Goal: Task Accomplishment & Management: Use online tool/utility

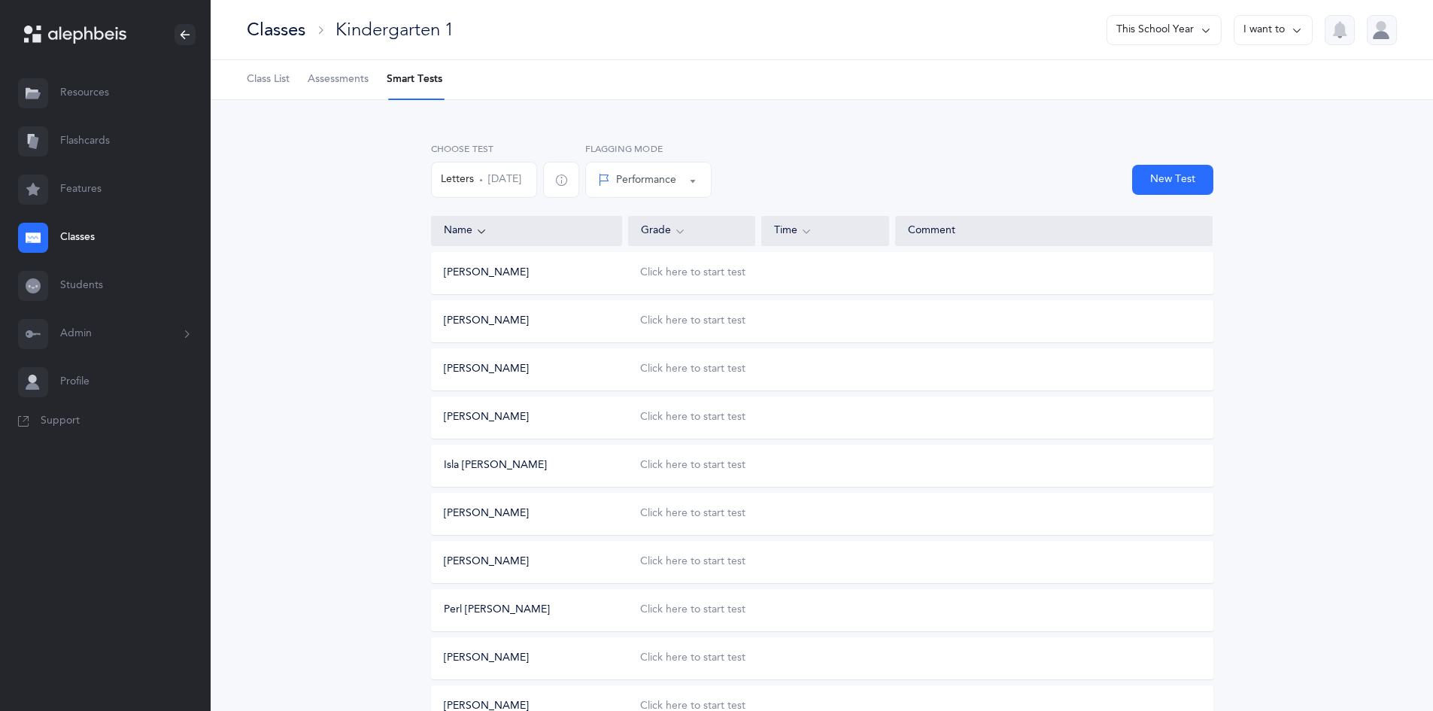
scroll to position [468, 0]
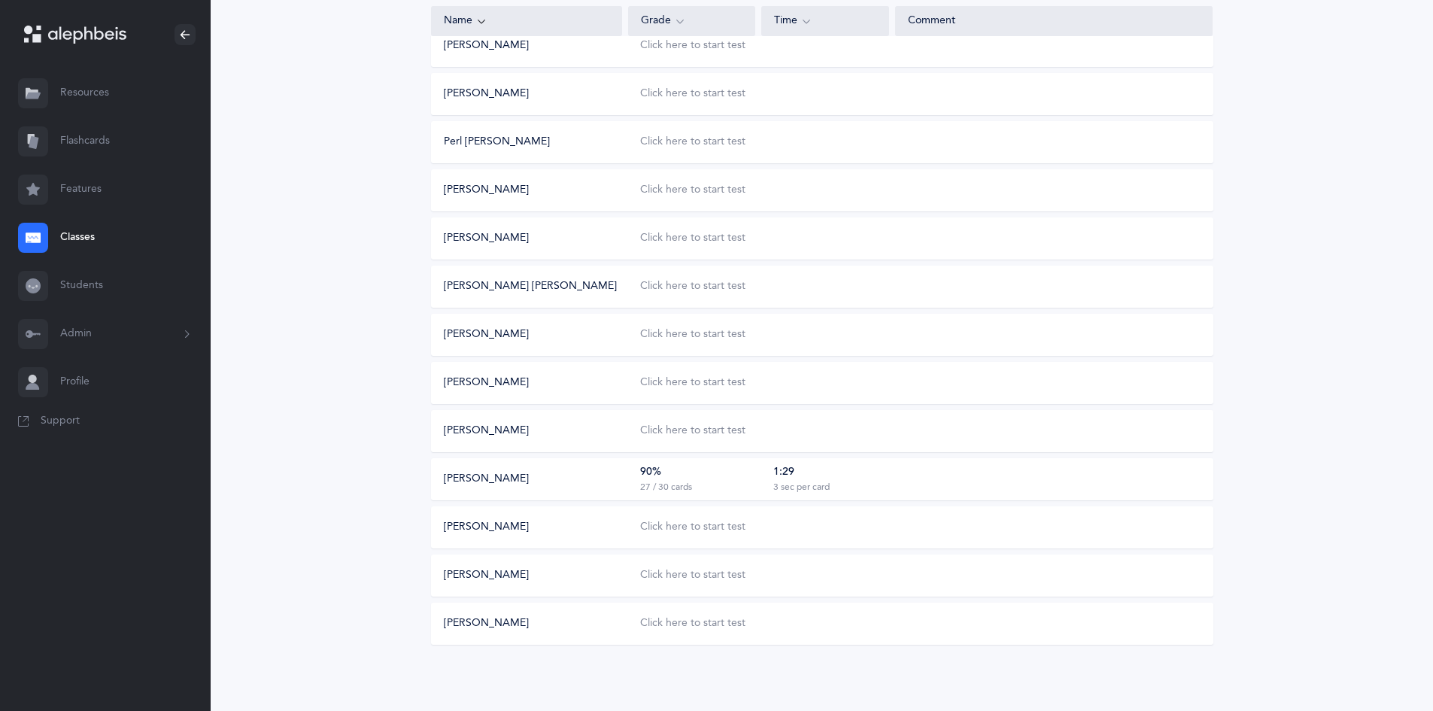
click at [87, 135] on link "Flashcards" at bounding box center [105, 141] width 211 height 48
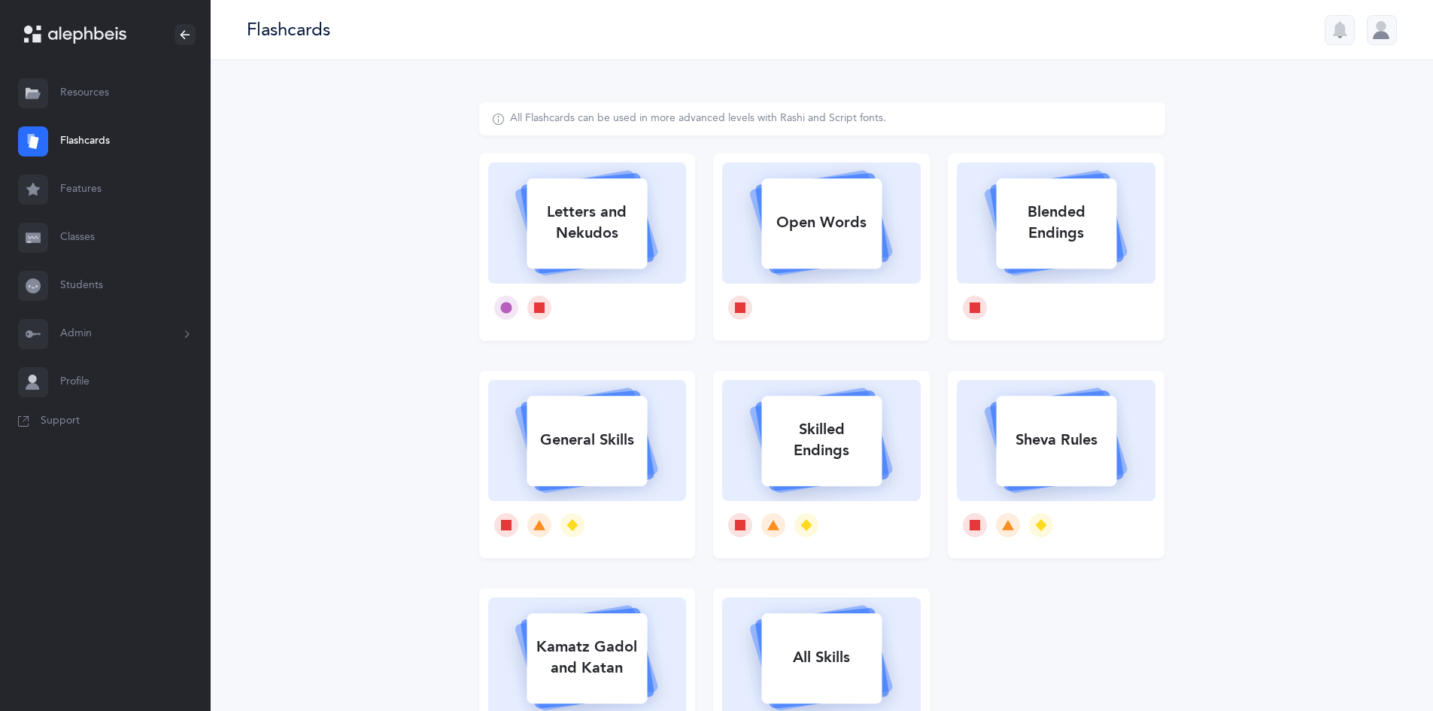
click at [580, 232] on div "Letters and Nekudos" at bounding box center [586, 223] width 120 height 60
select select
select select "single"
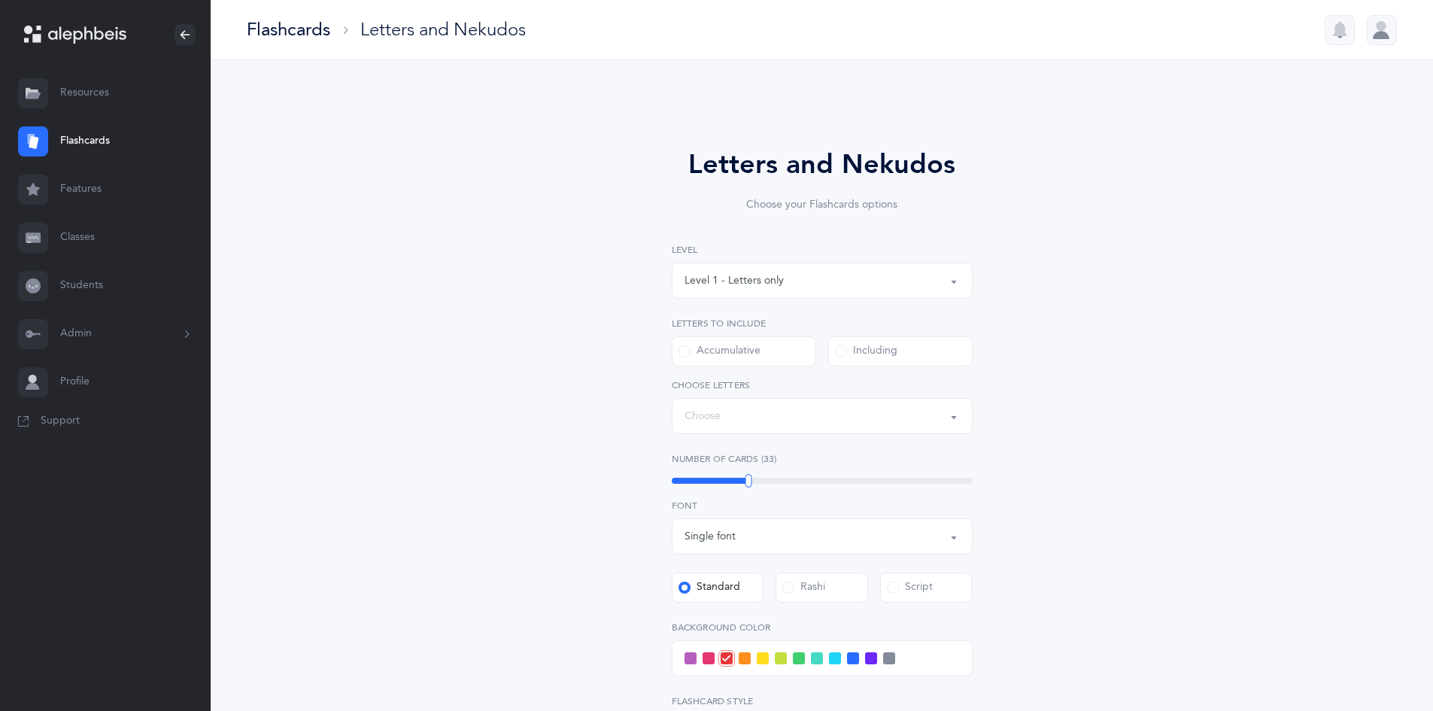
select select "27"
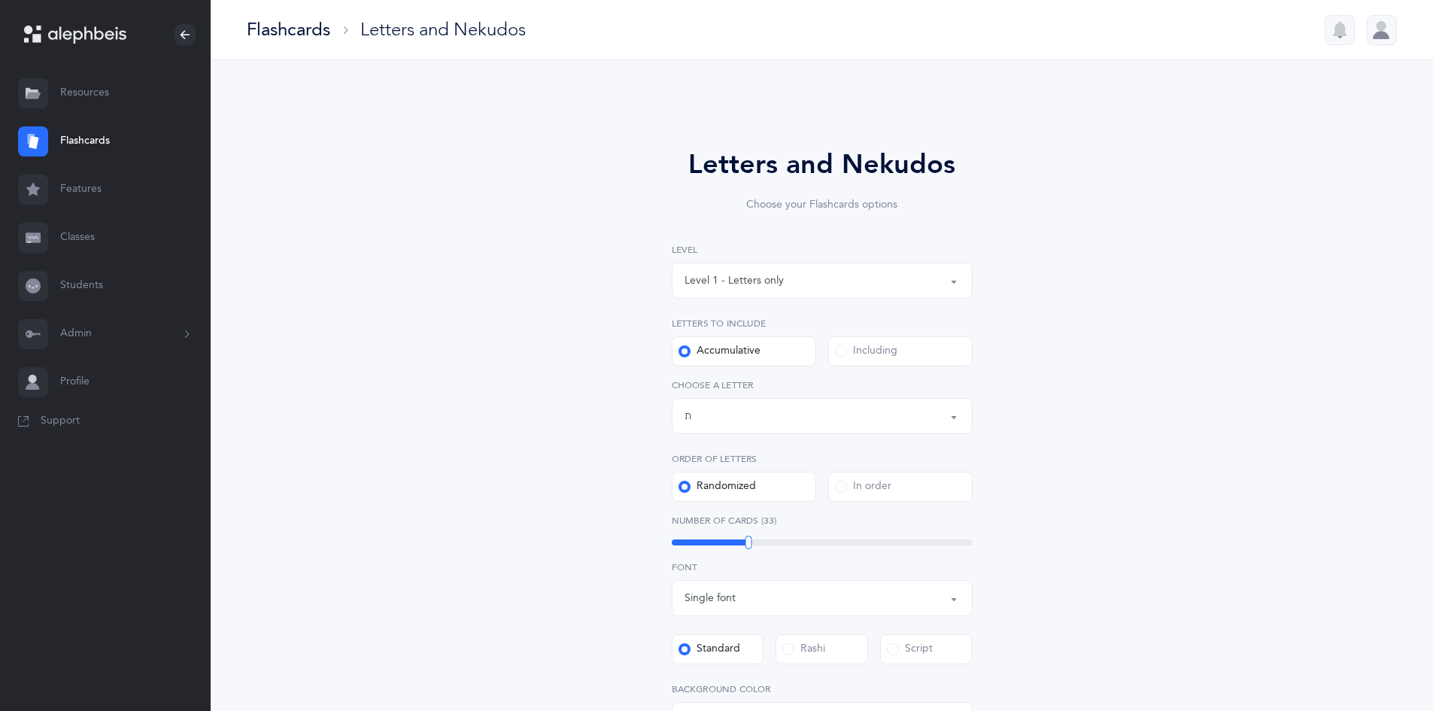
click at [875, 361] on label "Including" at bounding box center [900, 351] width 144 height 30
click at [0, 0] on input "Including" at bounding box center [0, 0] width 0 height 0
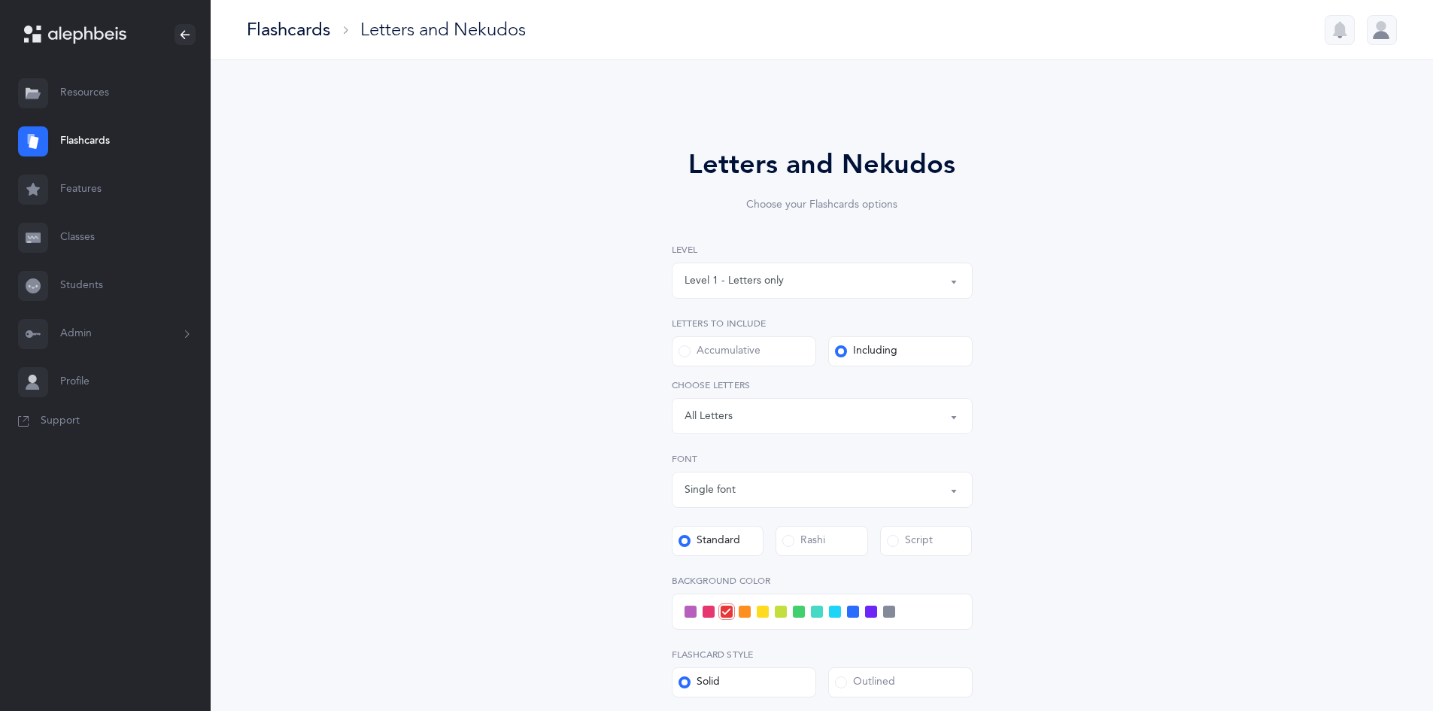
click at [887, 417] on div "Letters: All Letters" at bounding box center [821, 416] width 275 height 26
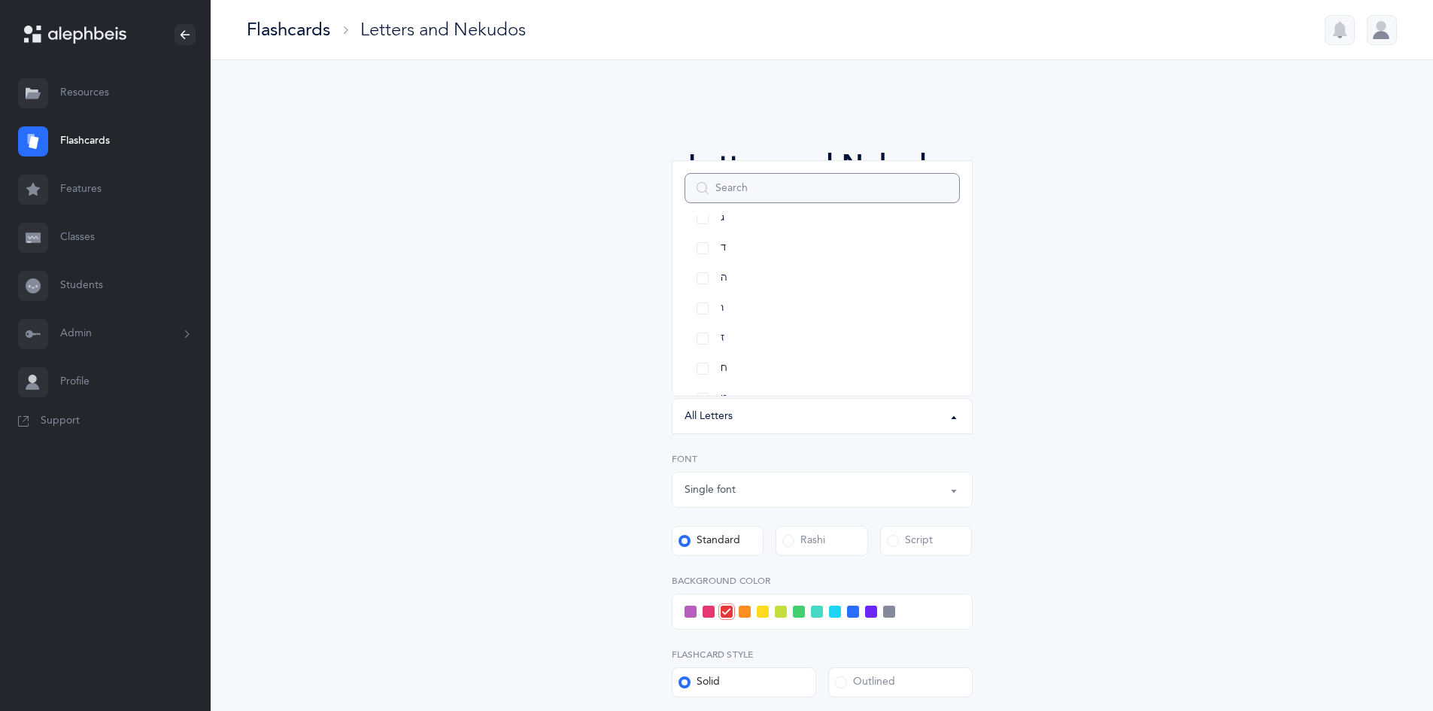
scroll to position [150, 0]
click at [814, 373] on link "ח" at bounding box center [821, 362] width 275 height 30
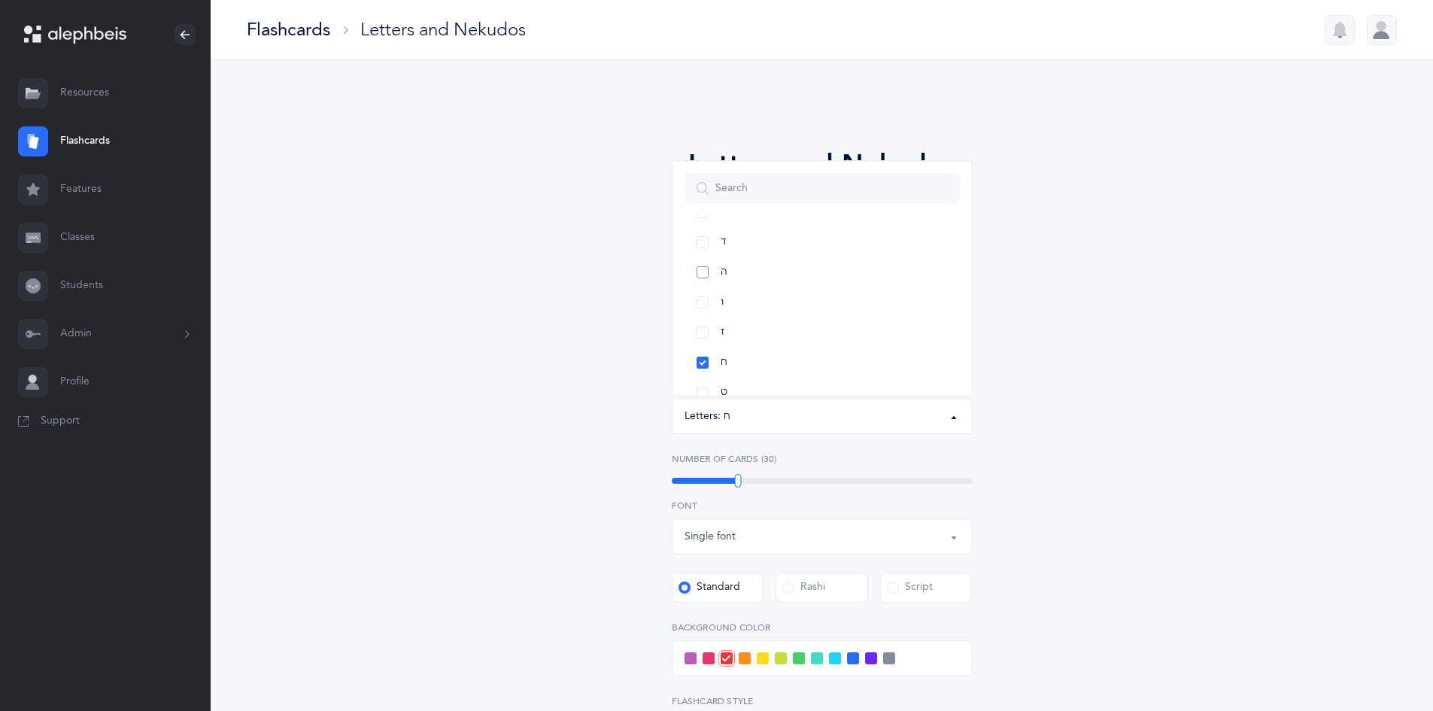
click at [798, 267] on link "ה" at bounding box center [821, 272] width 275 height 30
select select "5"
click at [1084, 375] on div "Letters and Nekudos Choose your Flashcards options Level 1 - Letters only Level…" at bounding box center [822, 520] width 686 height 836
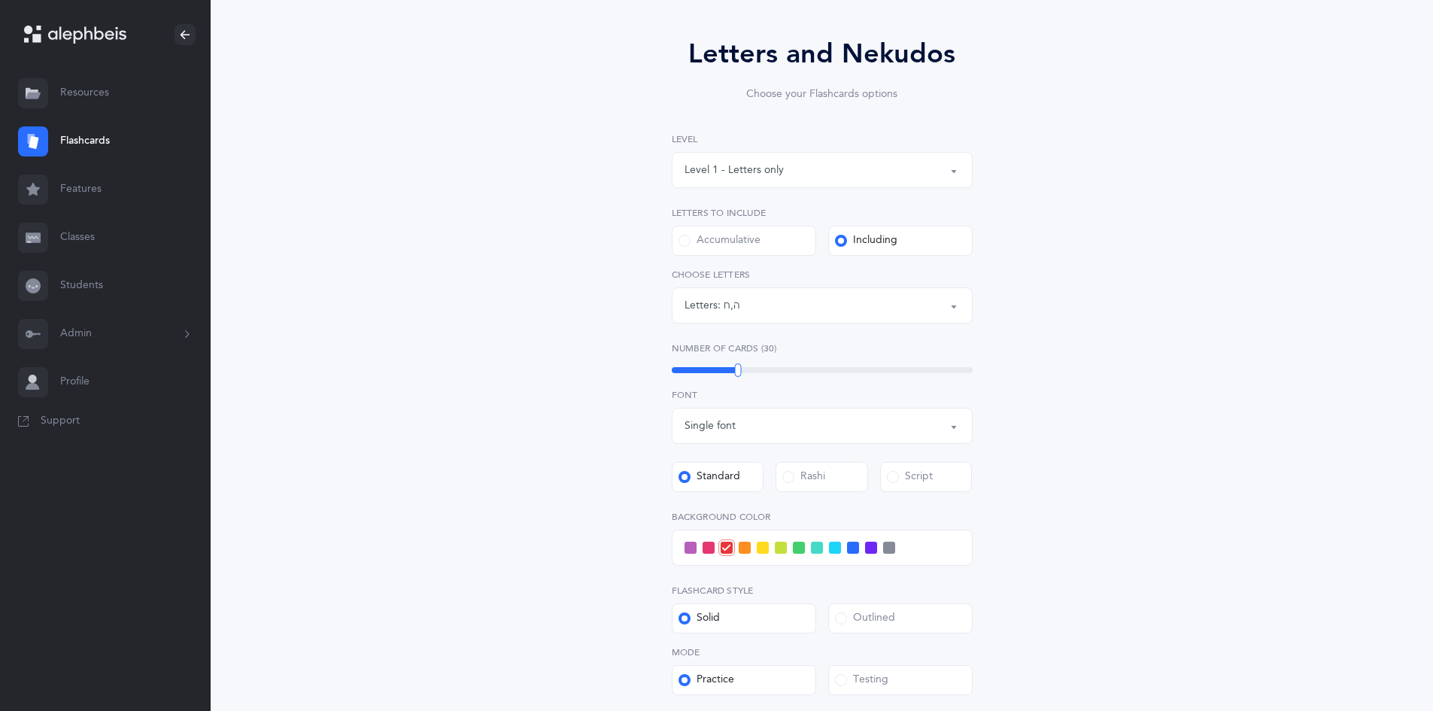
scroll to position [287, 0]
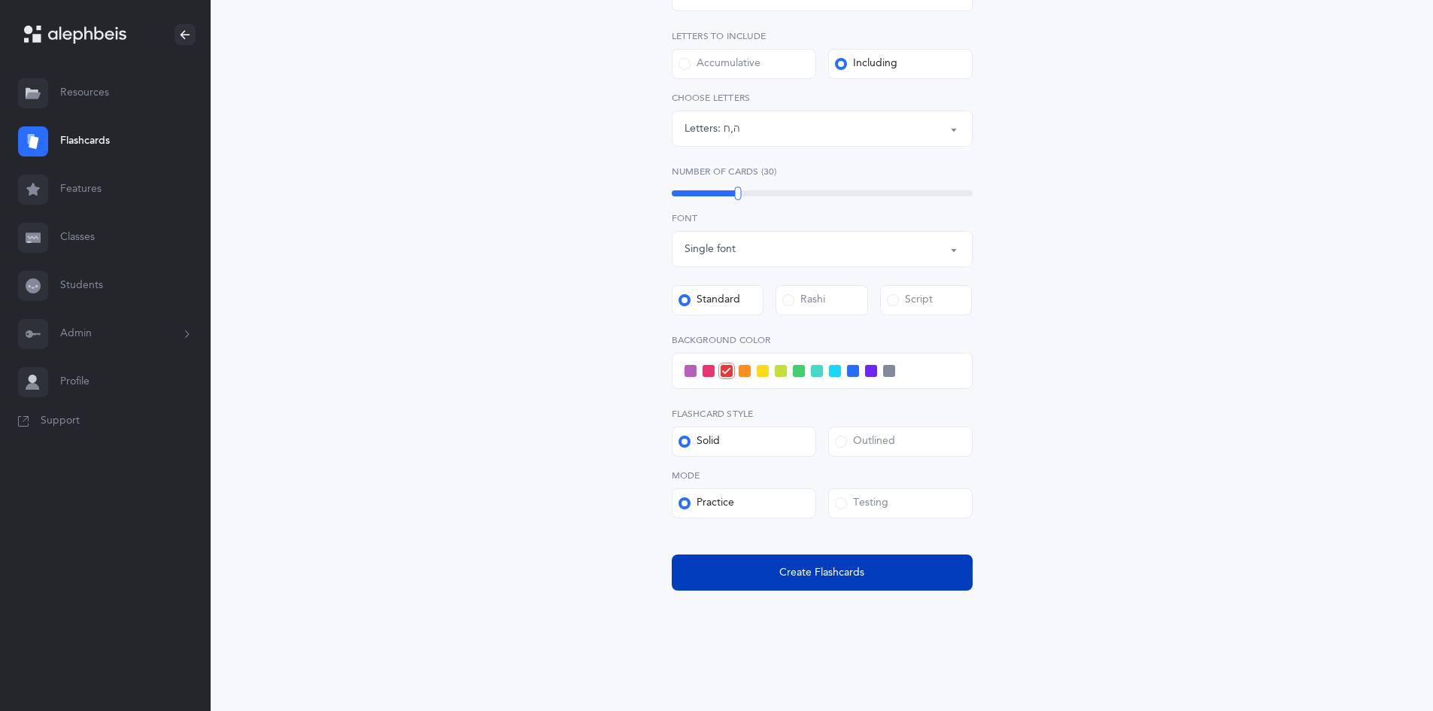
click at [780, 565] on span "Create Flashcards" at bounding box center [821, 573] width 85 height 16
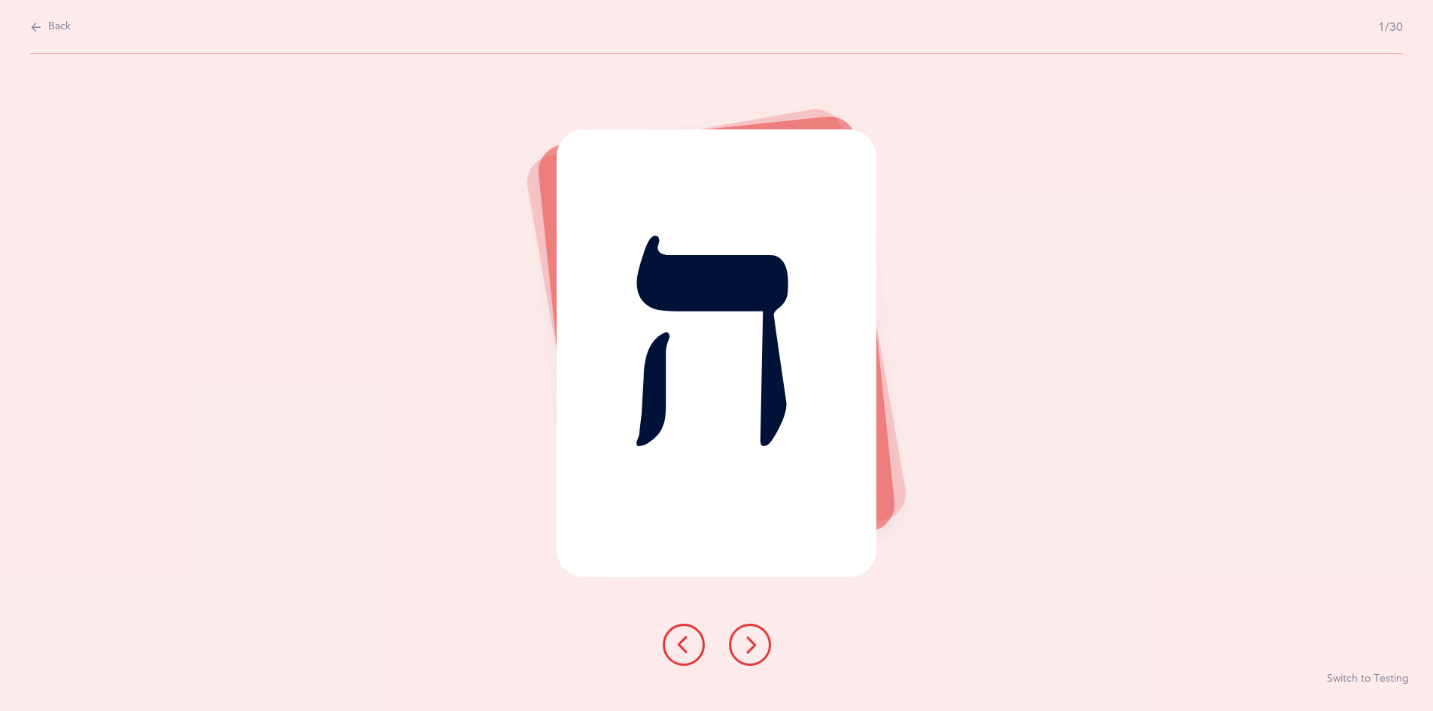
scroll to position [0, 0]
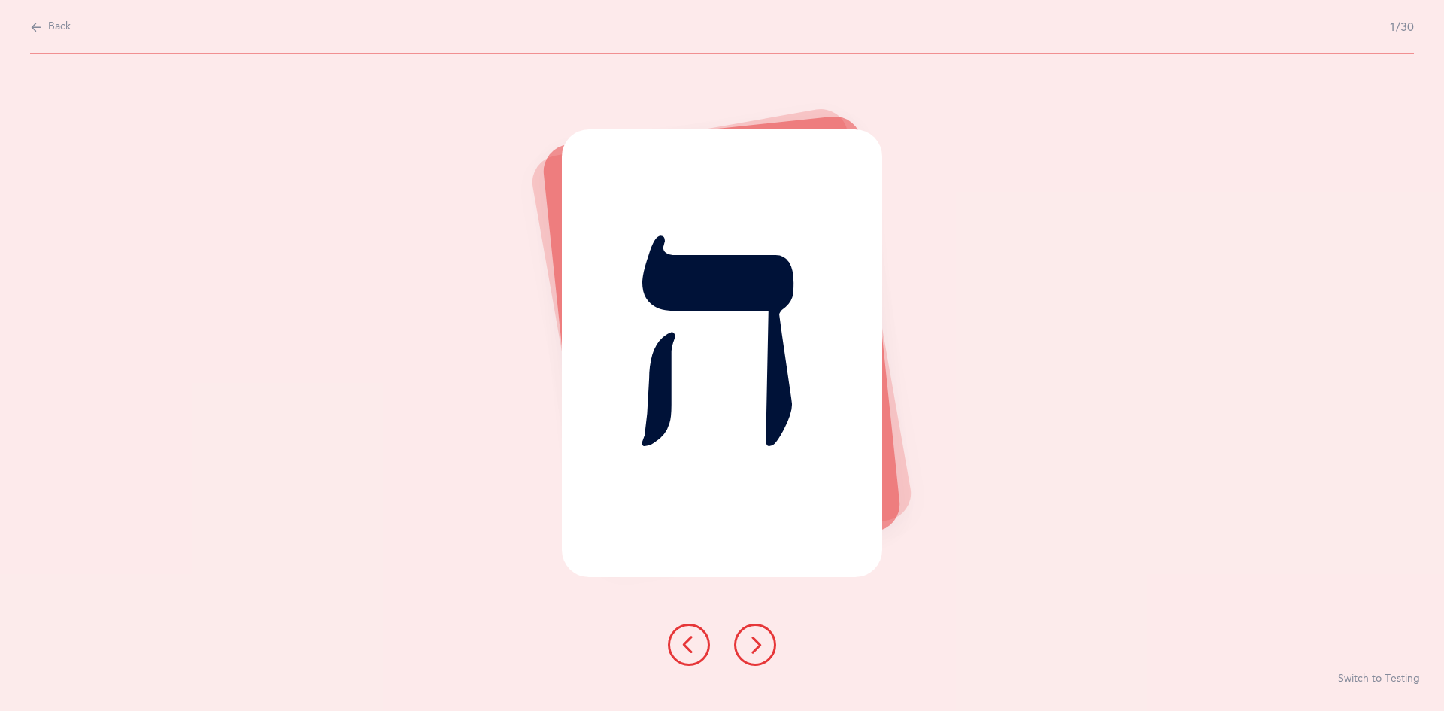
click at [485, 356] on div "ה Switch to Testing" at bounding box center [722, 382] width 1444 height 657
click at [752, 635] on button at bounding box center [755, 644] width 42 height 42
click at [751, 638] on icon at bounding box center [755, 645] width 18 height 18
click at [749, 640] on icon at bounding box center [755, 645] width 18 height 18
click at [751, 637] on icon at bounding box center [755, 645] width 18 height 18
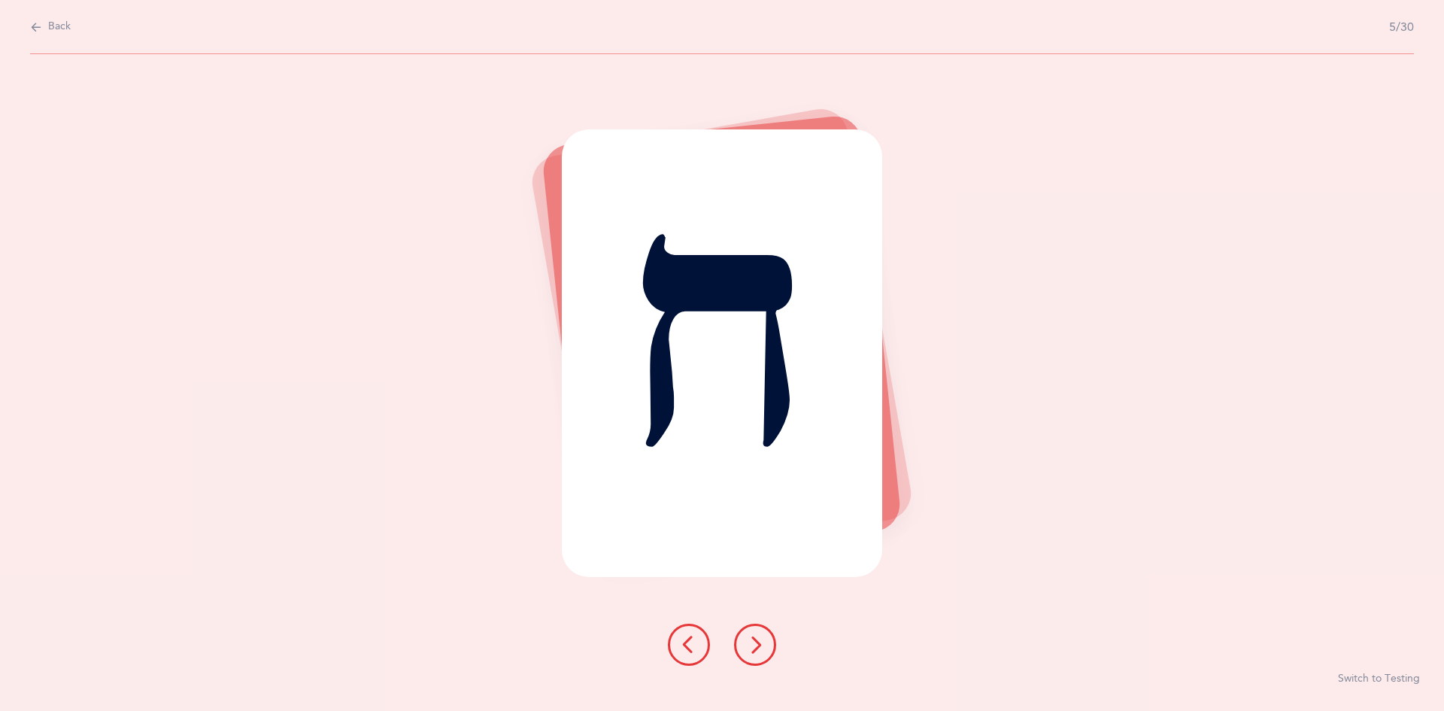
click at [755, 642] on icon at bounding box center [755, 645] width 18 height 18
click at [754, 639] on icon at bounding box center [755, 645] width 18 height 18
click at [752, 641] on icon at bounding box center [755, 645] width 18 height 18
click at [754, 640] on icon at bounding box center [755, 645] width 18 height 18
click at [751, 642] on icon at bounding box center [755, 645] width 18 height 18
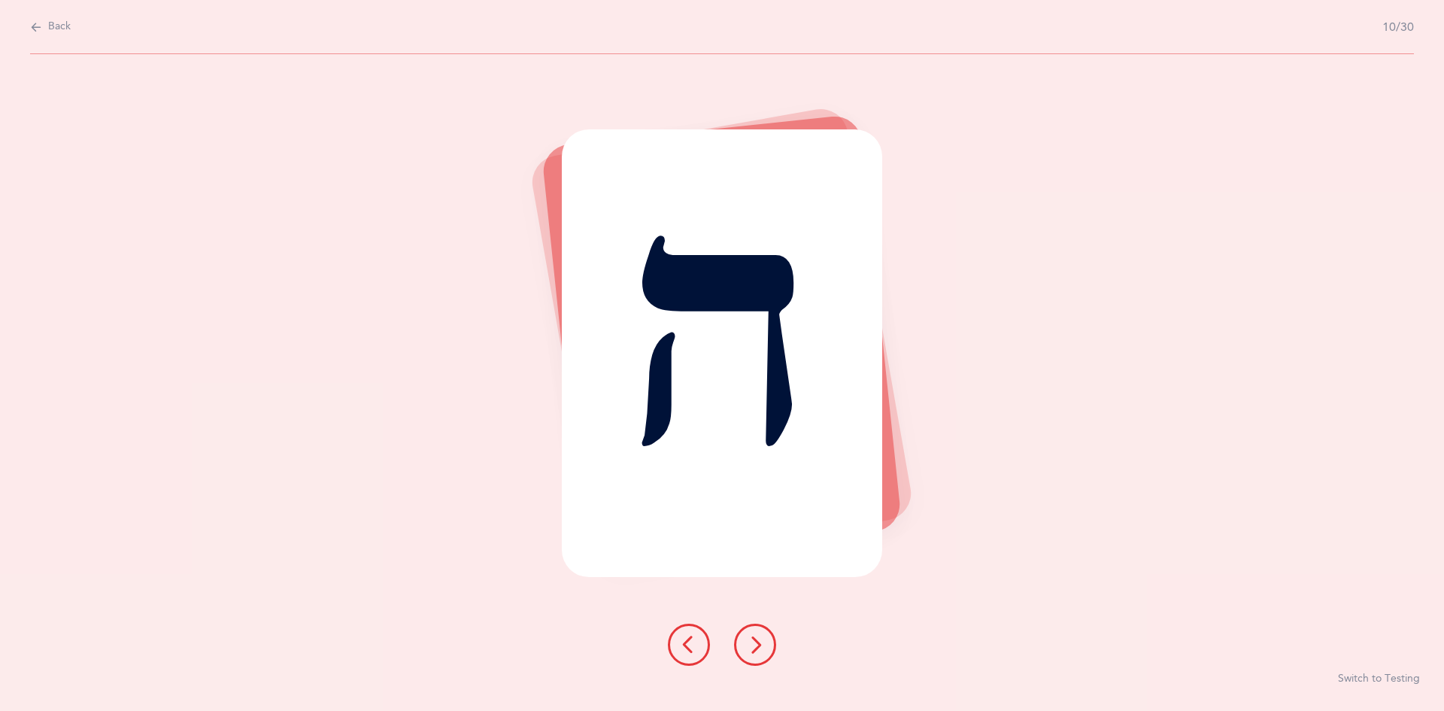
click at [758, 639] on icon at bounding box center [755, 645] width 18 height 18
click at [760, 632] on button at bounding box center [755, 644] width 42 height 42
click at [757, 636] on icon at bounding box center [755, 645] width 18 height 18
click at [760, 635] on button at bounding box center [755, 644] width 42 height 42
click at [755, 636] on icon at bounding box center [755, 645] width 18 height 18
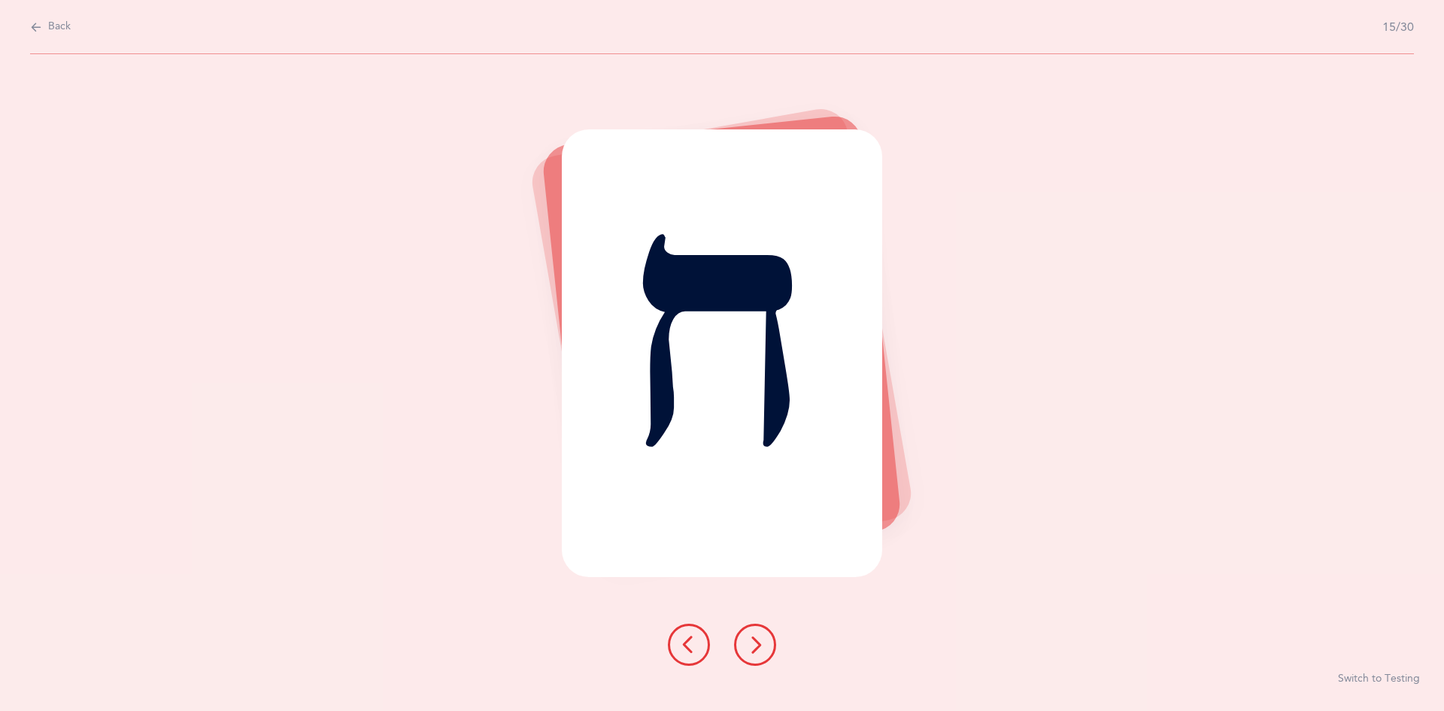
click at [754, 642] on icon at bounding box center [755, 645] width 18 height 18
click at [757, 638] on icon at bounding box center [755, 645] width 18 height 18
click at [754, 634] on button at bounding box center [755, 644] width 42 height 42
click at [752, 641] on icon at bounding box center [755, 645] width 18 height 18
click at [751, 646] on icon at bounding box center [755, 645] width 18 height 18
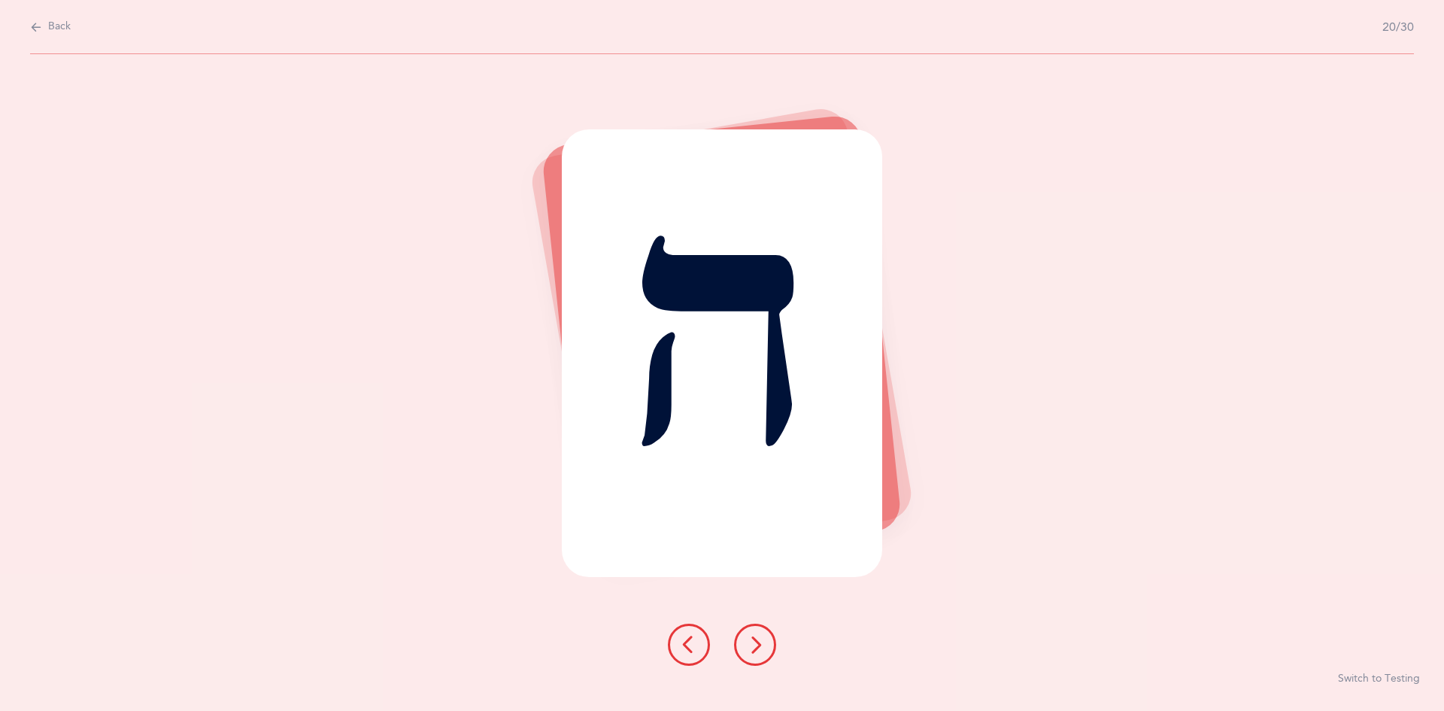
click at [754, 636] on icon at bounding box center [755, 645] width 18 height 18
click at [754, 633] on button at bounding box center [755, 644] width 42 height 42
click at [752, 632] on button at bounding box center [755, 644] width 42 height 42
click at [748, 634] on button at bounding box center [755, 644] width 42 height 42
click at [751, 634] on button at bounding box center [755, 644] width 42 height 42
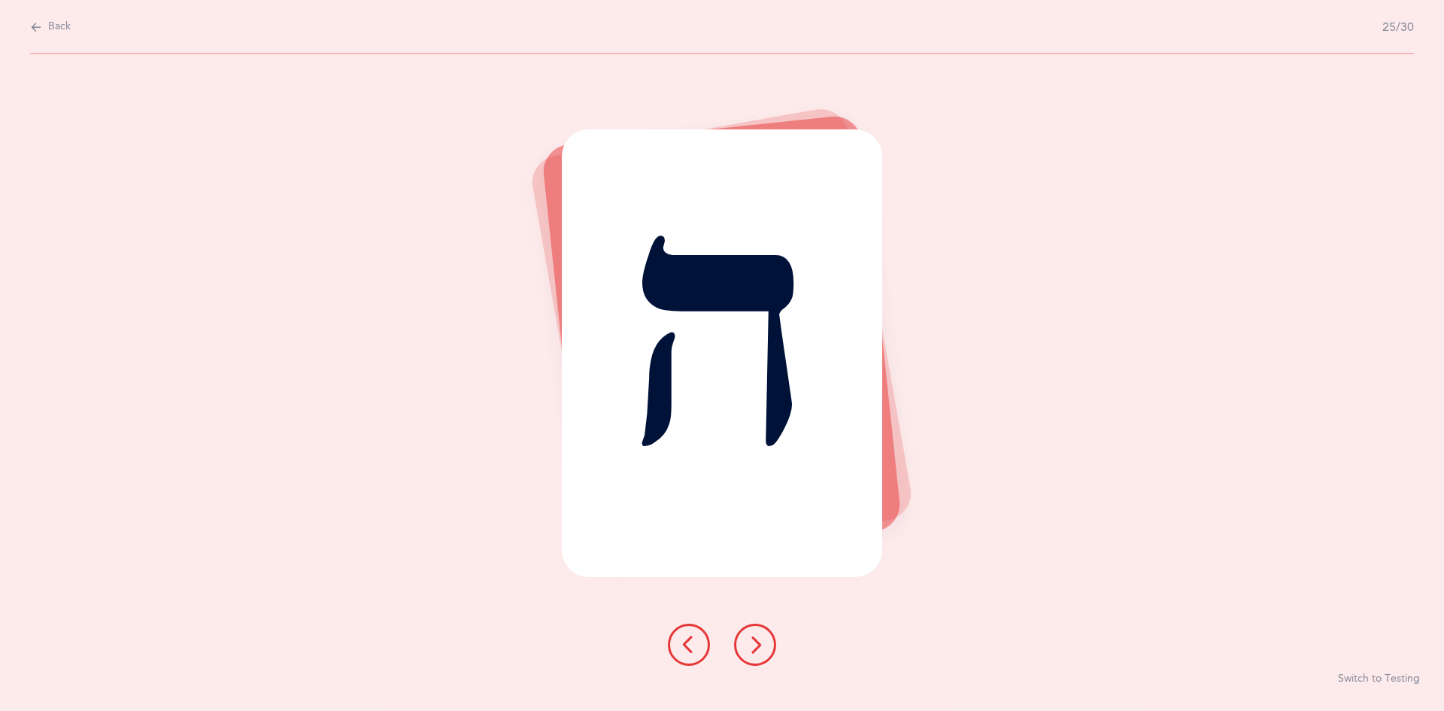
click at [750, 639] on icon at bounding box center [755, 645] width 18 height 18
click at [744, 642] on button at bounding box center [755, 644] width 42 height 42
click at [748, 633] on button at bounding box center [755, 644] width 42 height 42
click at [751, 638] on icon at bounding box center [755, 645] width 18 height 18
click at [754, 636] on icon at bounding box center [755, 645] width 18 height 18
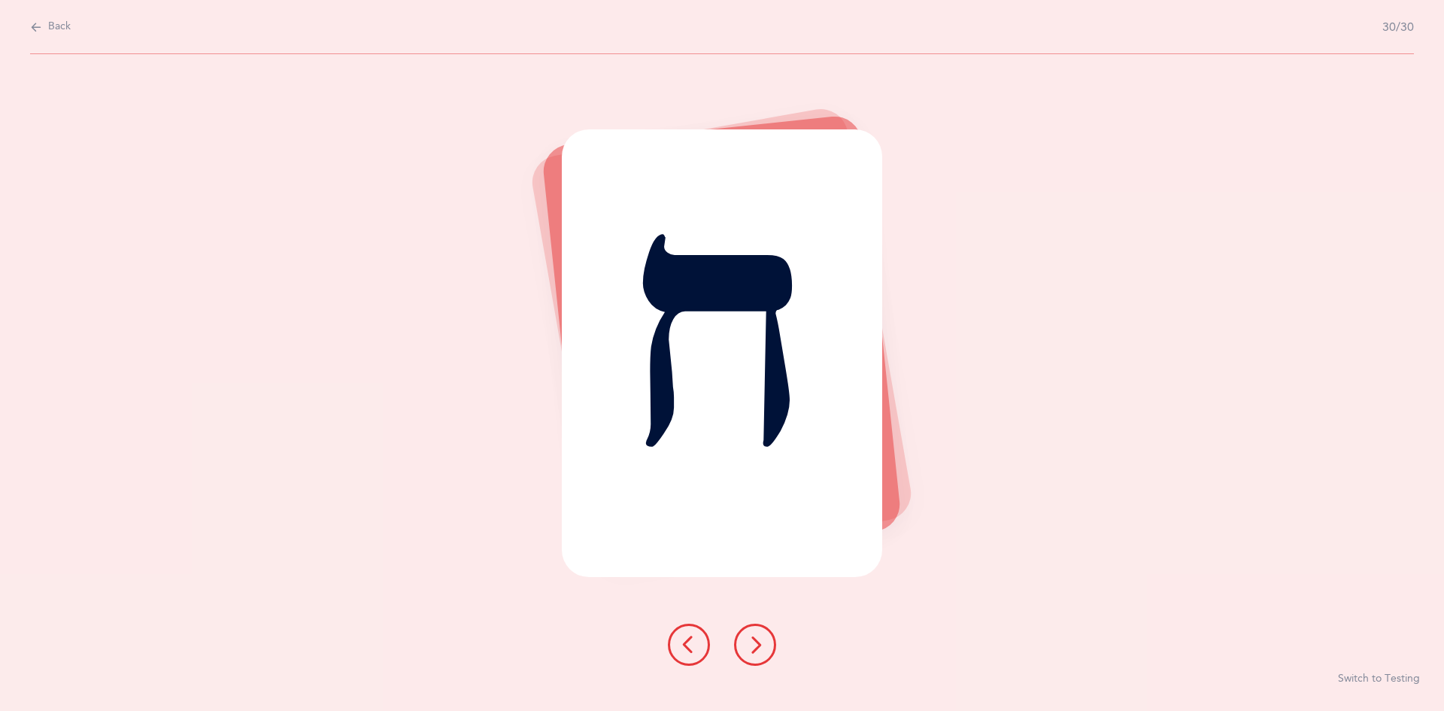
click at [755, 641] on icon at bounding box center [755, 645] width 18 height 18
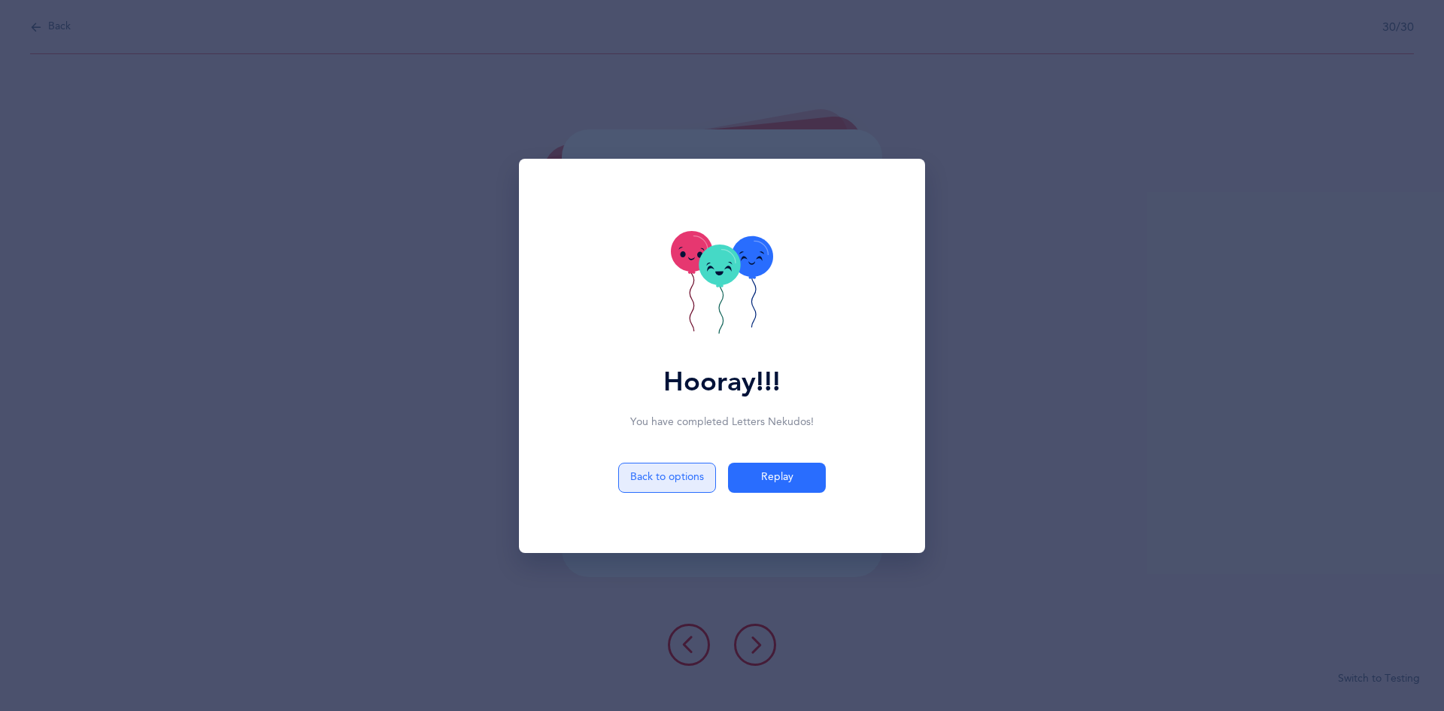
click at [648, 482] on button "Back to options" at bounding box center [667, 478] width 98 height 30
select select "5"
select select "single"
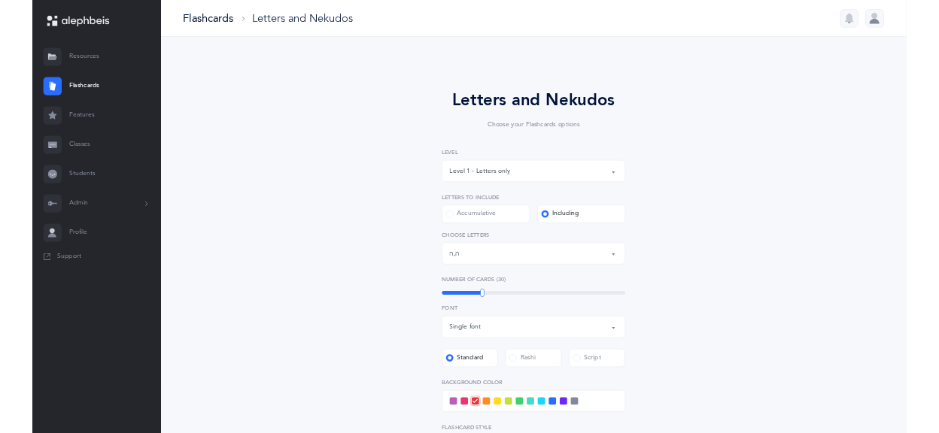
scroll to position [63, 0]
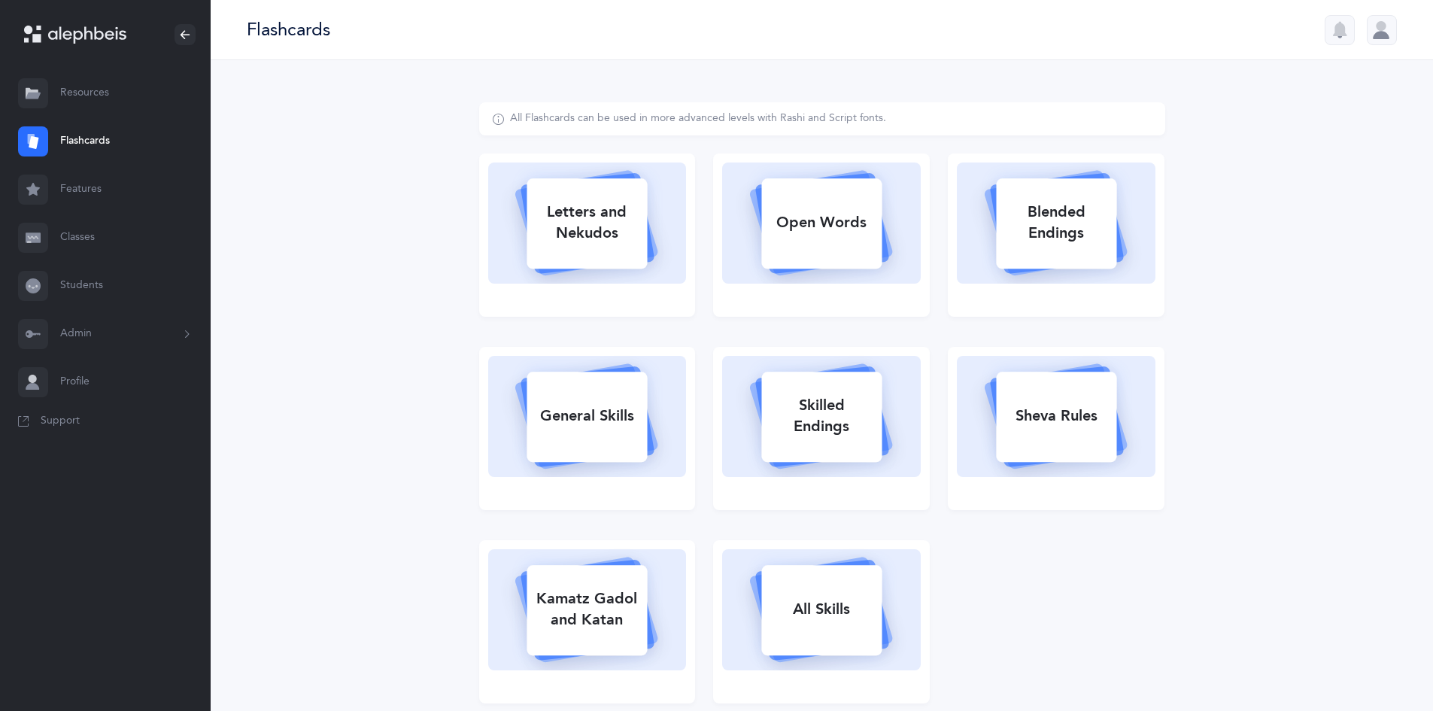
select select "single"
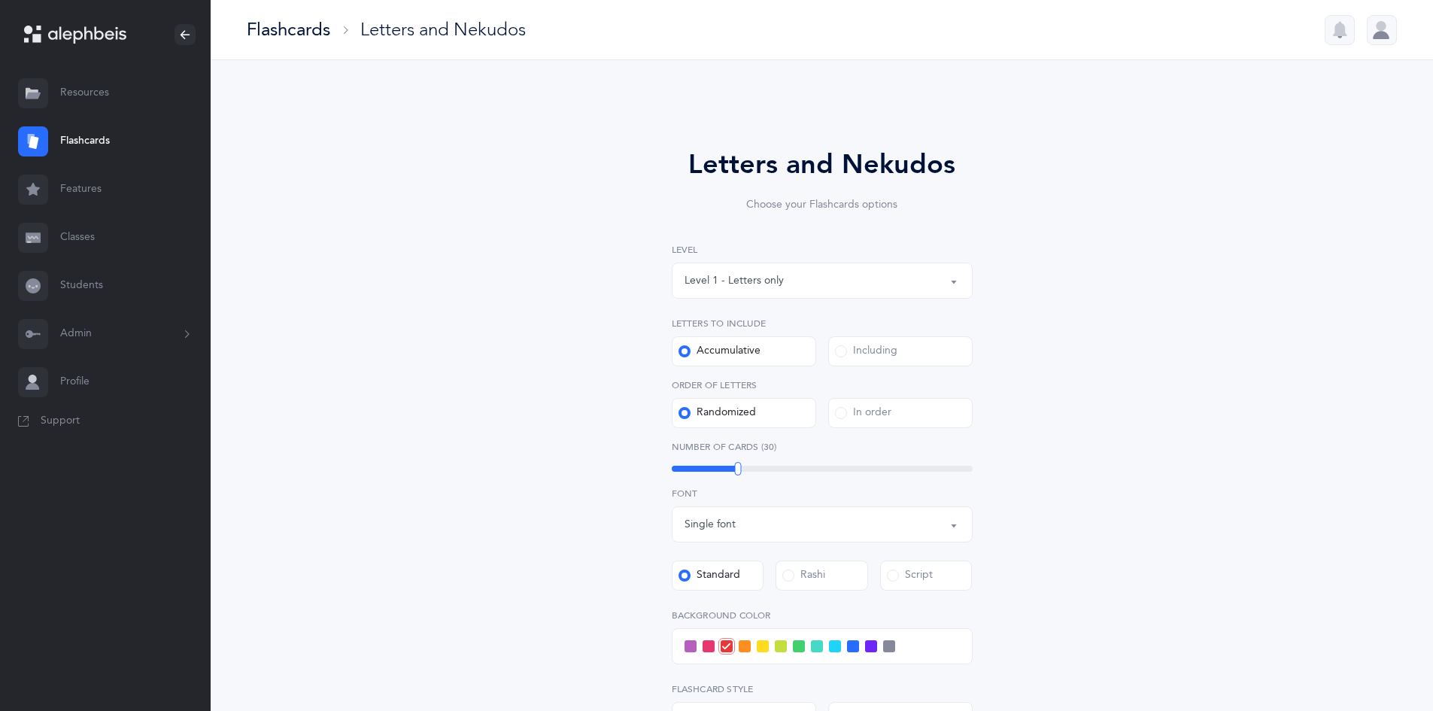
select select "27"
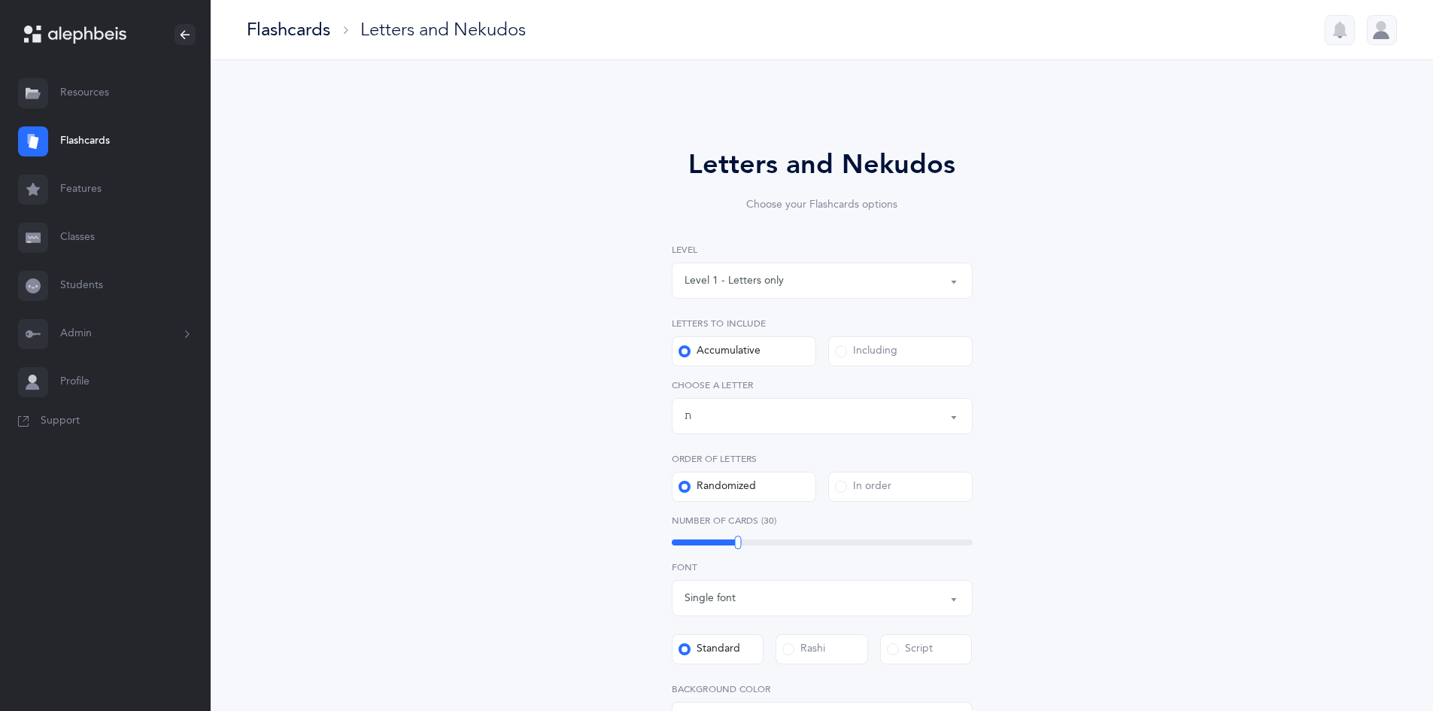
click at [853, 357] on div "Including" at bounding box center [866, 351] width 62 height 15
click at [0, 0] on input "Including" at bounding box center [0, 0] width 0 height 0
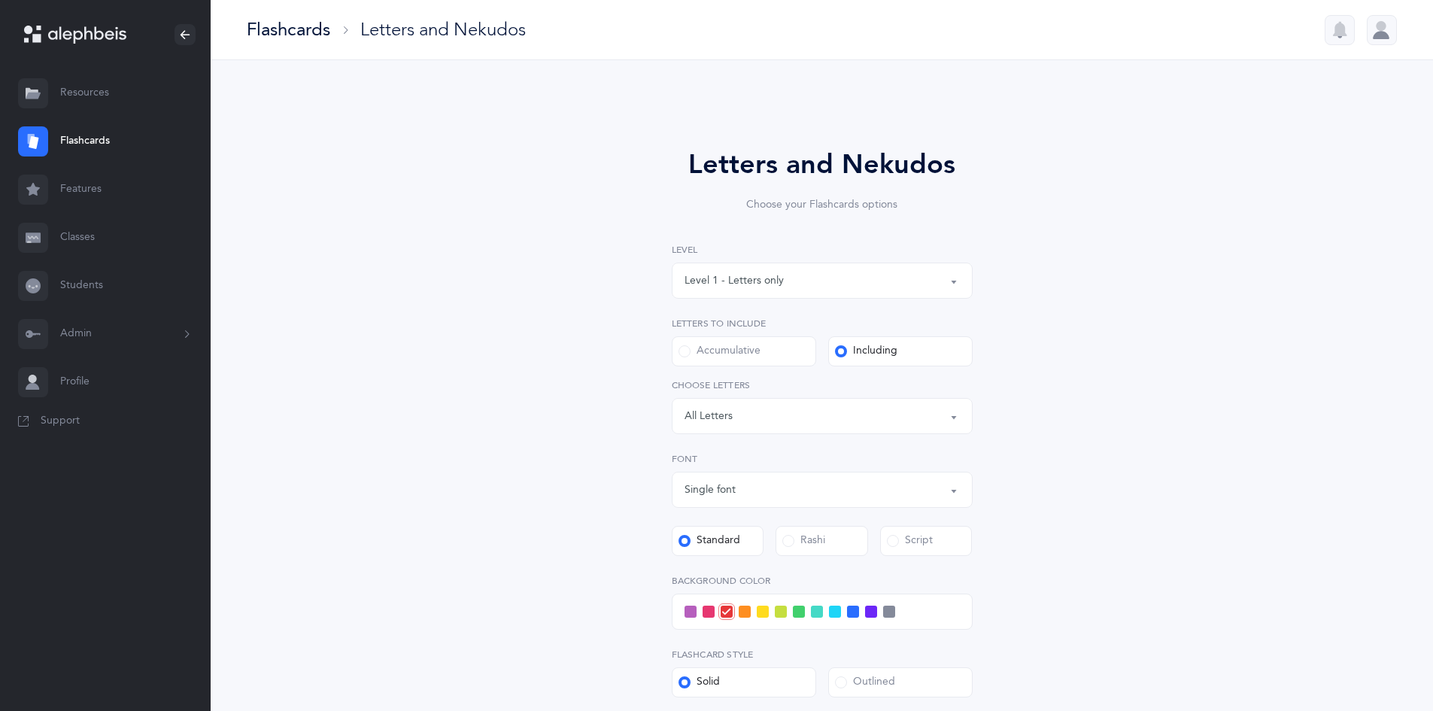
click at [855, 412] on div "Letters: All Letters" at bounding box center [821, 416] width 275 height 26
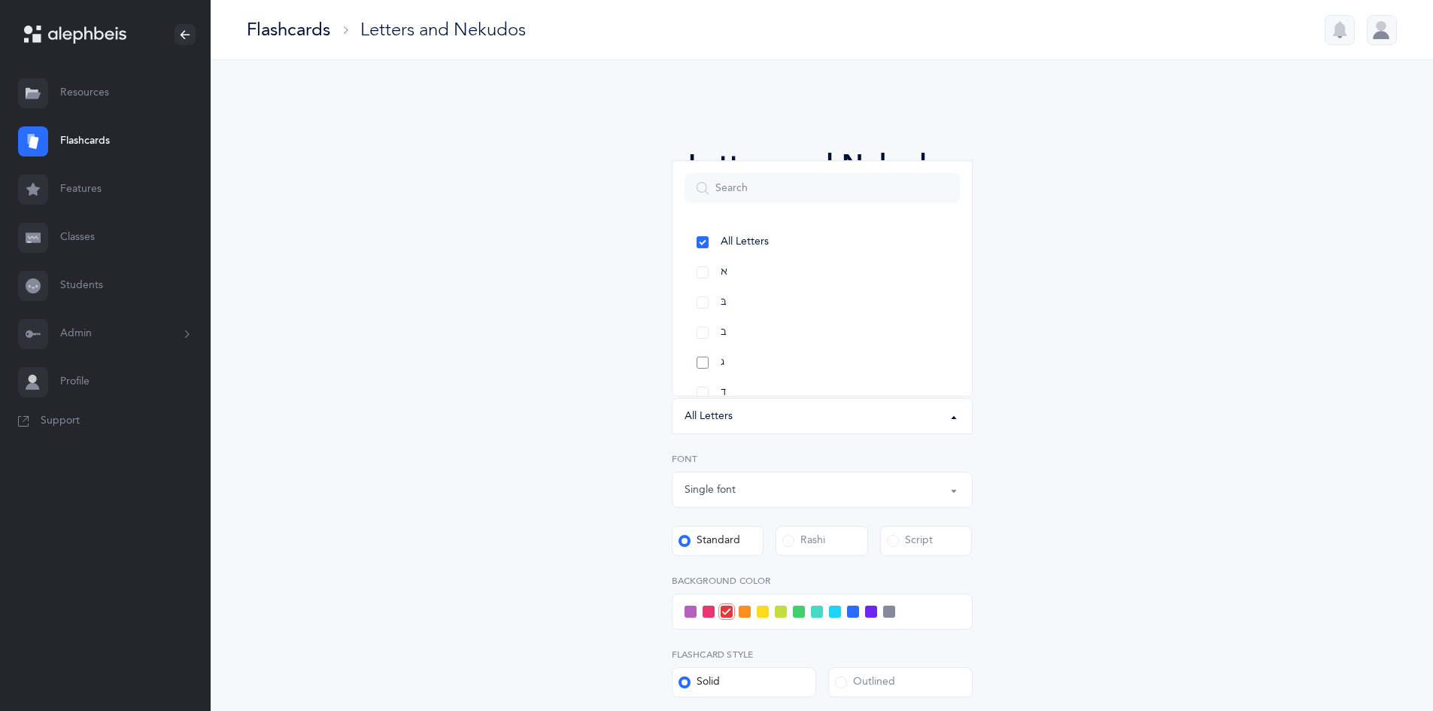
click at [789, 351] on link "ג" at bounding box center [821, 362] width 275 height 30
select select "3"
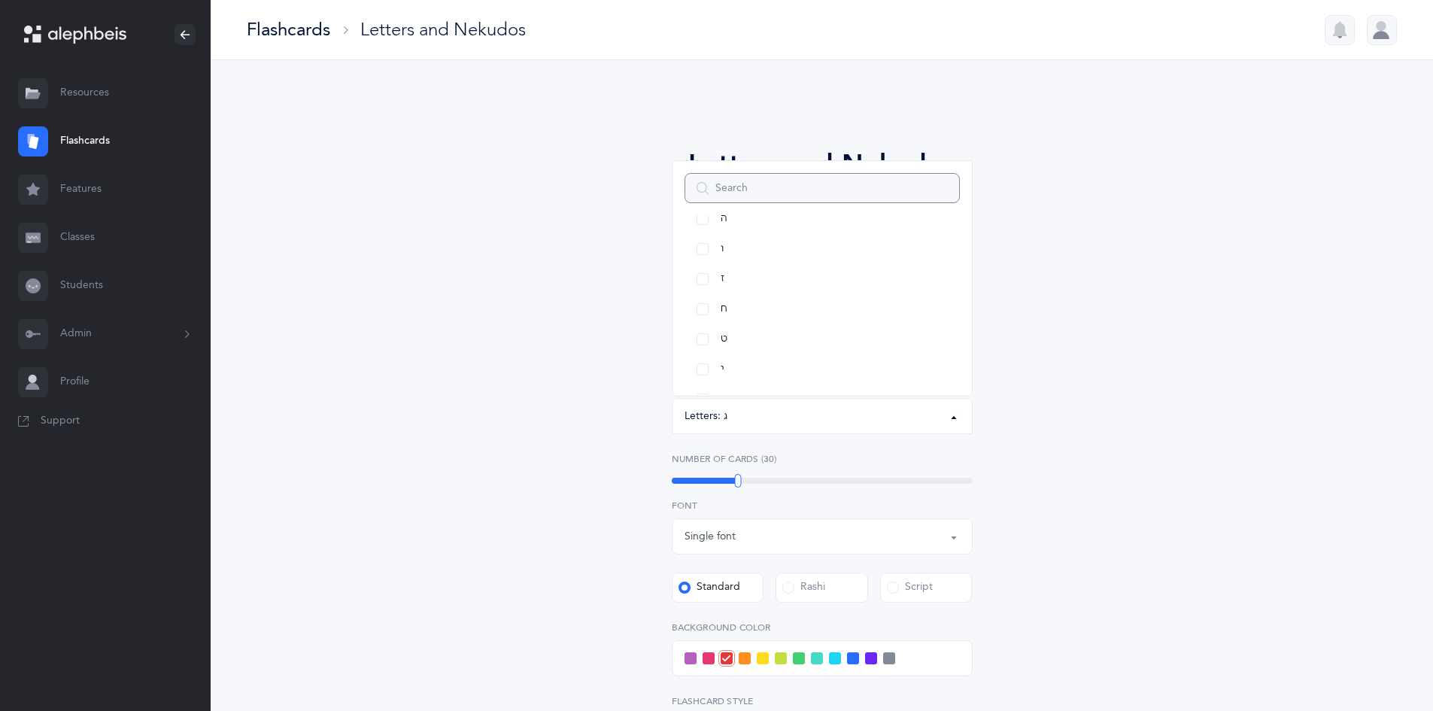
scroll to position [226, 0]
click at [740, 348] on link "י" at bounding box center [821, 347] width 275 height 30
click at [1148, 368] on div "Letters and Nekudos Choose your Flashcards options Level 1 - Letters only Level…" at bounding box center [822, 520] width 686 height 836
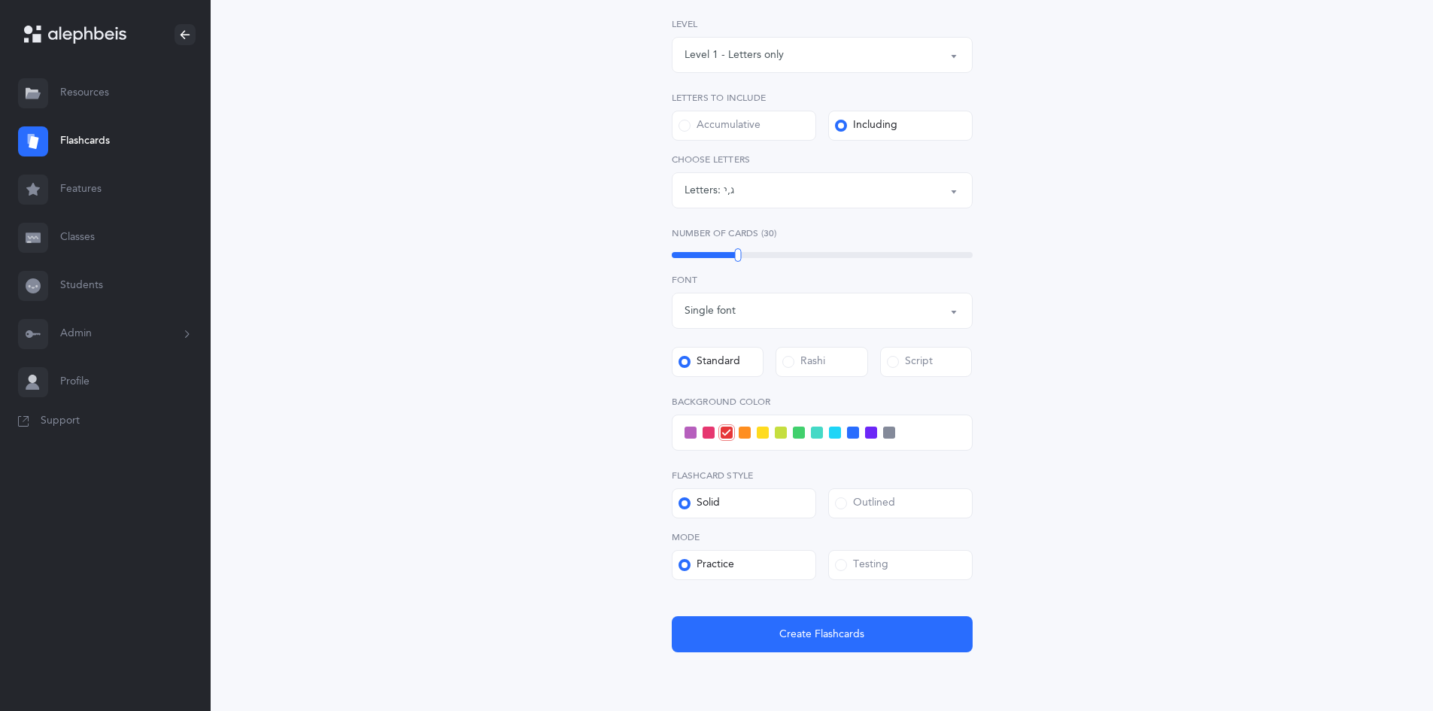
click at [798, 428] on span at bounding box center [799, 432] width 12 height 12
click at [0, 0] on input "checkbox" at bounding box center [0, 0] width 0 height 0
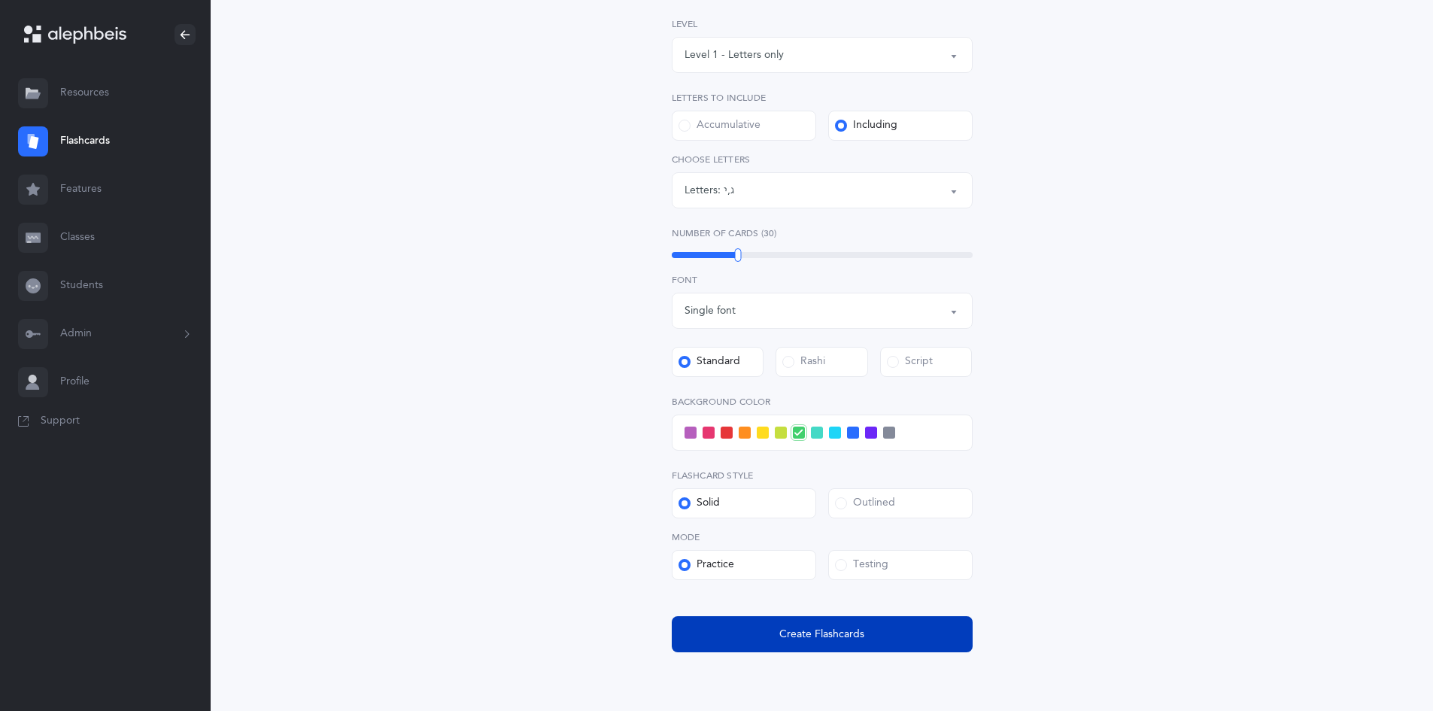
click at [820, 640] on span "Create Flashcards" at bounding box center [821, 635] width 85 height 16
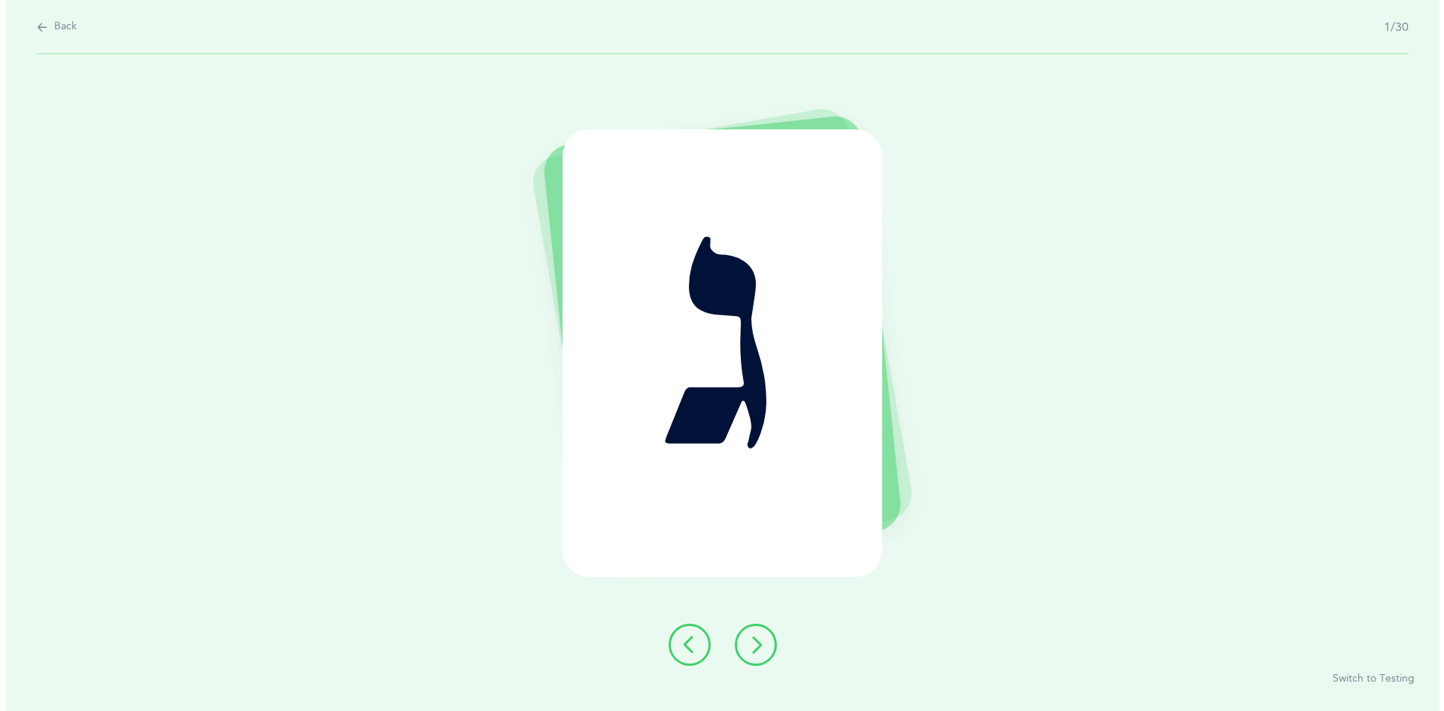
scroll to position [0, 0]
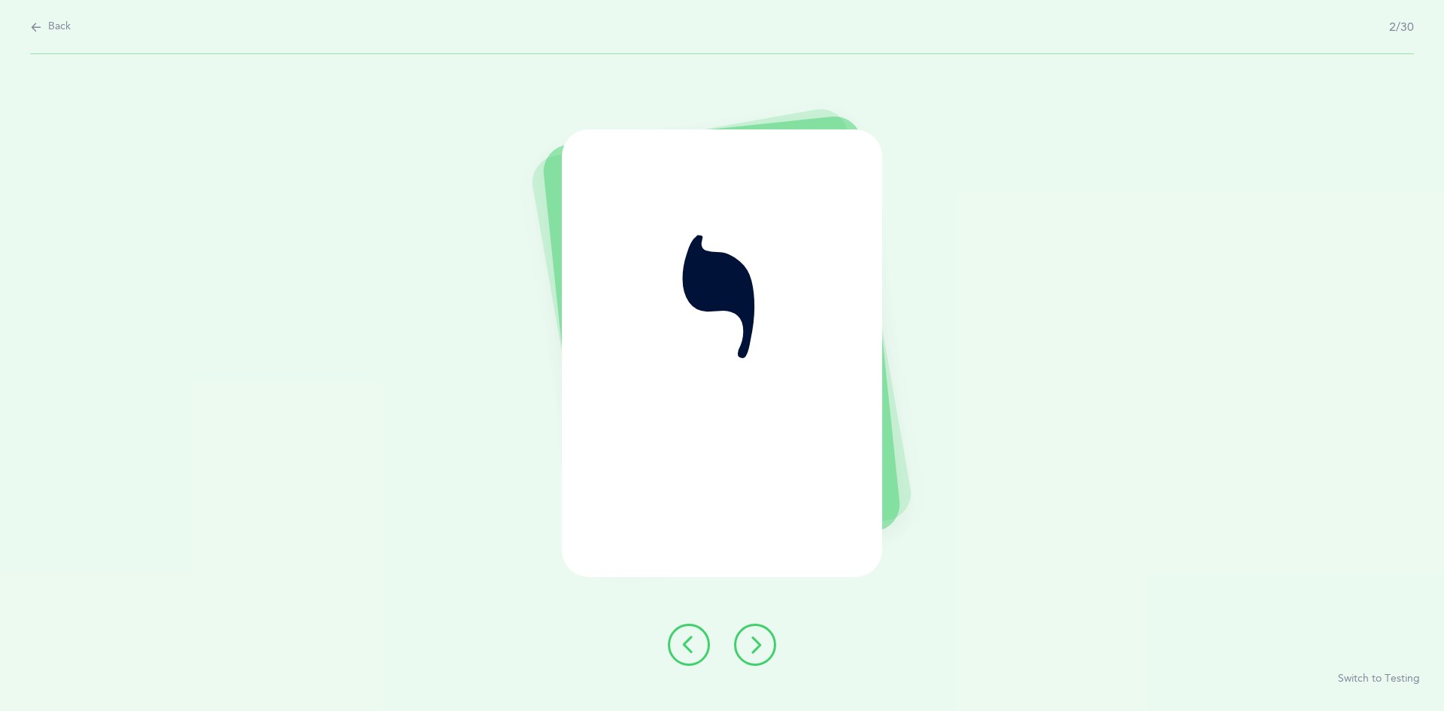
click at [742, 652] on button at bounding box center [755, 644] width 42 height 42
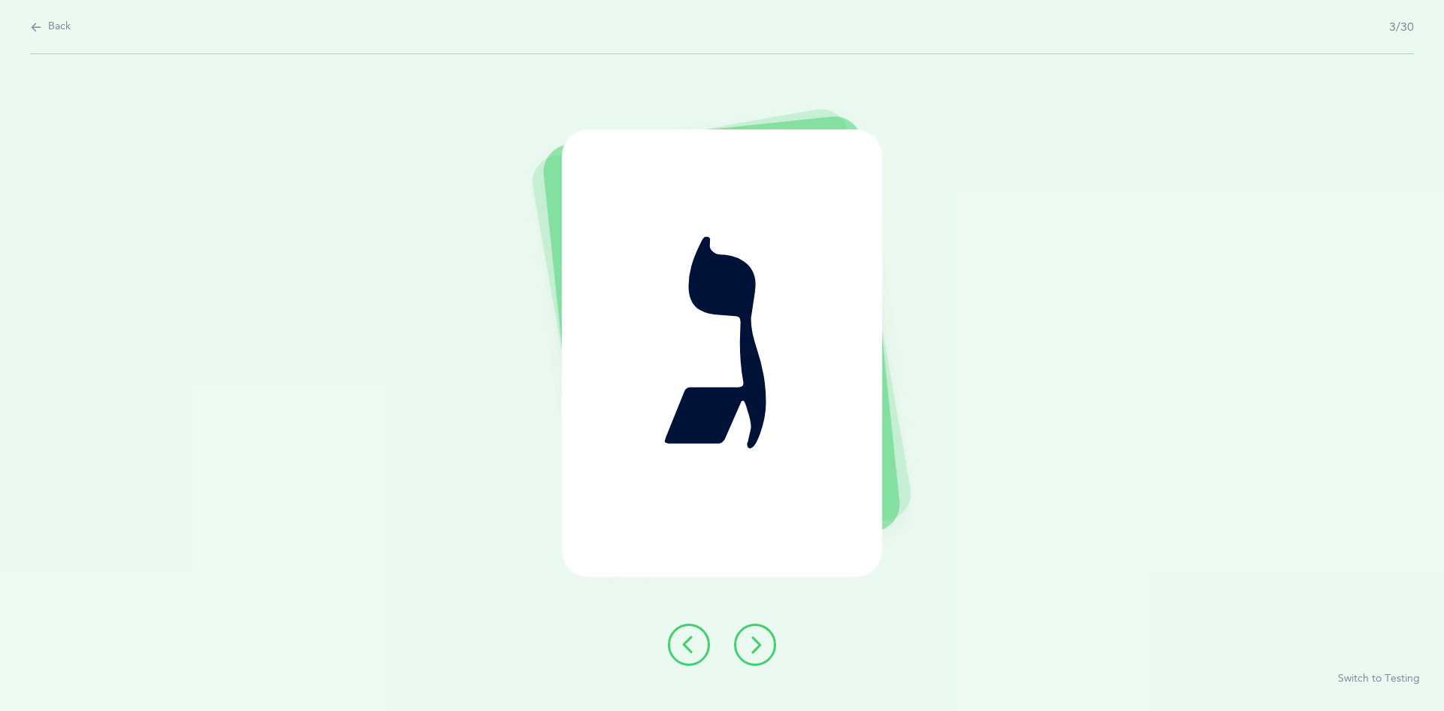
click at [751, 636] on icon at bounding box center [755, 645] width 18 height 18
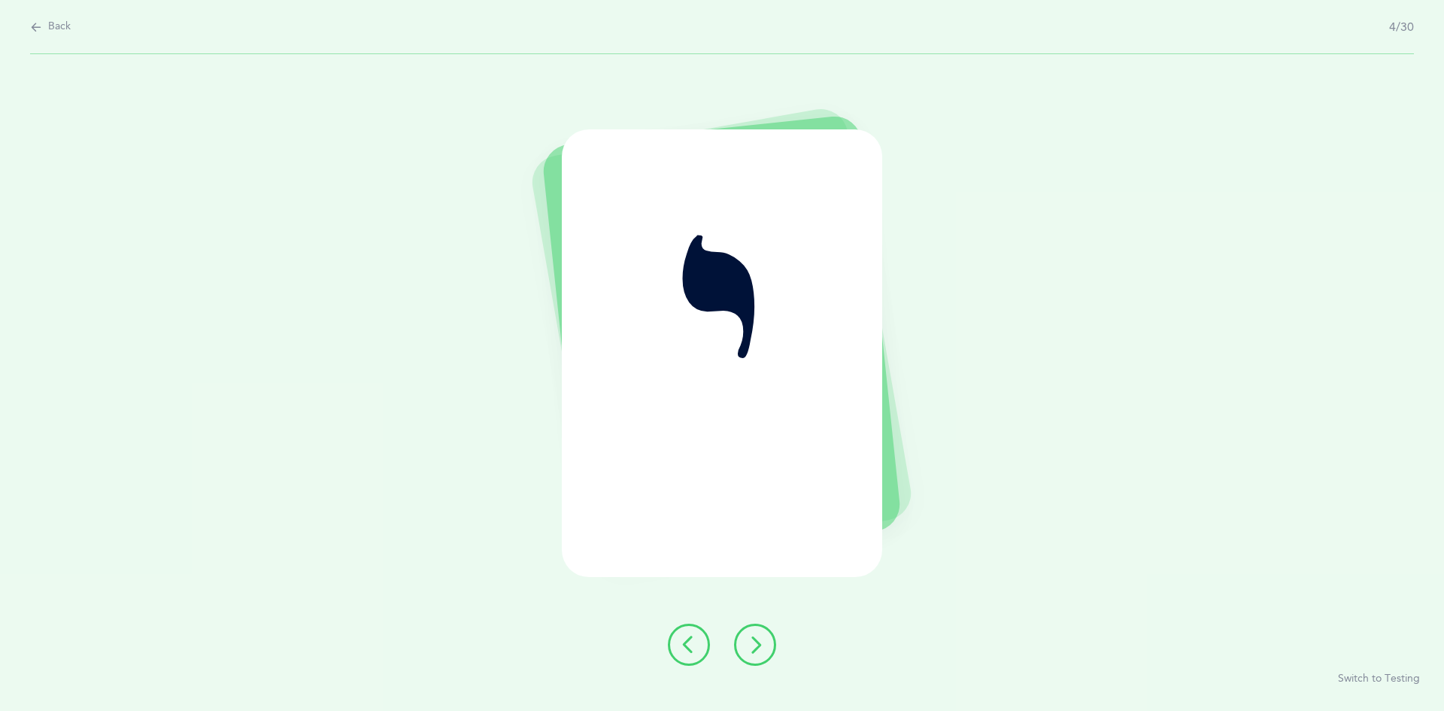
click at [757, 642] on icon at bounding box center [755, 645] width 18 height 18
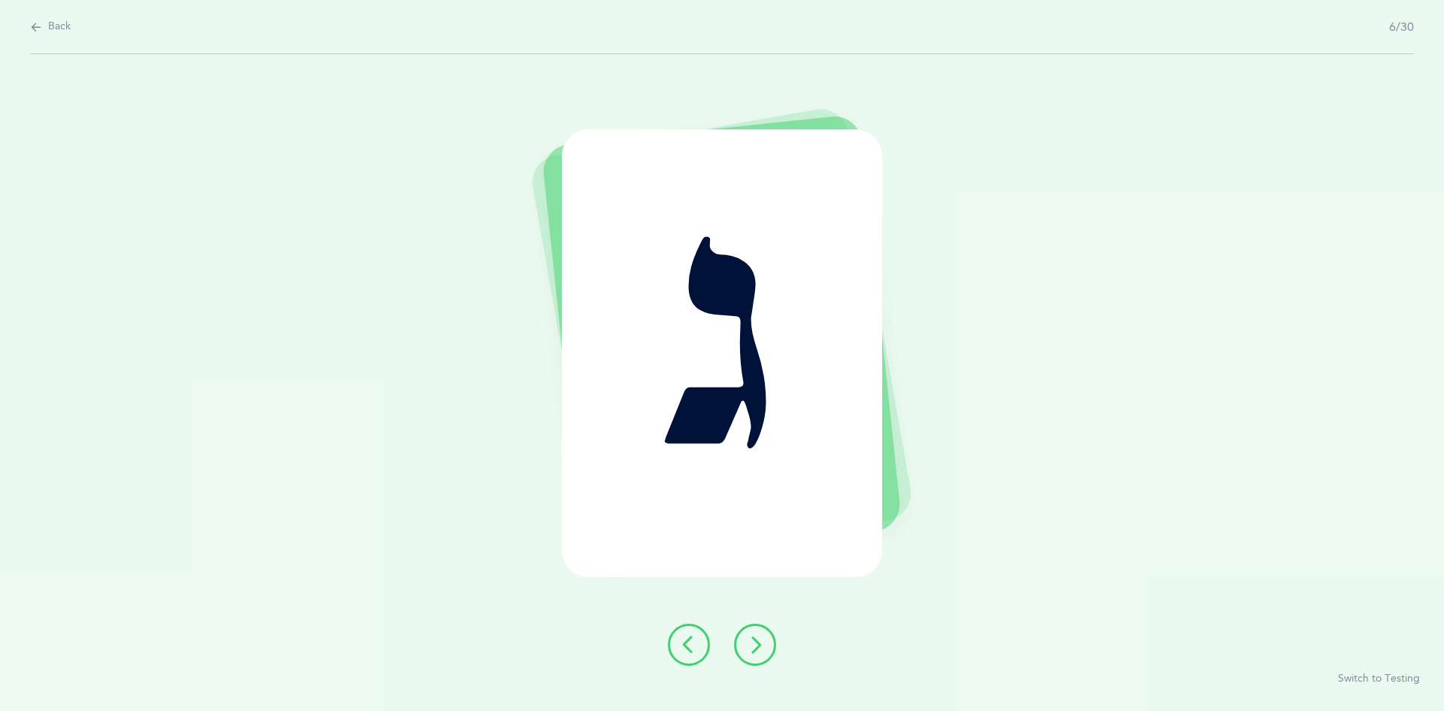
click at [753, 647] on icon at bounding box center [755, 645] width 18 height 18
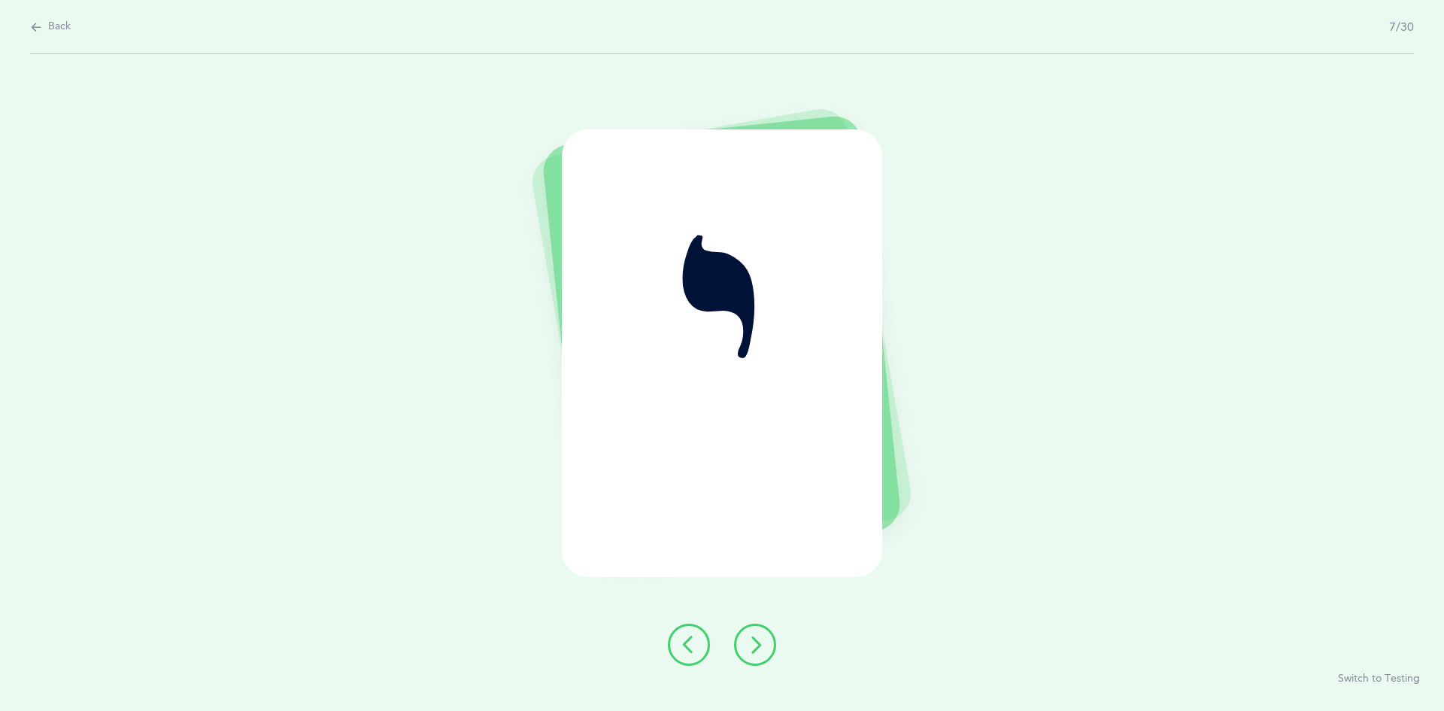
click at [757, 645] on icon at bounding box center [755, 645] width 18 height 18
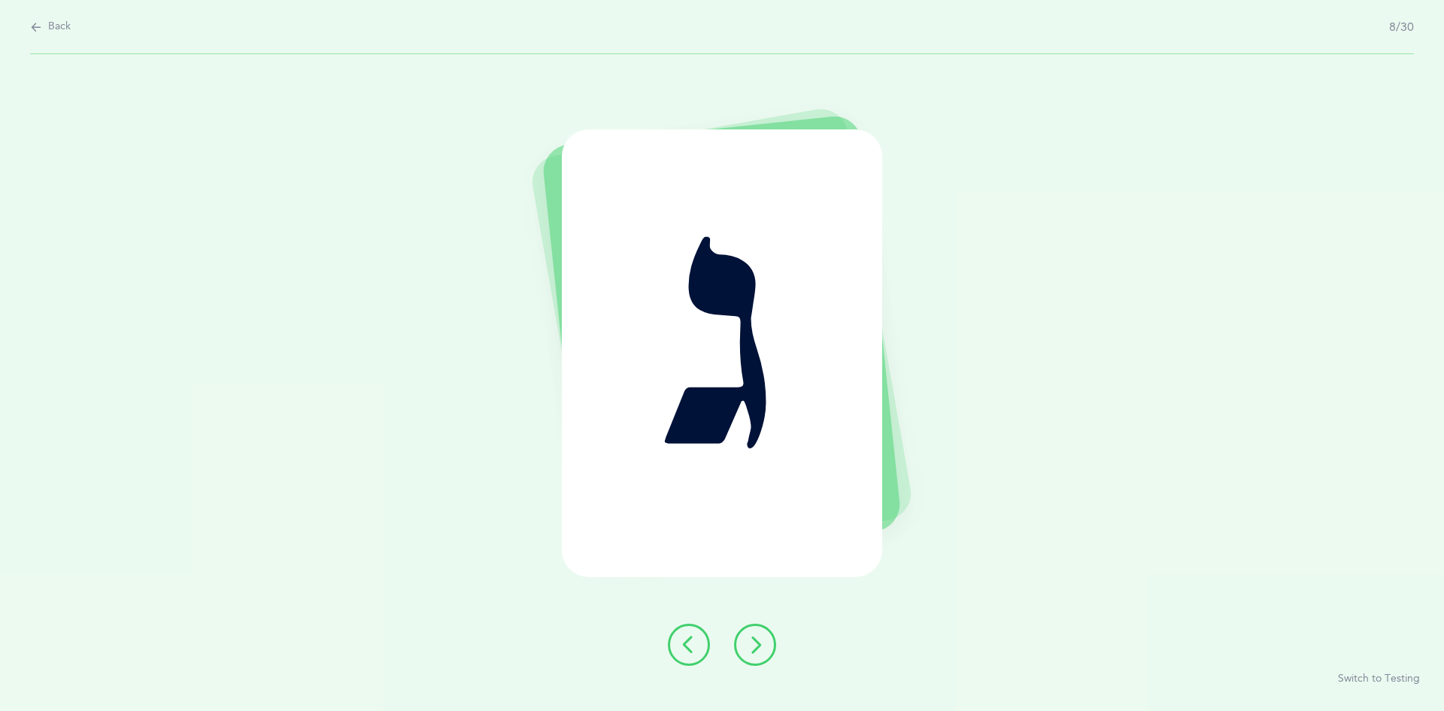
click at [757, 647] on icon at bounding box center [755, 645] width 18 height 18
click at [752, 645] on icon at bounding box center [755, 645] width 18 height 18
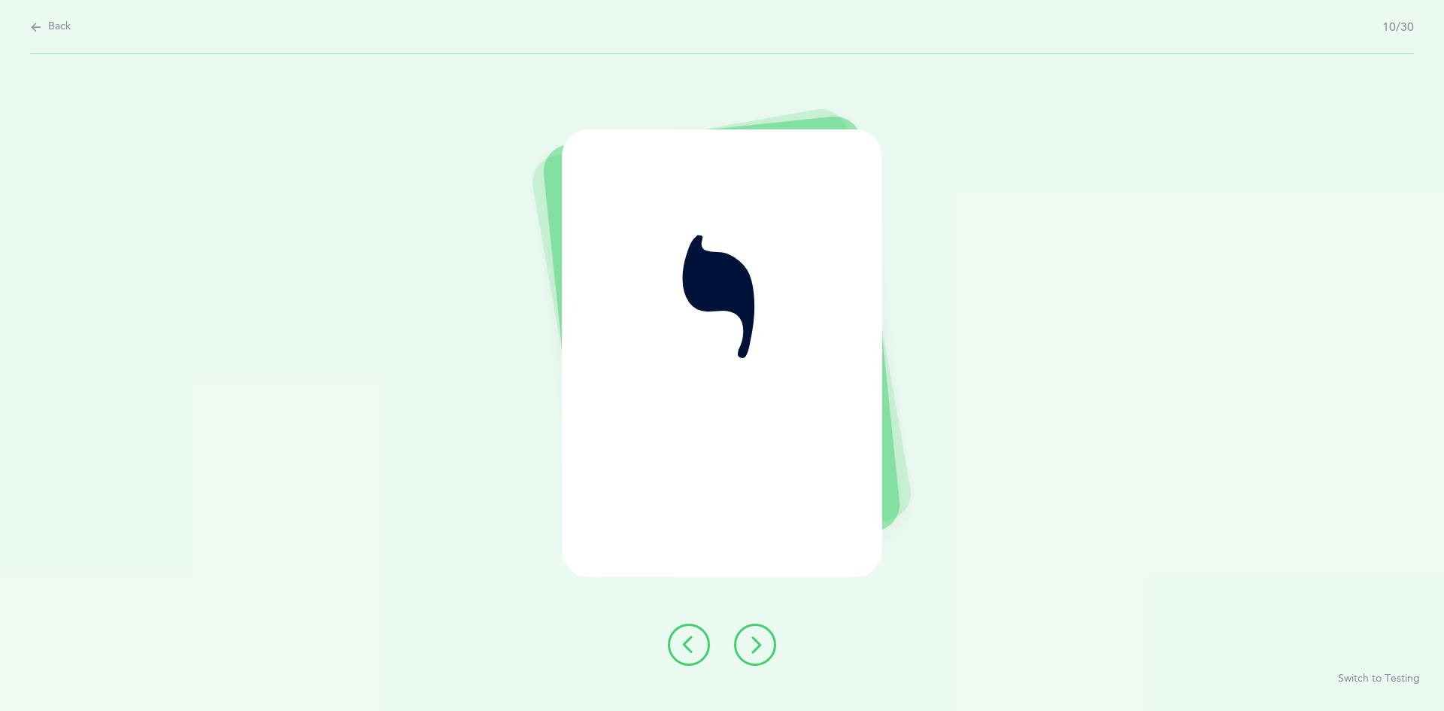
click at [42, 35] on div "Back 10/30" at bounding box center [722, 27] width 1384 height 54
click at [57, 29] on span "Back" at bounding box center [59, 27] width 23 height 15
select select "3"
select select "single"
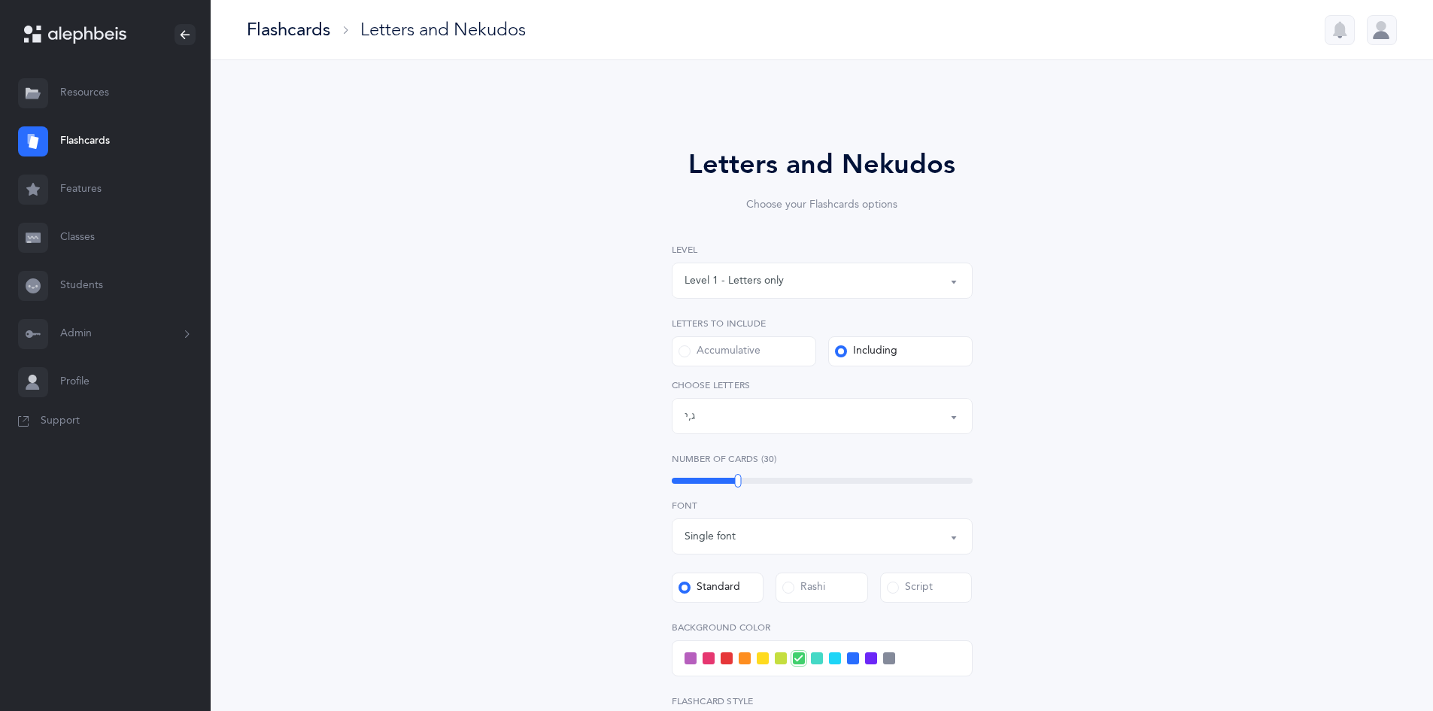
scroll to position [35, 0]
click at [906, 423] on div "Letters: ג , י" at bounding box center [821, 416] width 275 height 26
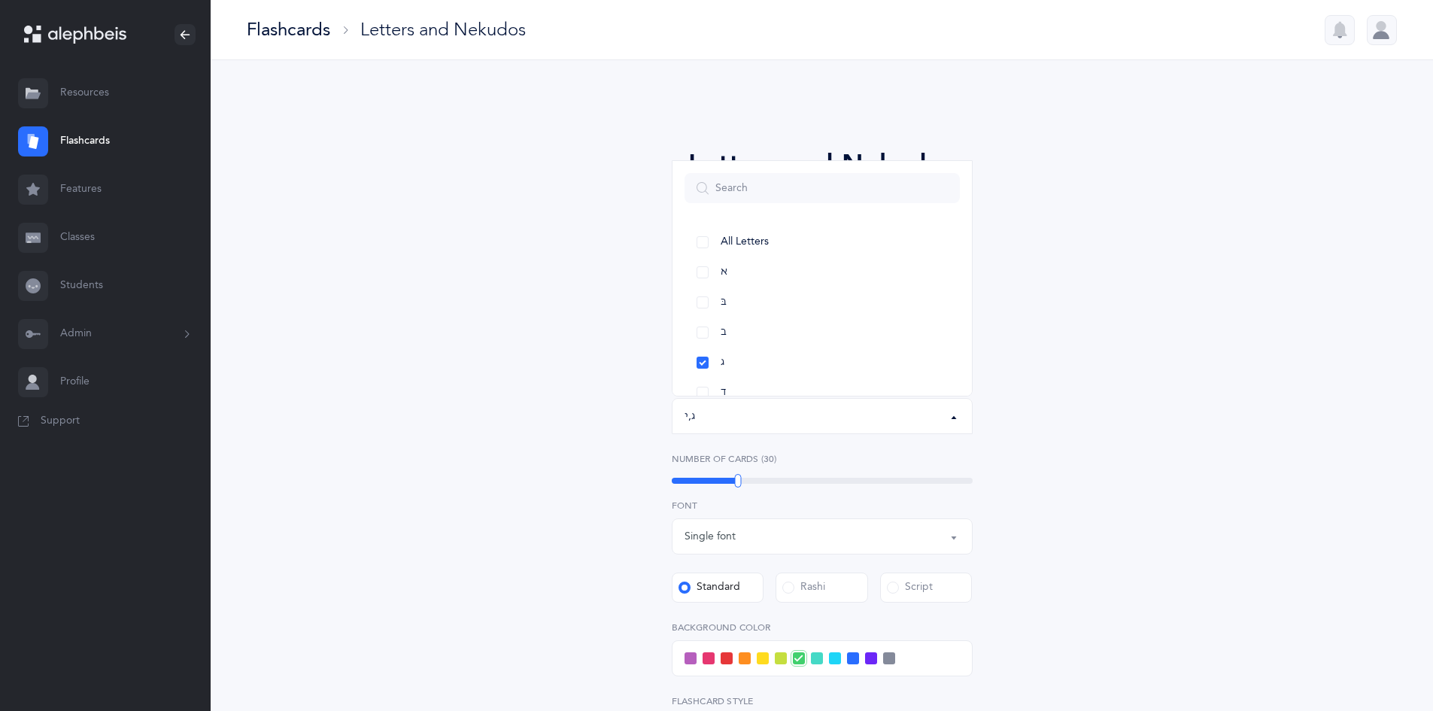
click at [906, 423] on div "Letters: ג , י" at bounding box center [821, 416] width 275 height 26
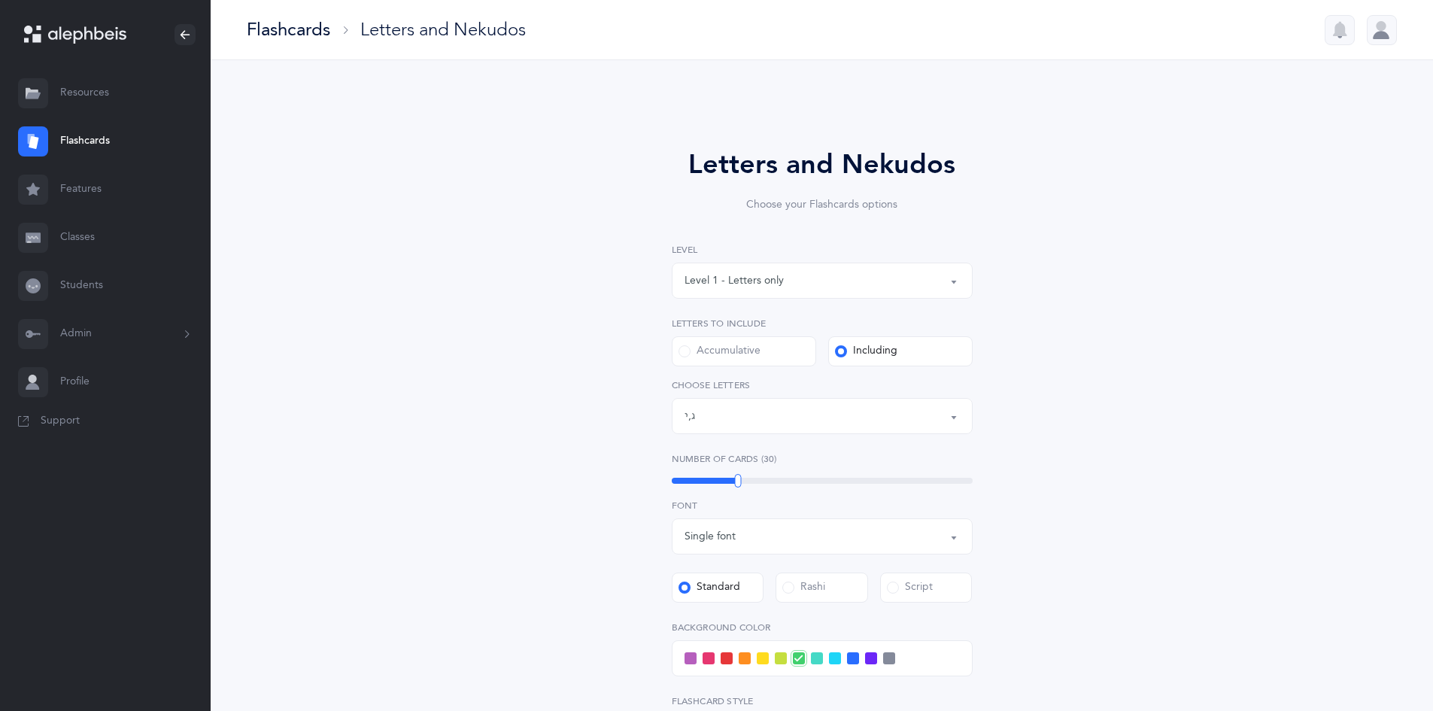
click at [736, 340] on label "Accumulative" at bounding box center [744, 351] width 144 height 30
click at [0, 0] on input "Accumulative" at bounding box center [0, 0] width 0 height 0
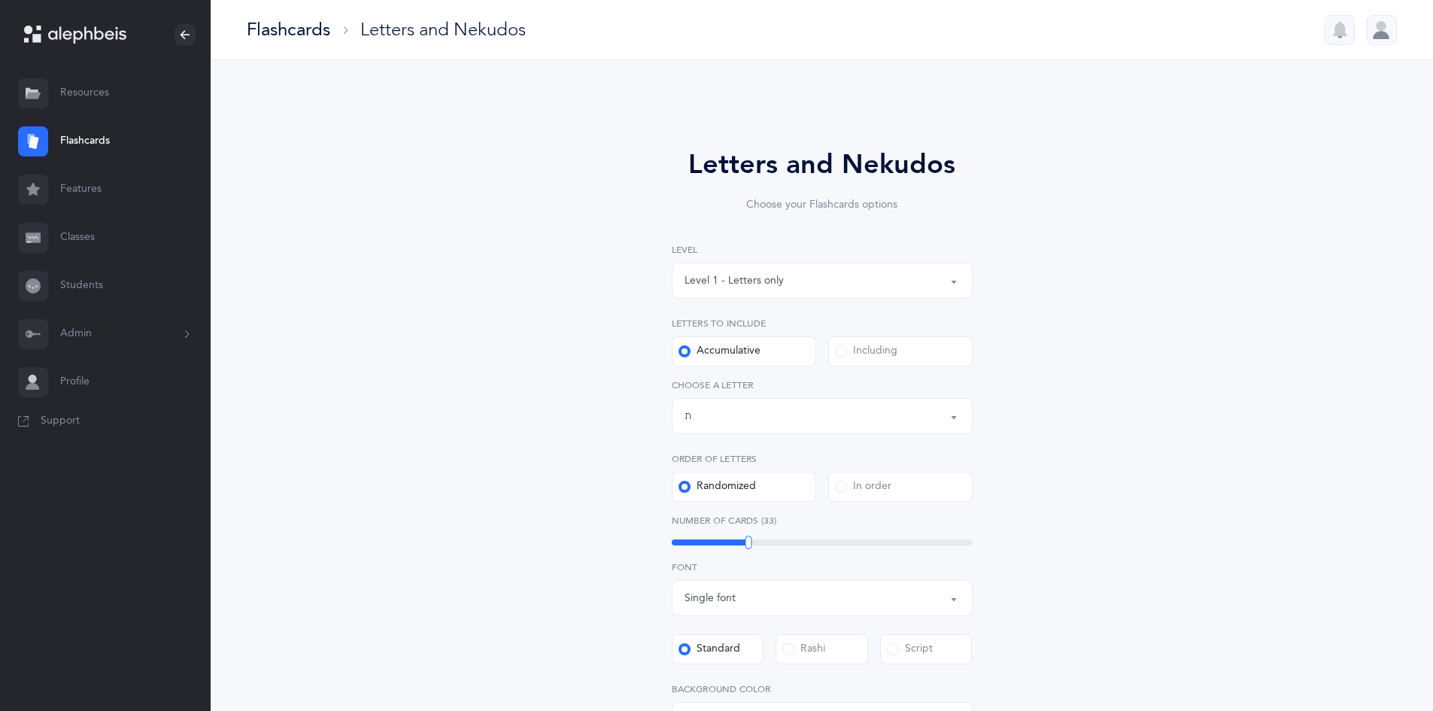
click at [758, 413] on div "Letters up until: ת" at bounding box center [821, 416] width 275 height 26
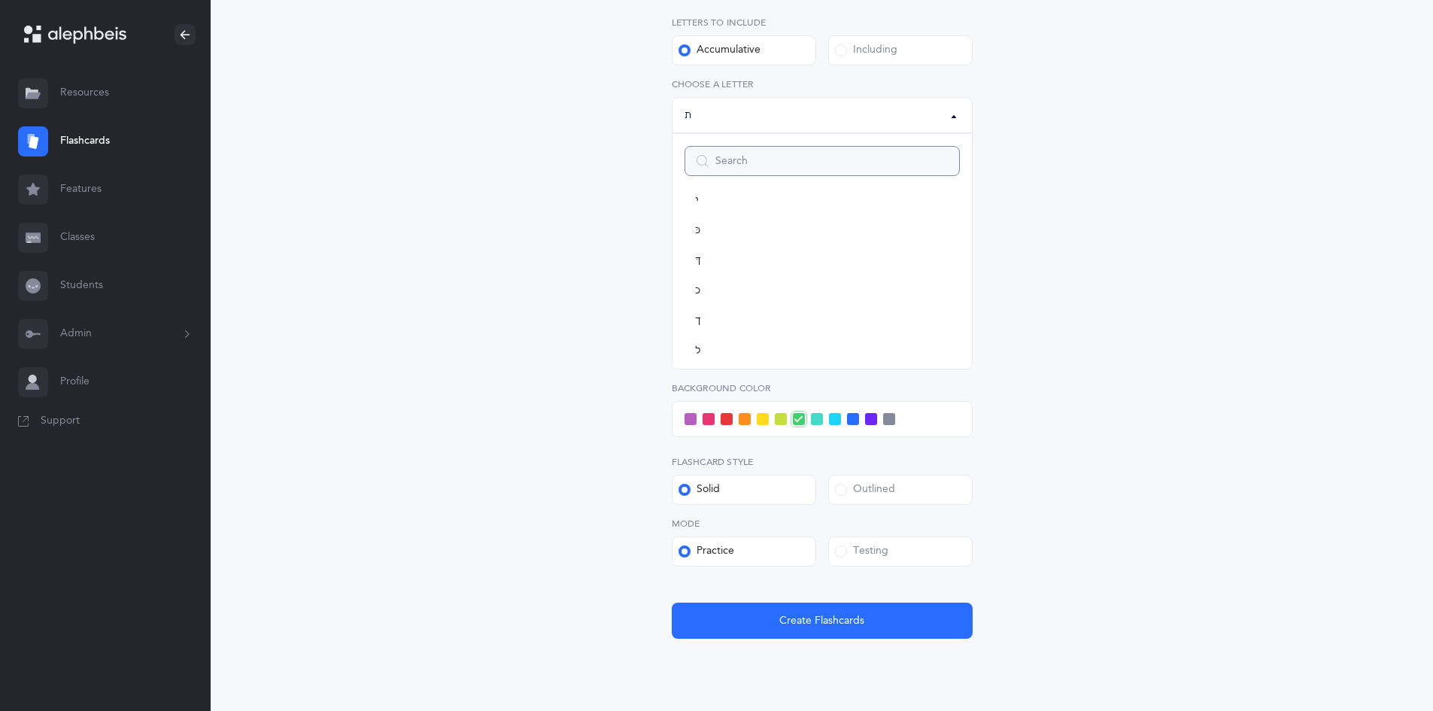
scroll to position [310, 0]
click at [806, 190] on link "ט" at bounding box center [821, 176] width 275 height 30
select select "9"
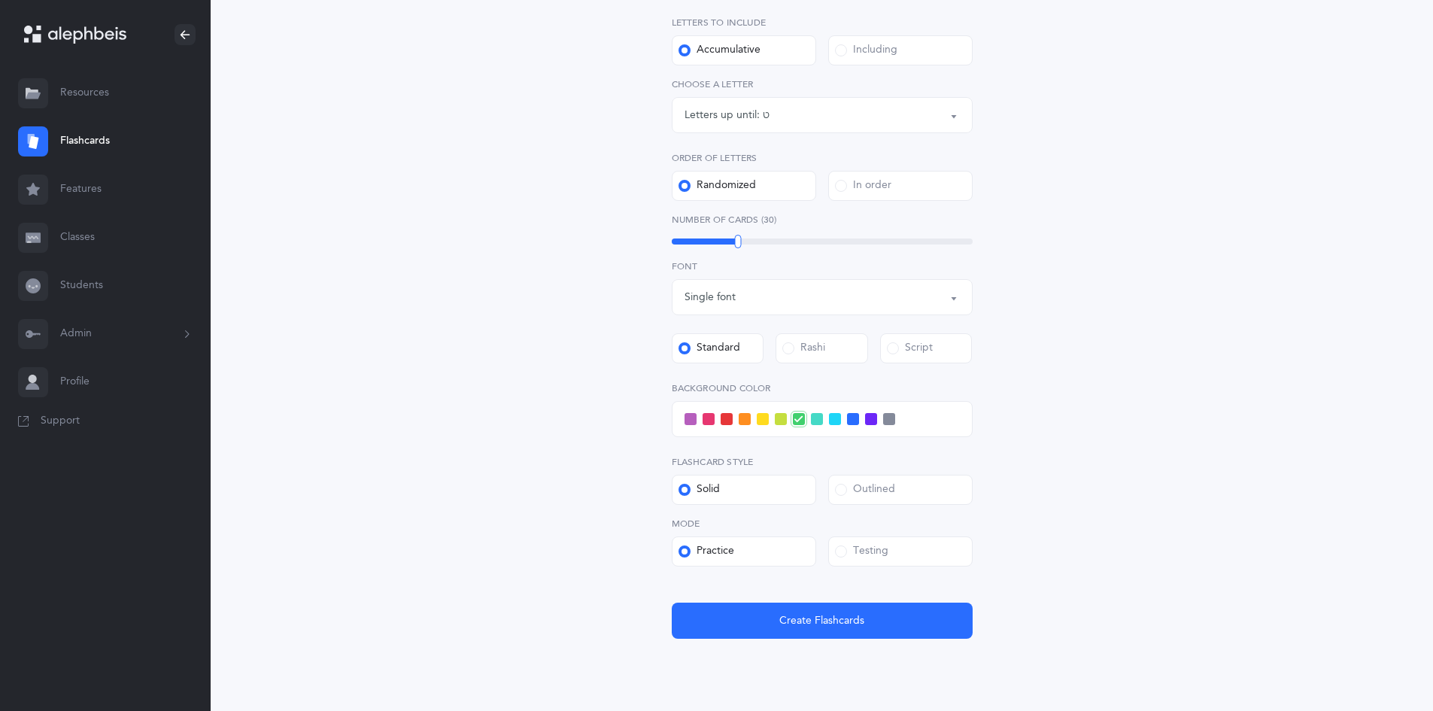
click at [1126, 274] on div "Letters and Nekudos Choose your Flashcards options Level 1 - Letters only Level…" at bounding box center [822, 249] width 686 height 897
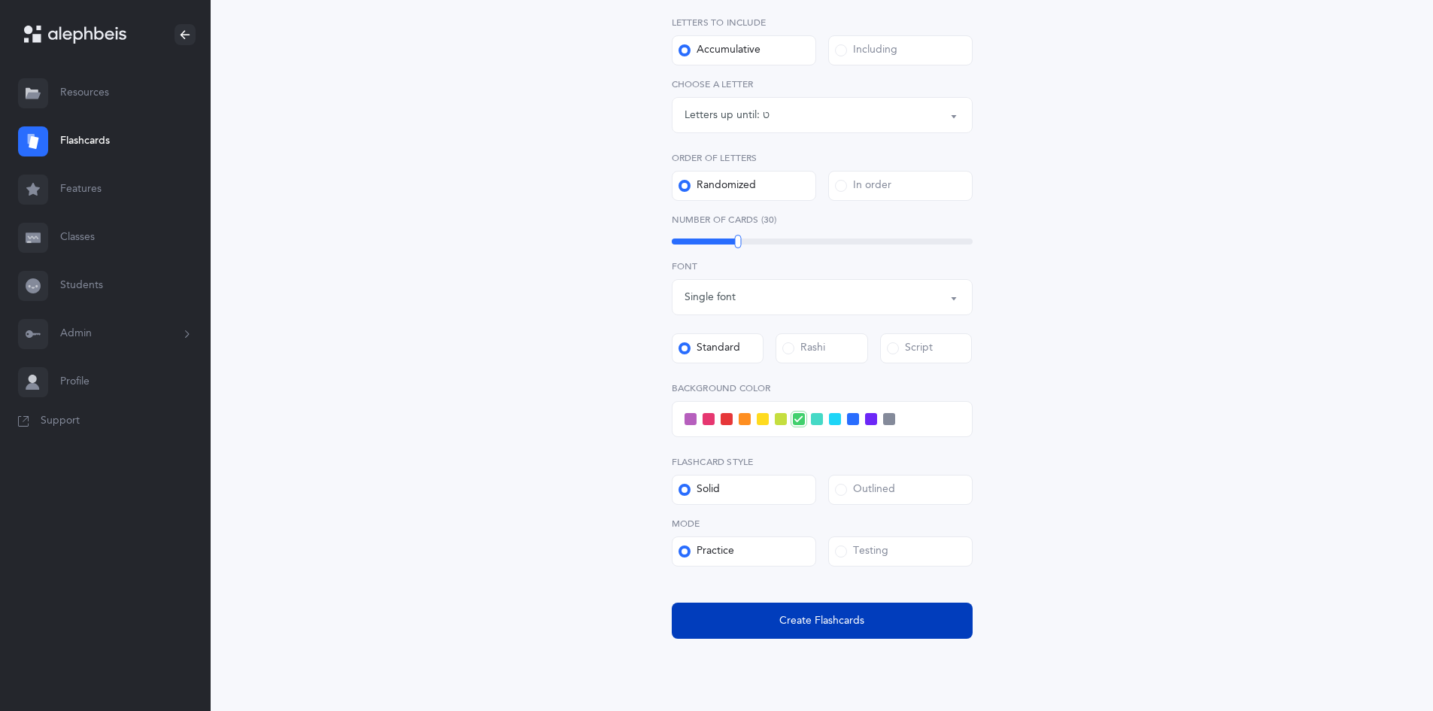
click at [811, 614] on span "Create Flashcards" at bounding box center [821, 621] width 85 height 16
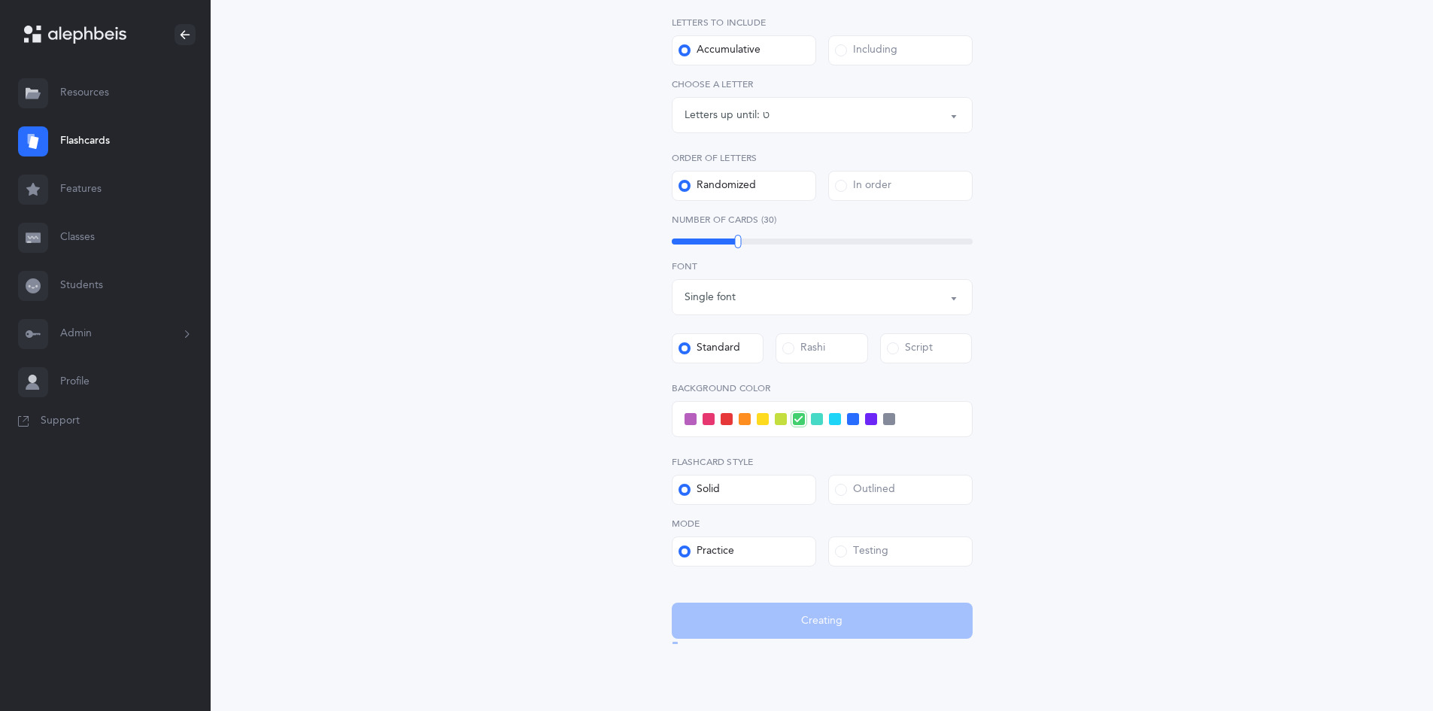
scroll to position [0, 0]
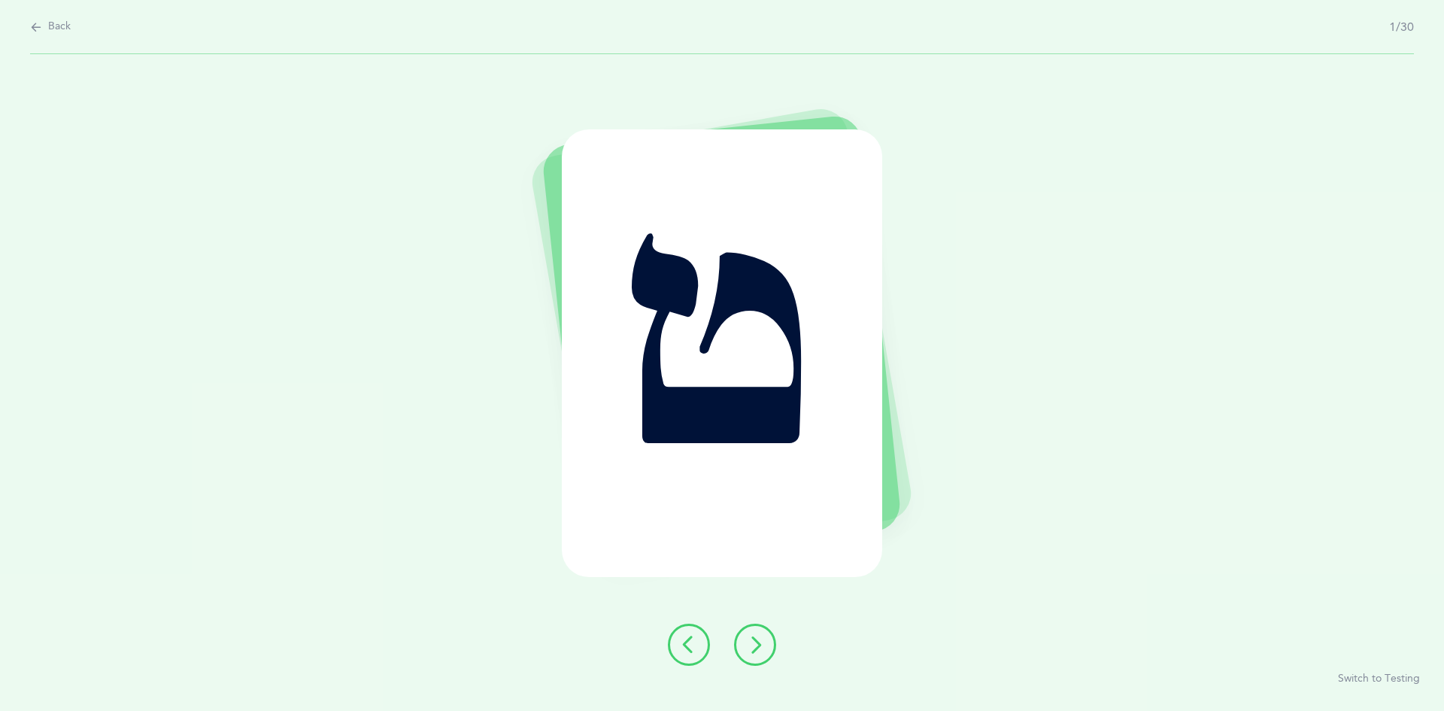
click at [757, 646] on icon at bounding box center [755, 645] width 18 height 18
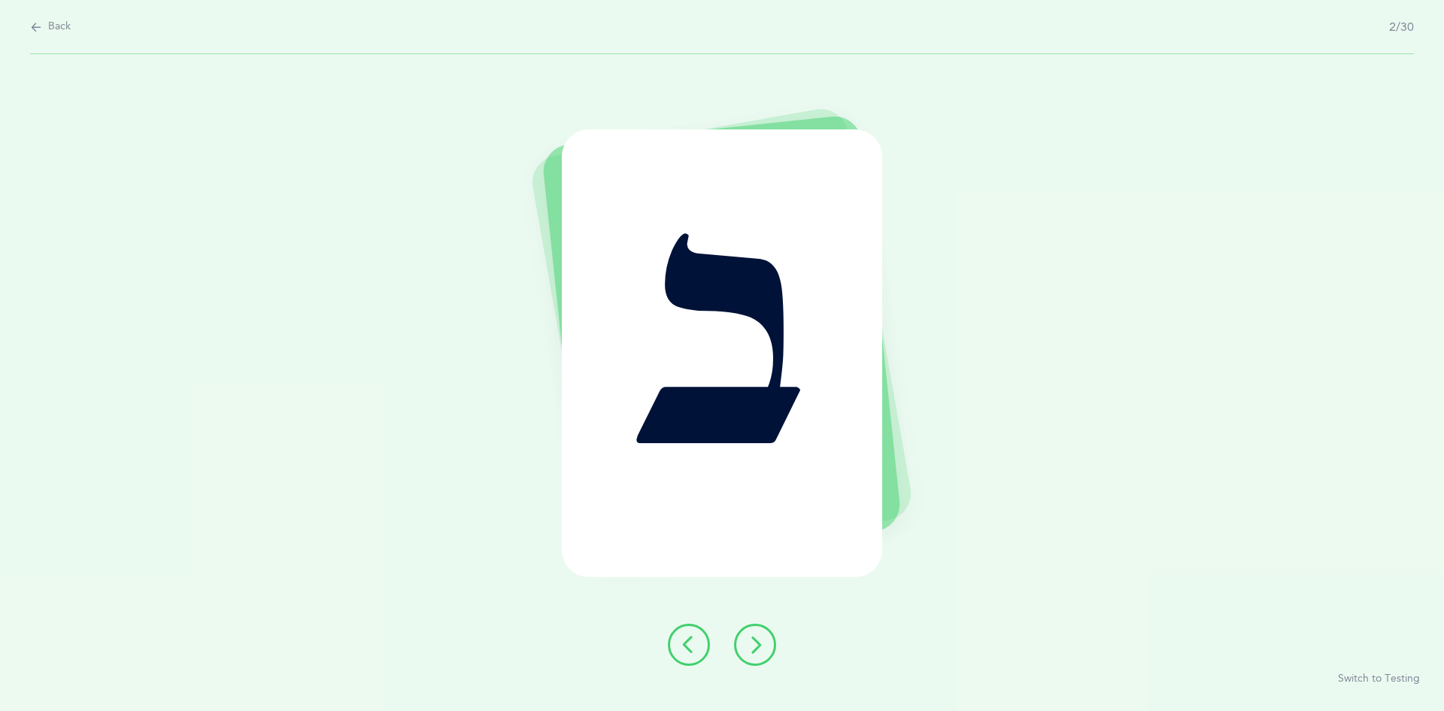
click at [681, 633] on button at bounding box center [689, 644] width 42 height 42
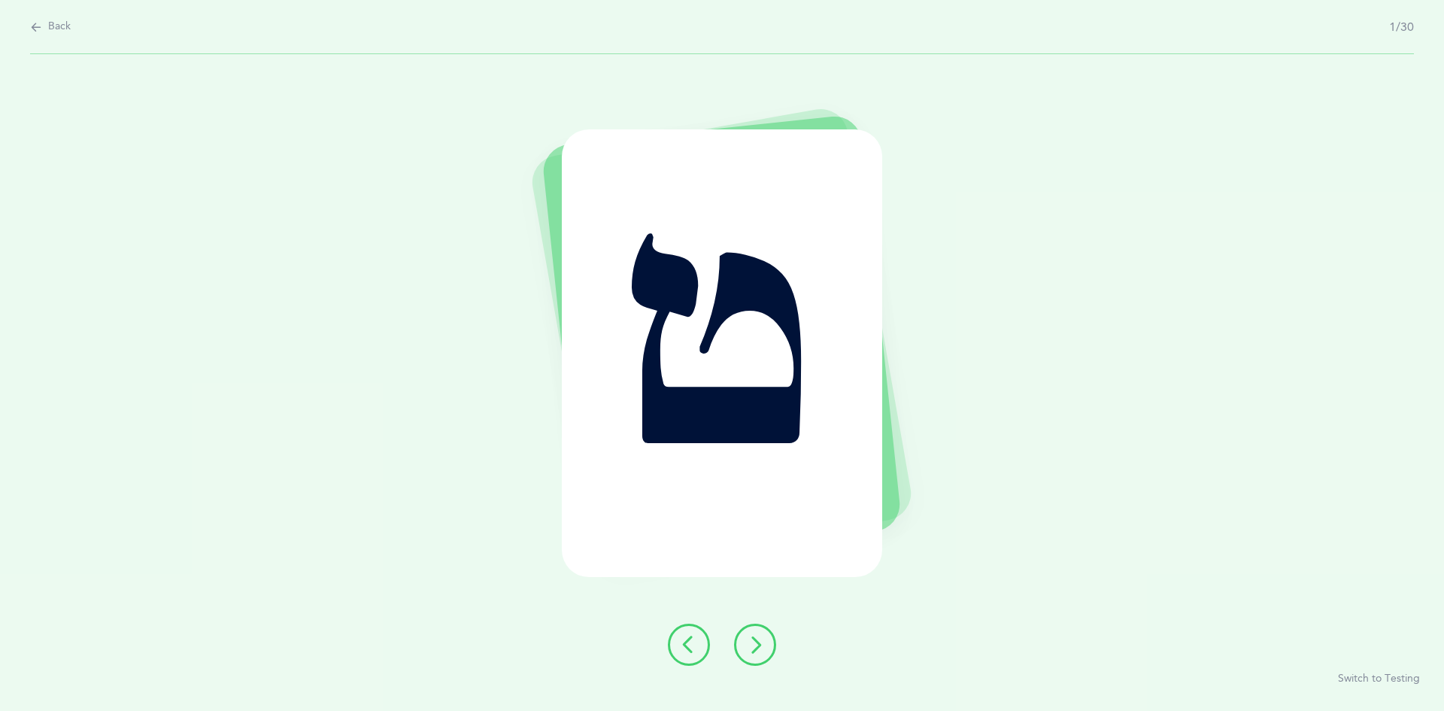
click at [752, 639] on icon at bounding box center [755, 645] width 18 height 18
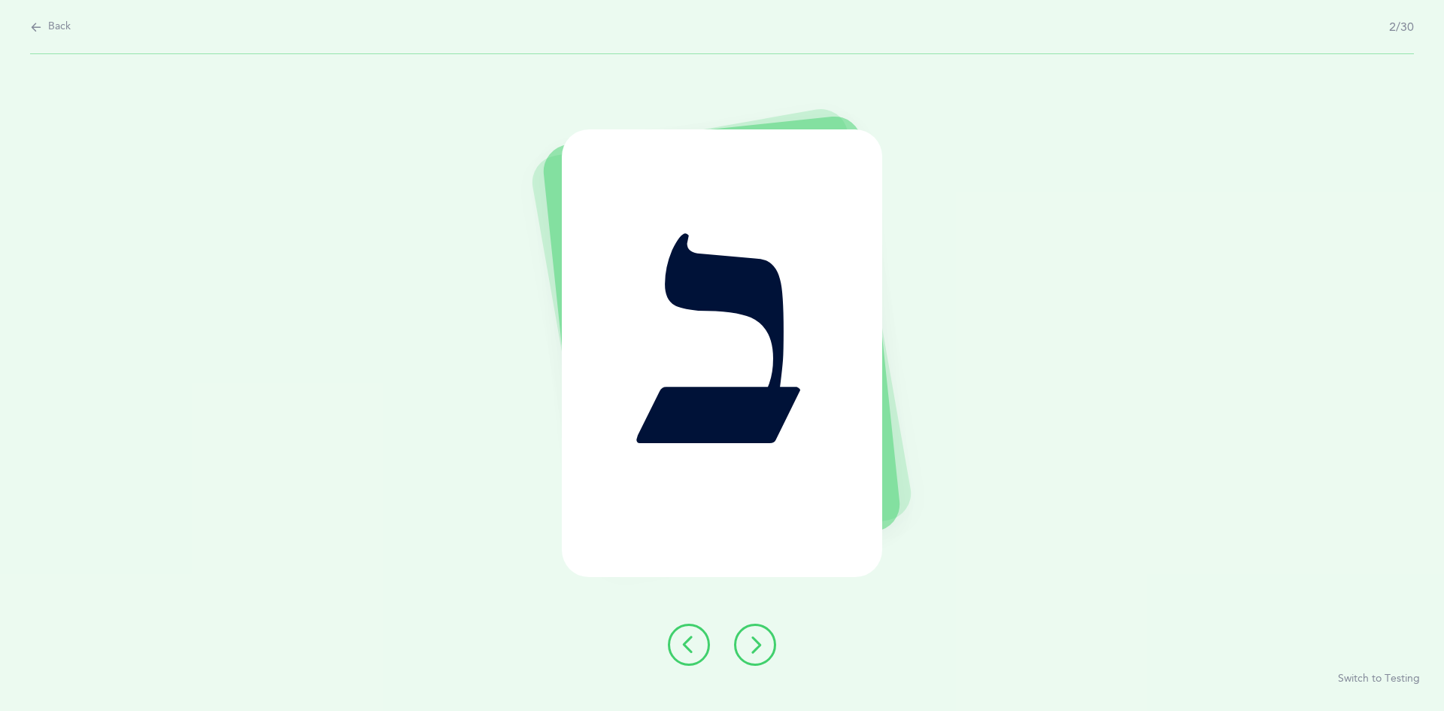
click at [766, 639] on button at bounding box center [755, 644] width 42 height 42
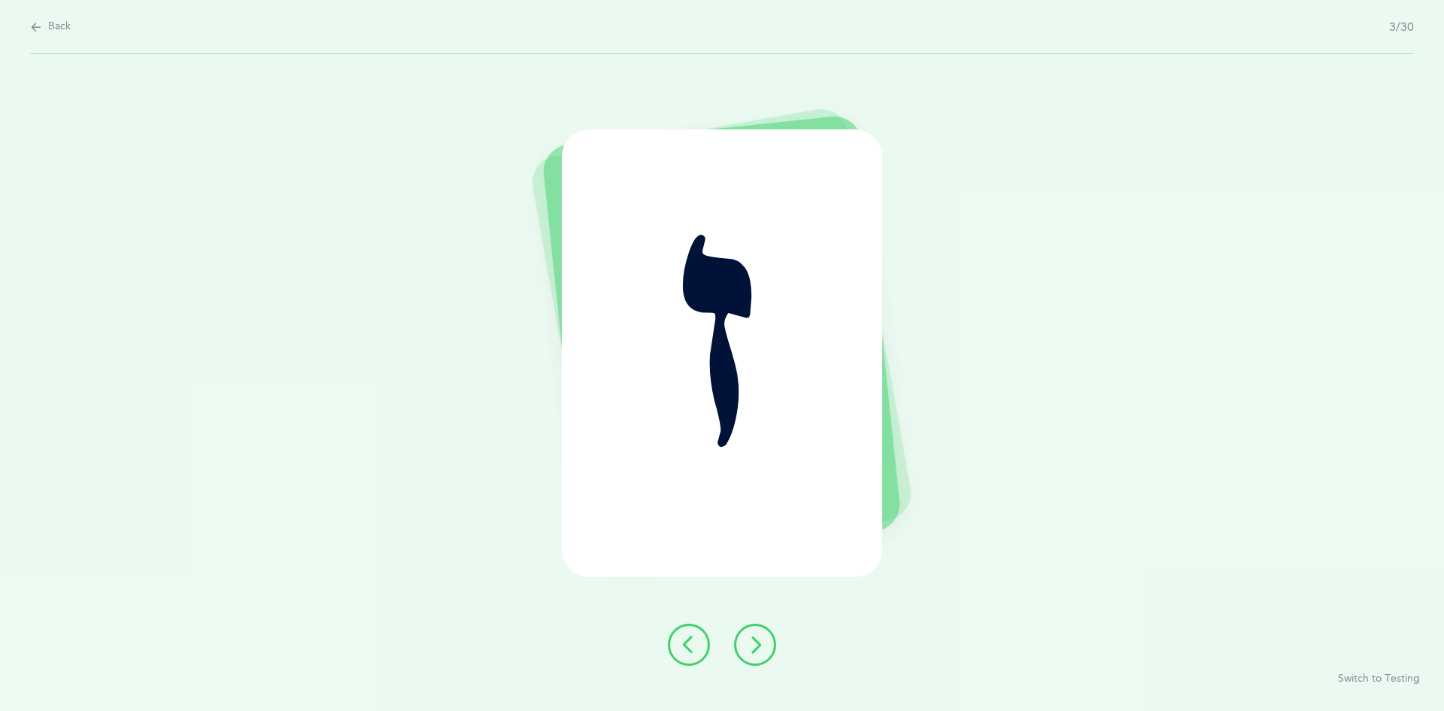
click at [750, 638] on icon at bounding box center [755, 645] width 18 height 18
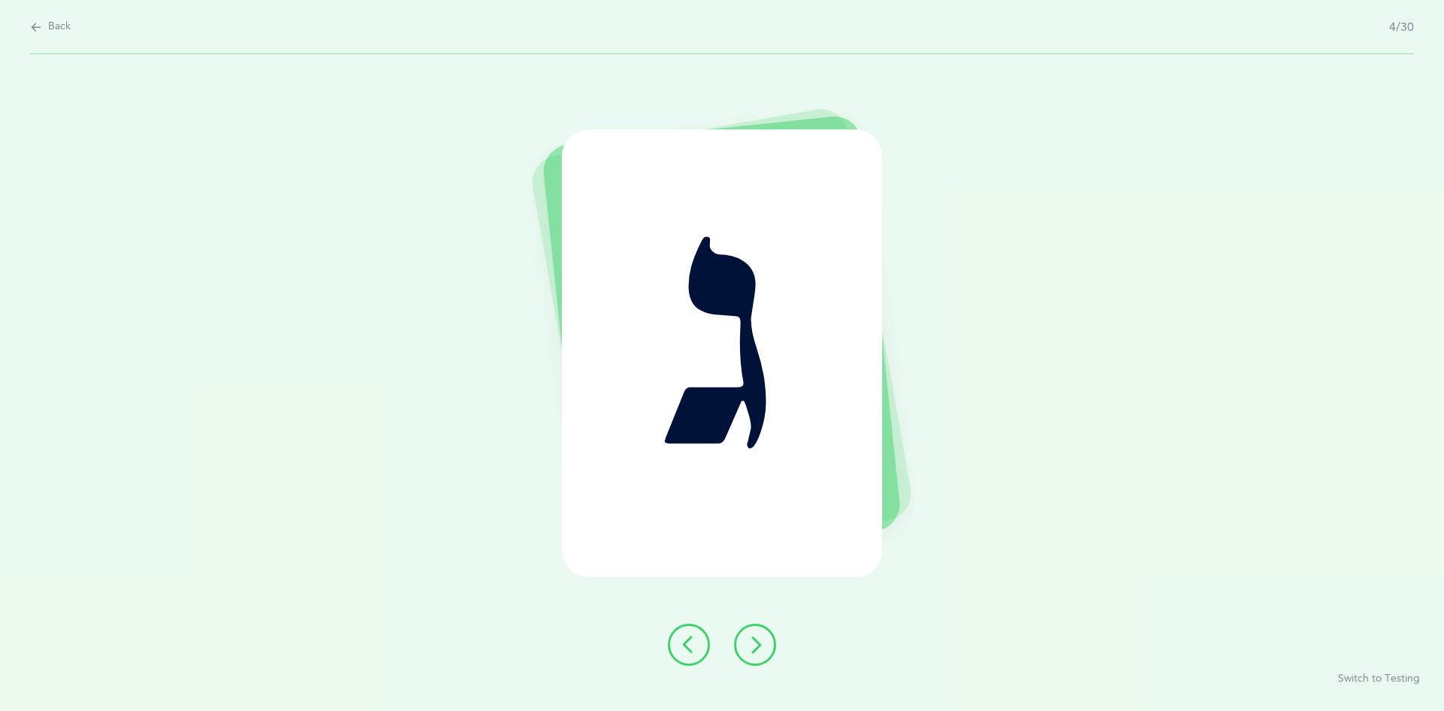
click at [753, 644] on icon at bounding box center [755, 645] width 18 height 18
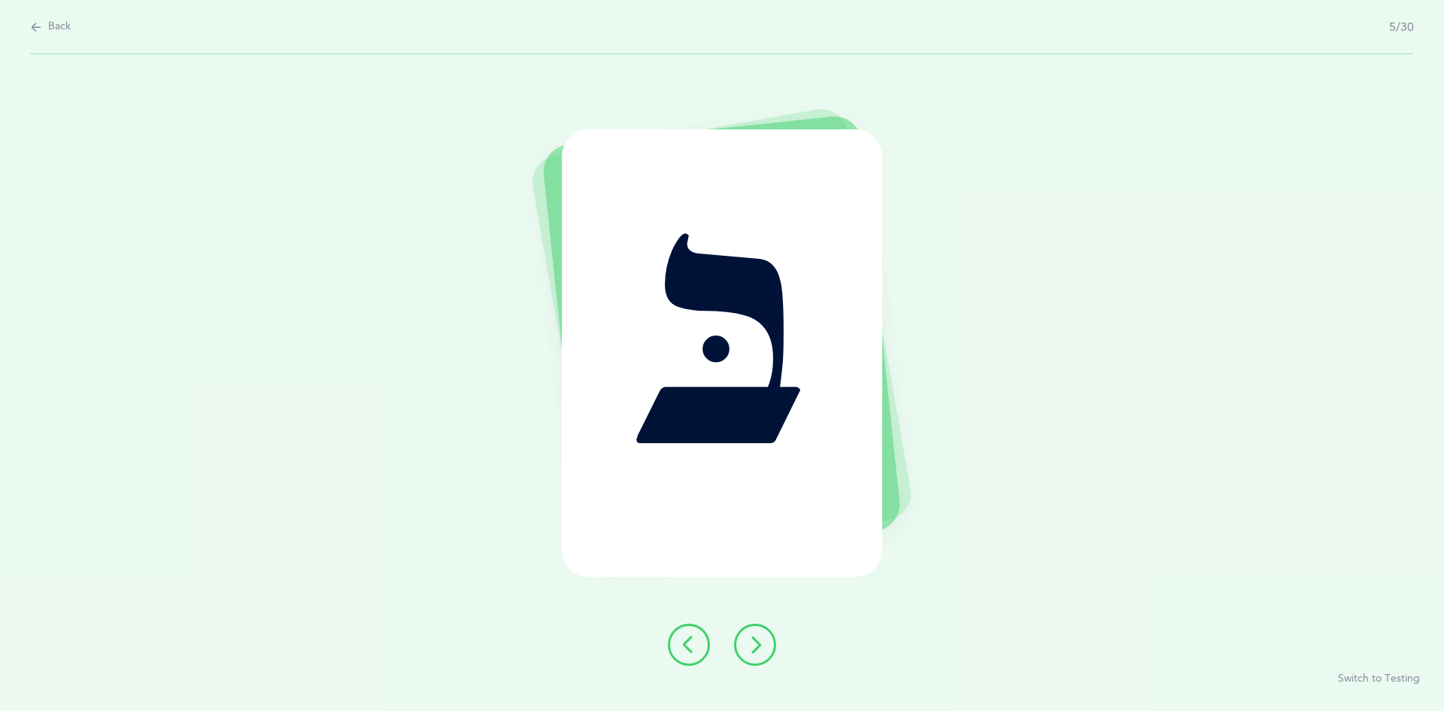
click at [754, 637] on icon at bounding box center [755, 645] width 18 height 18
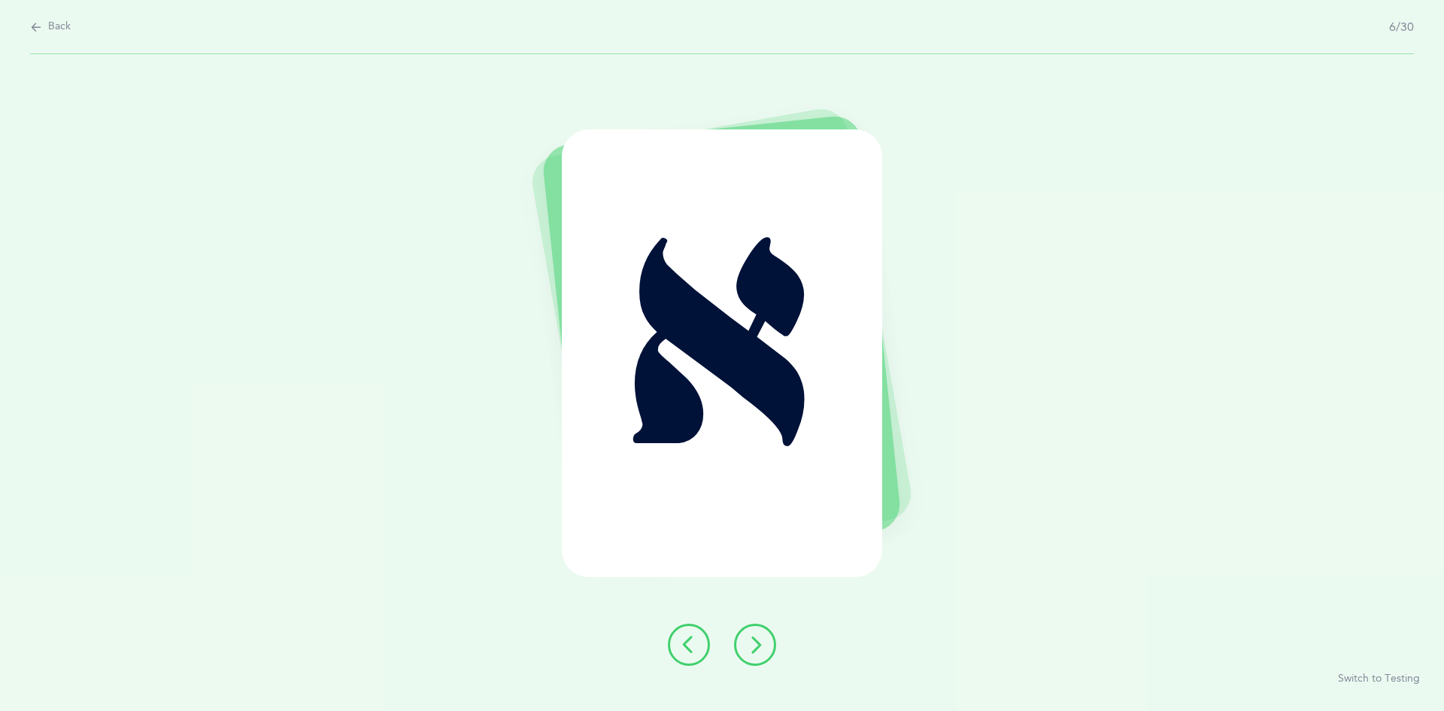
click at [750, 636] on icon at bounding box center [755, 645] width 18 height 18
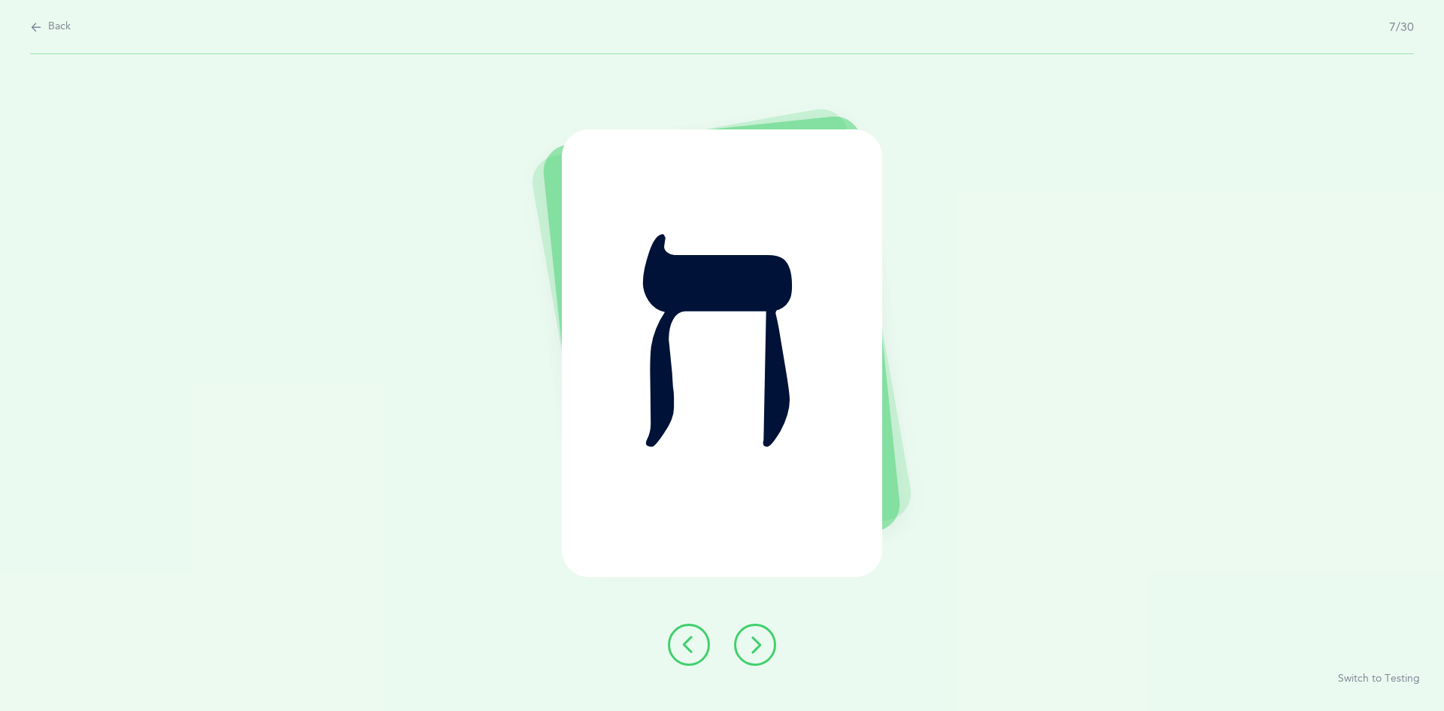
click at [751, 649] on icon at bounding box center [755, 645] width 18 height 18
click at [750, 637] on icon at bounding box center [755, 645] width 18 height 18
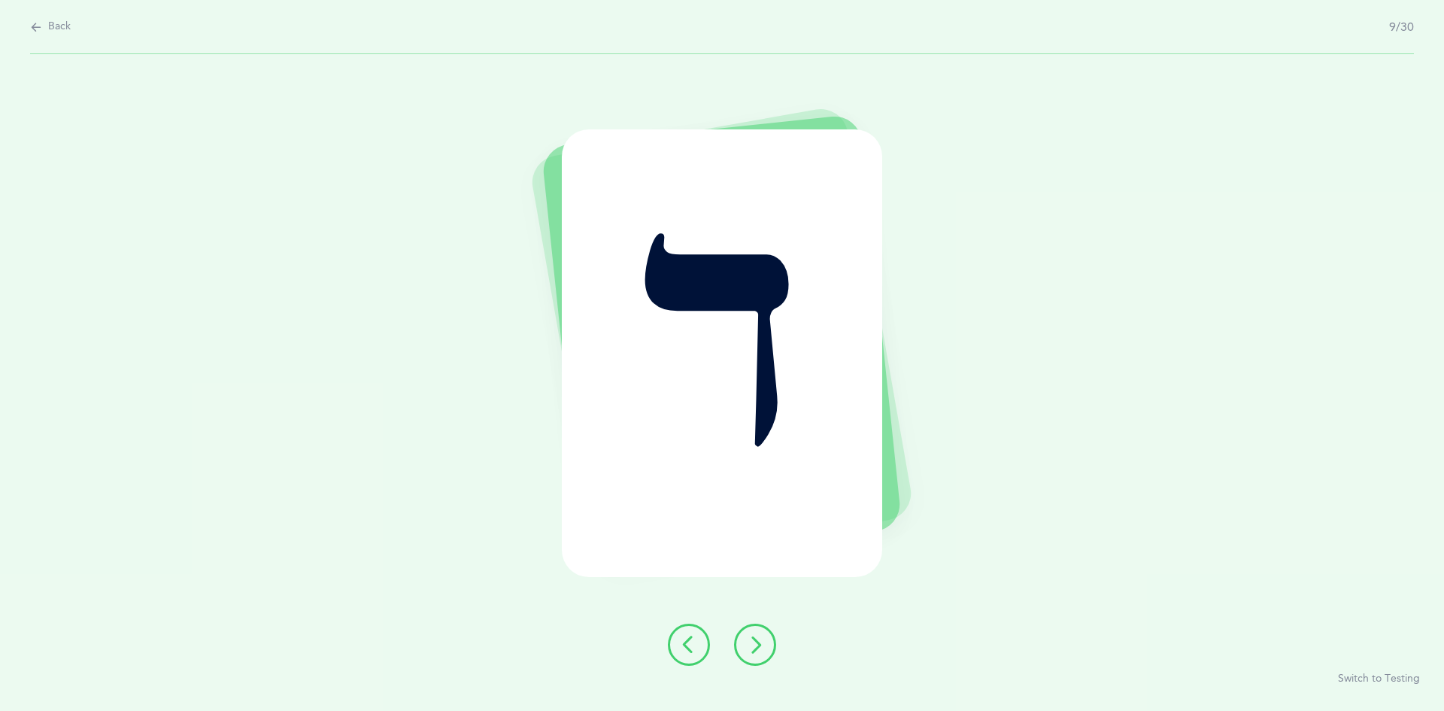
click at [747, 642] on icon at bounding box center [755, 645] width 18 height 18
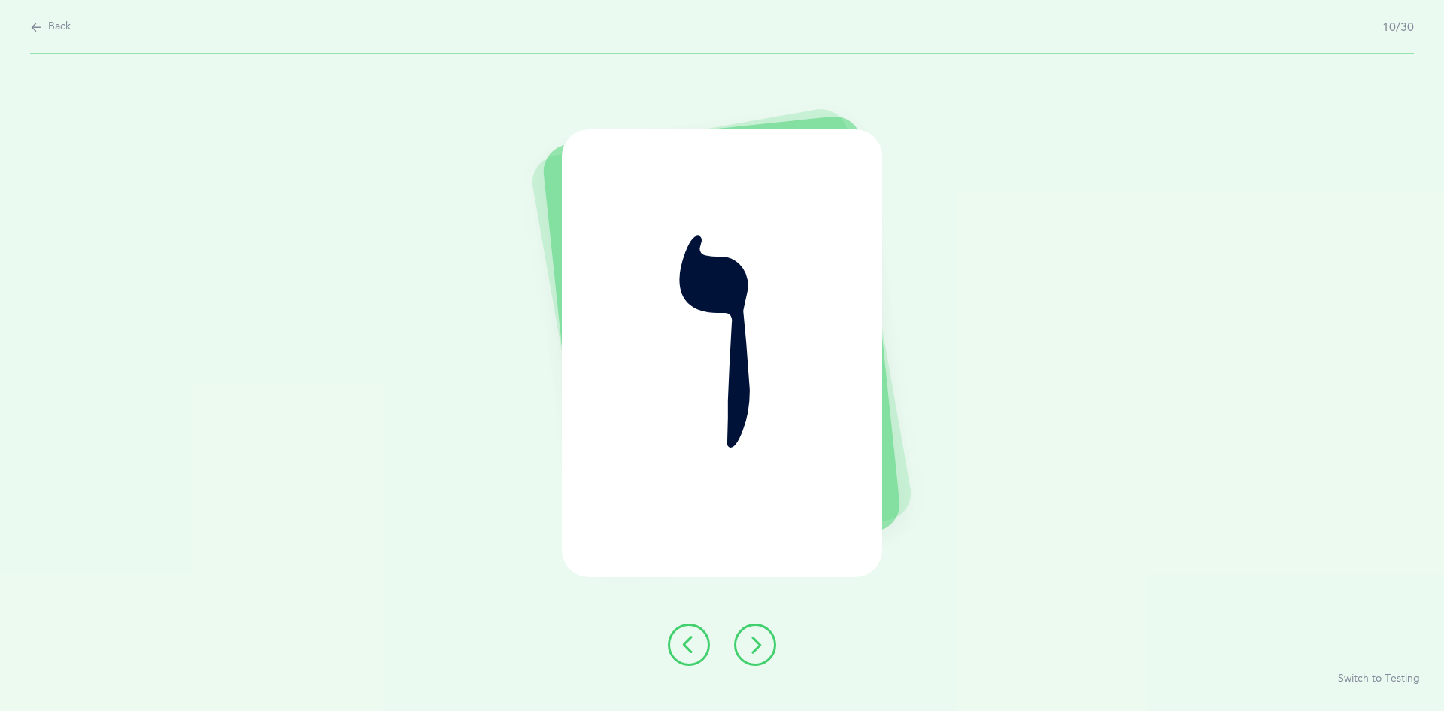
click at [755, 643] on icon at bounding box center [755, 645] width 18 height 18
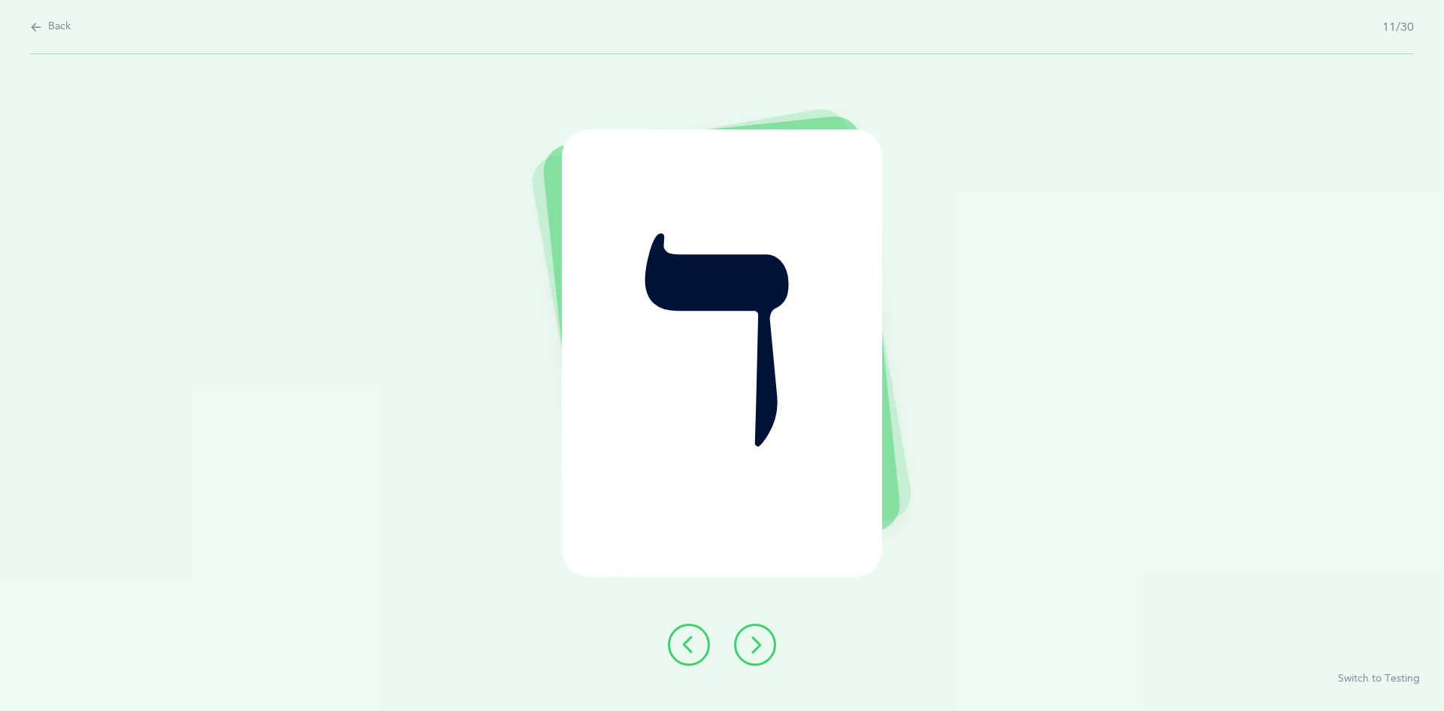
click at [754, 630] on button at bounding box center [755, 644] width 42 height 42
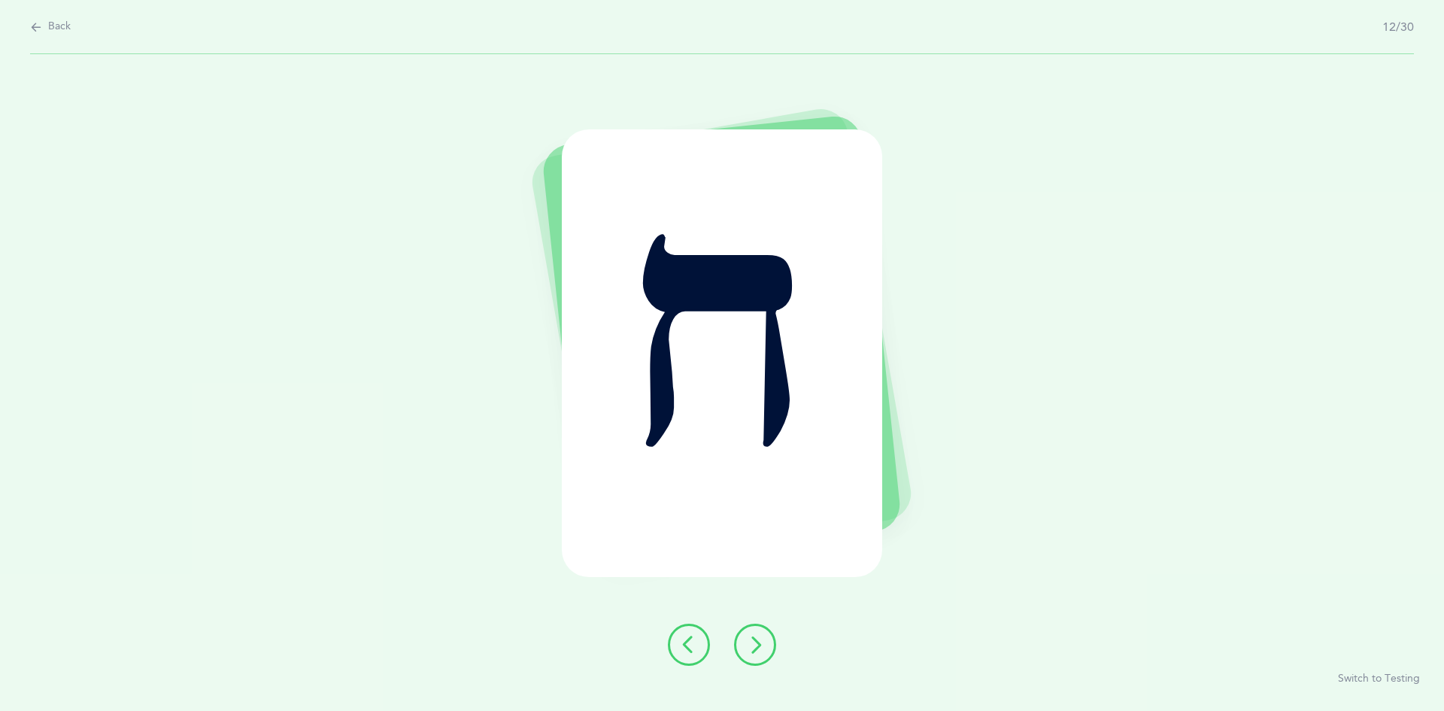
click at [754, 638] on icon at bounding box center [755, 645] width 18 height 18
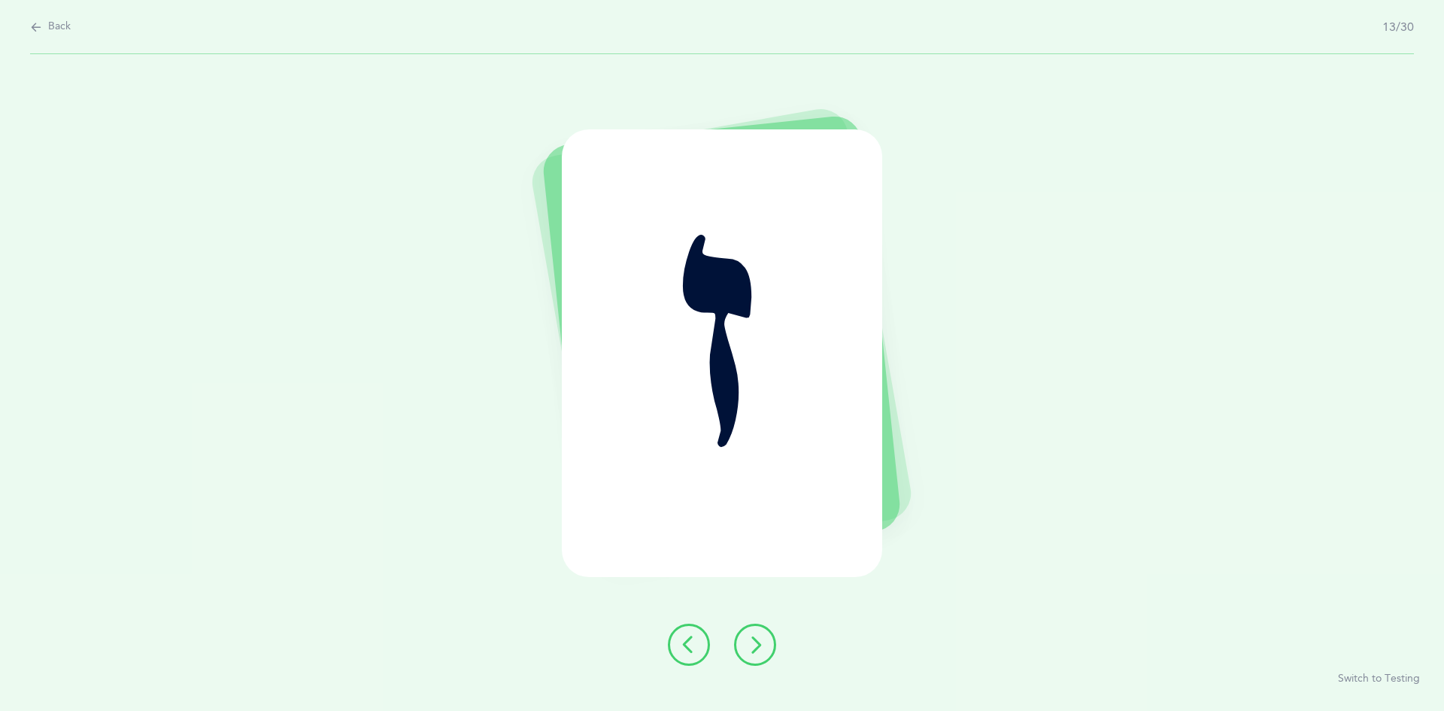
click at [752, 642] on icon at bounding box center [755, 645] width 18 height 18
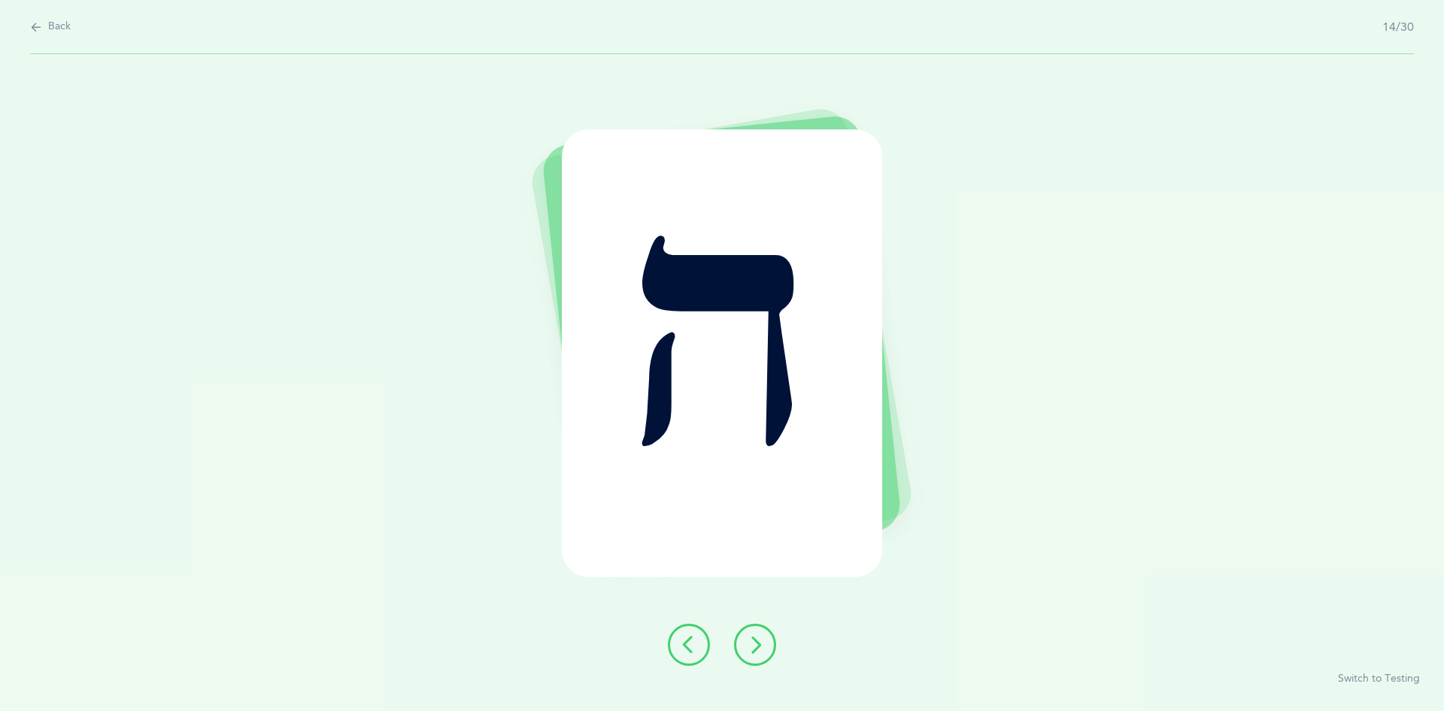
click at [756, 643] on icon at bounding box center [755, 645] width 18 height 18
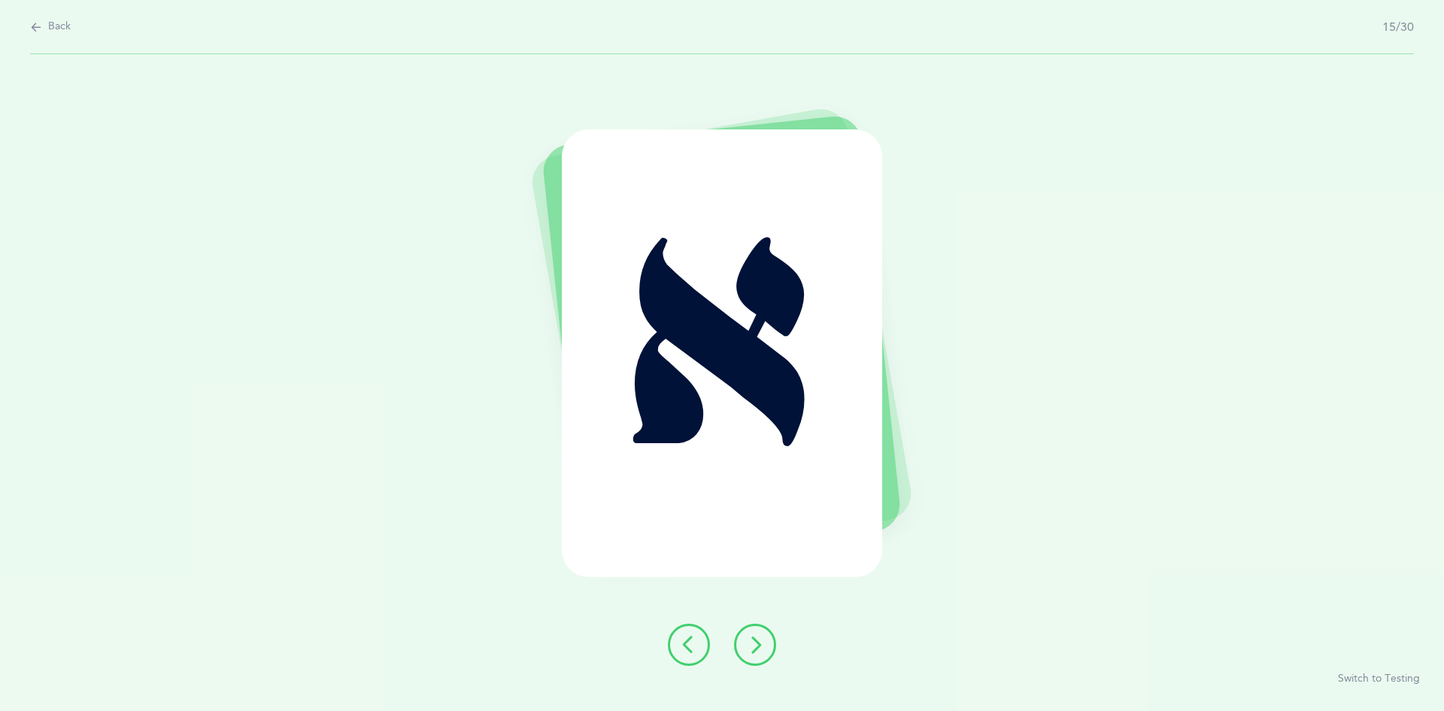
click at [756, 639] on icon at bounding box center [755, 645] width 18 height 18
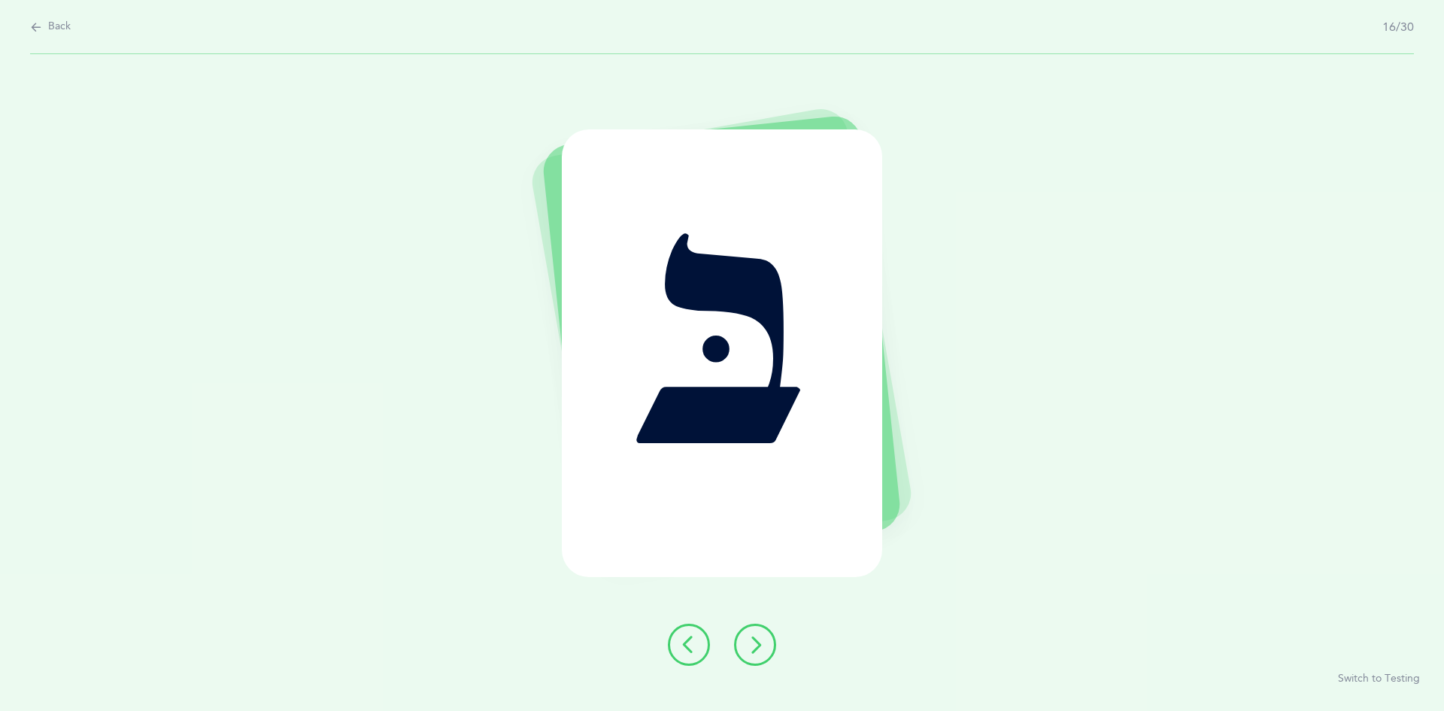
click at [746, 628] on button at bounding box center [755, 644] width 42 height 42
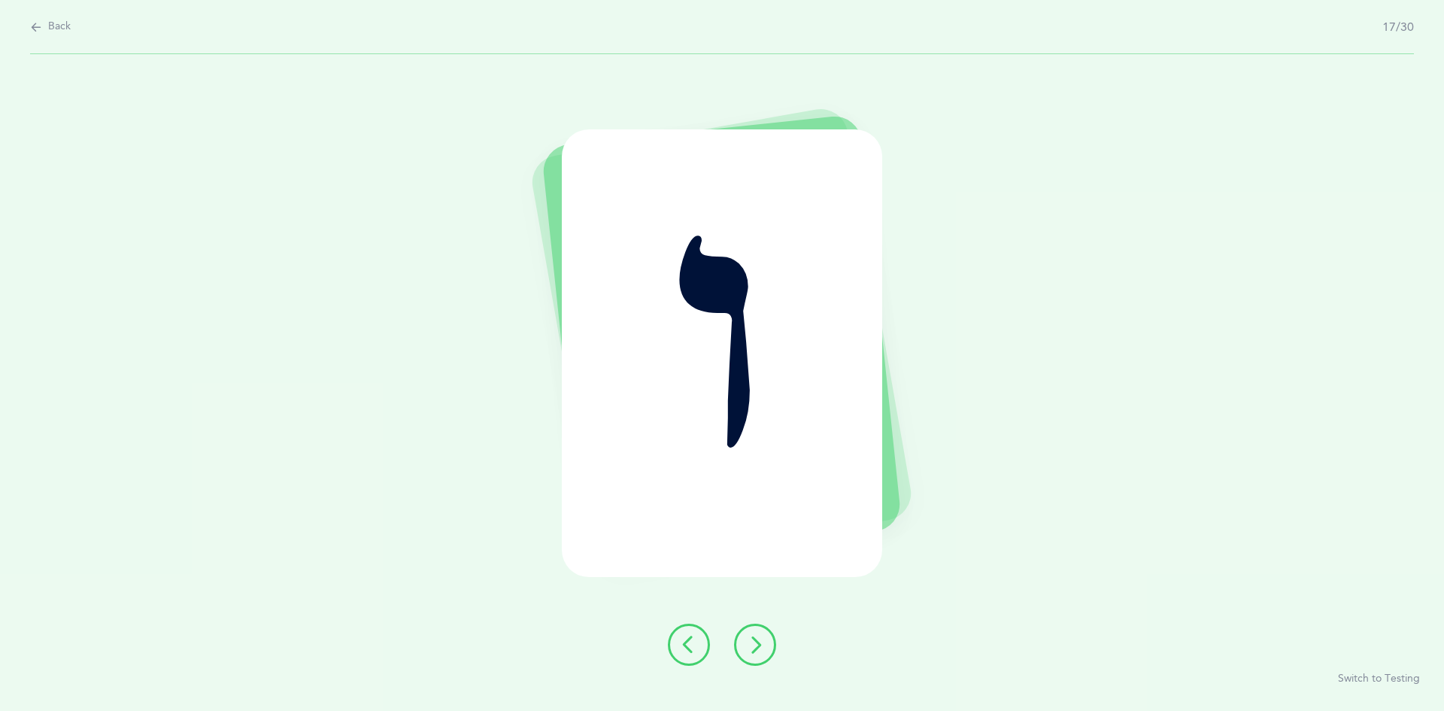
click at [755, 639] on icon at bounding box center [755, 645] width 18 height 18
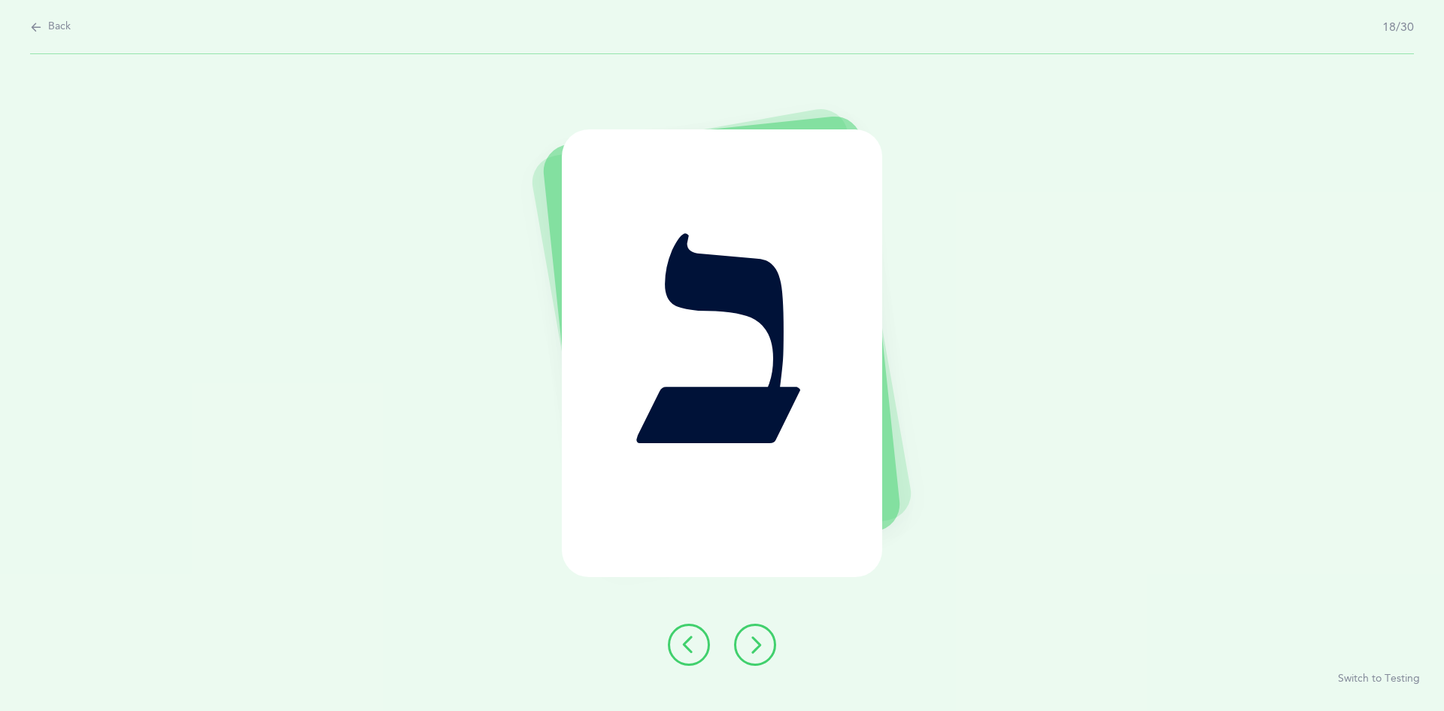
click at [756, 640] on icon at bounding box center [755, 645] width 18 height 18
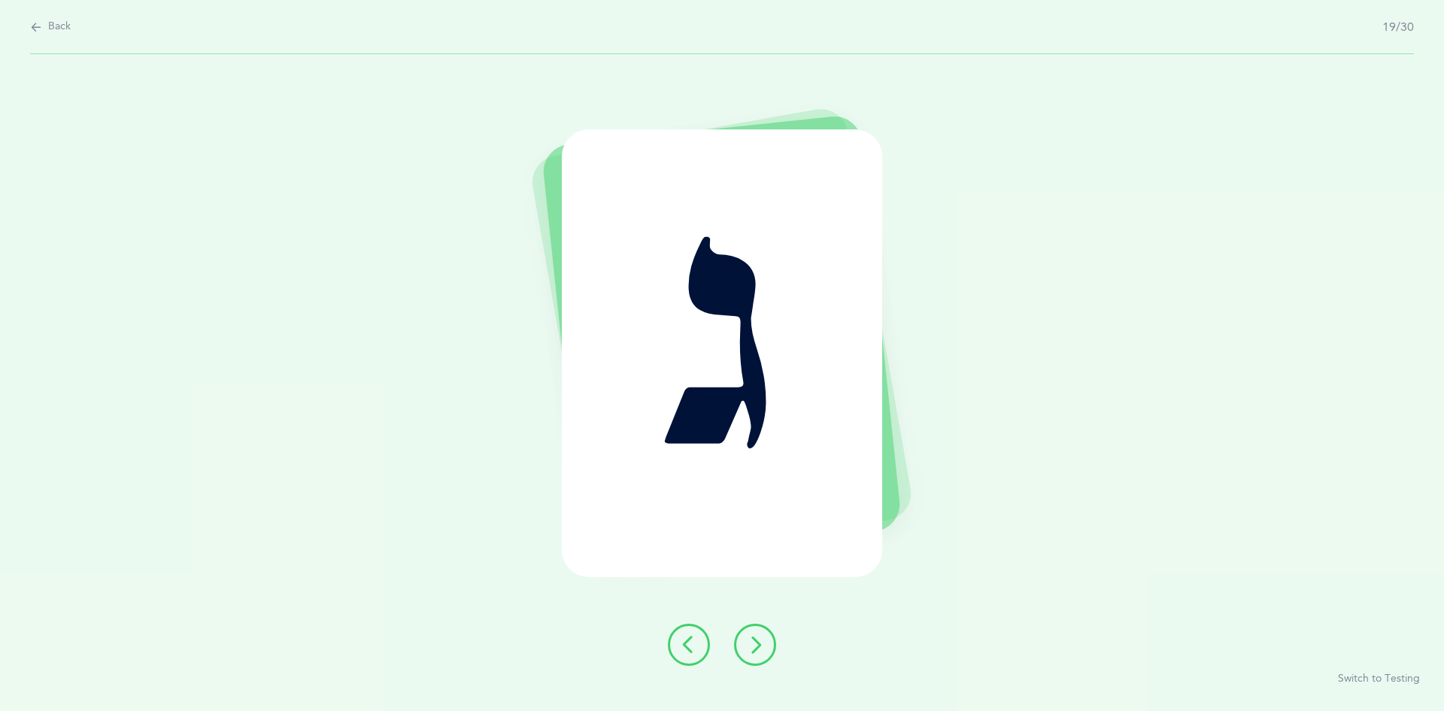
click at [754, 636] on icon at bounding box center [755, 645] width 18 height 18
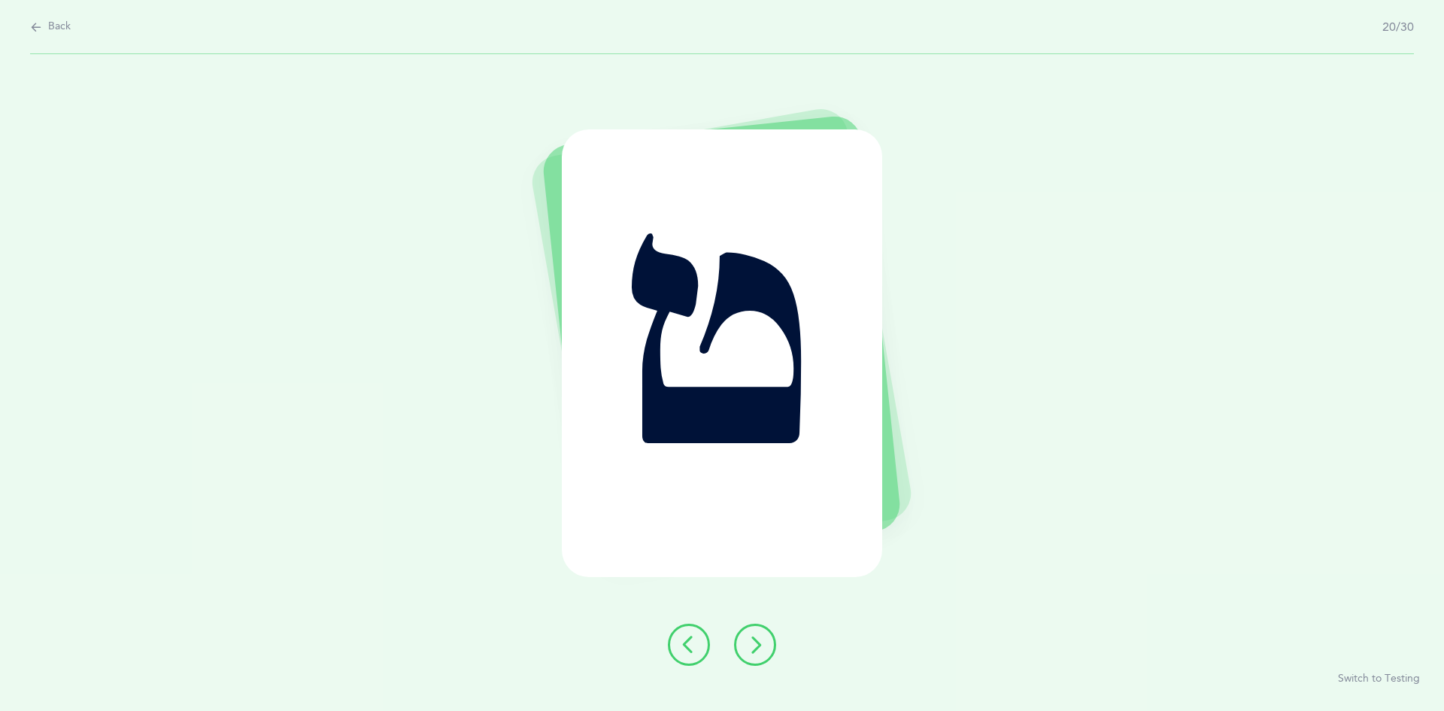
click at [753, 636] on icon at bounding box center [755, 645] width 18 height 18
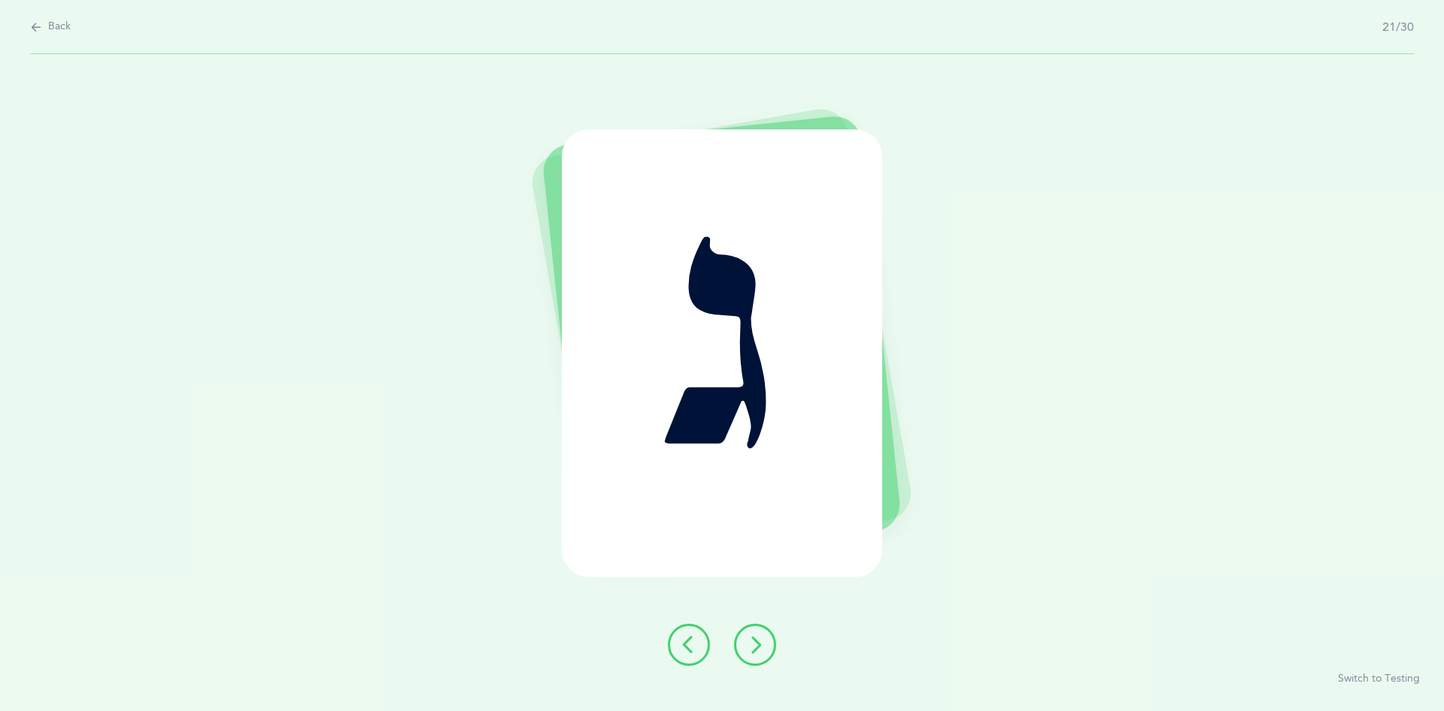
click at [756, 639] on icon at bounding box center [755, 645] width 18 height 18
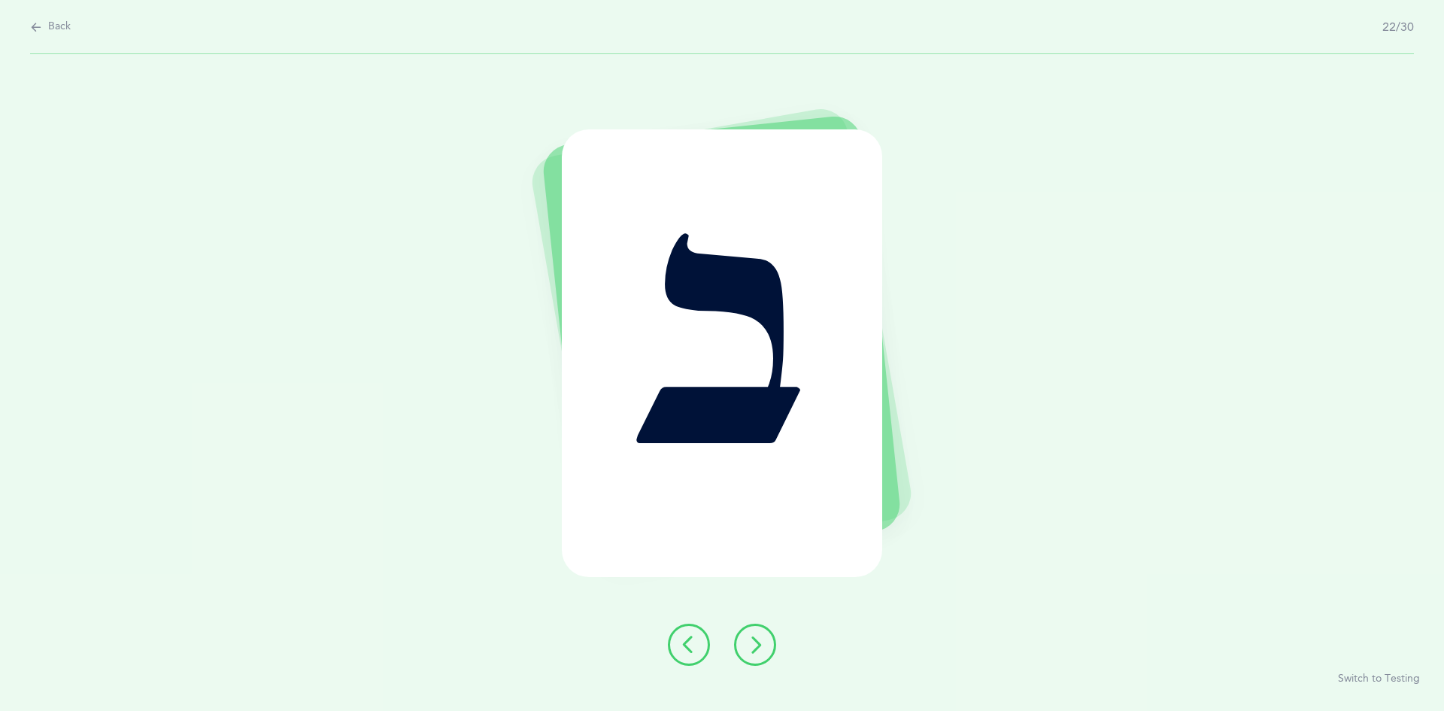
click at [754, 639] on icon at bounding box center [755, 645] width 18 height 18
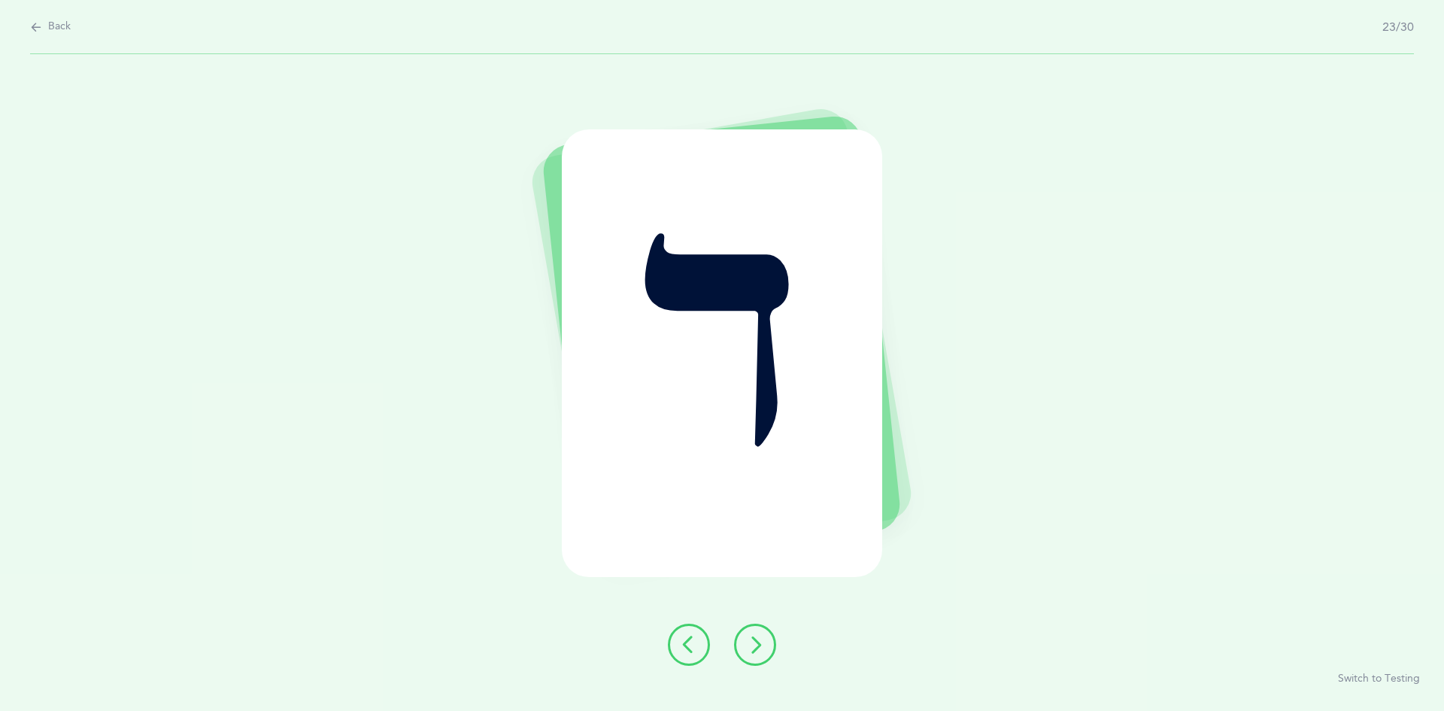
click at [757, 639] on icon at bounding box center [755, 645] width 18 height 18
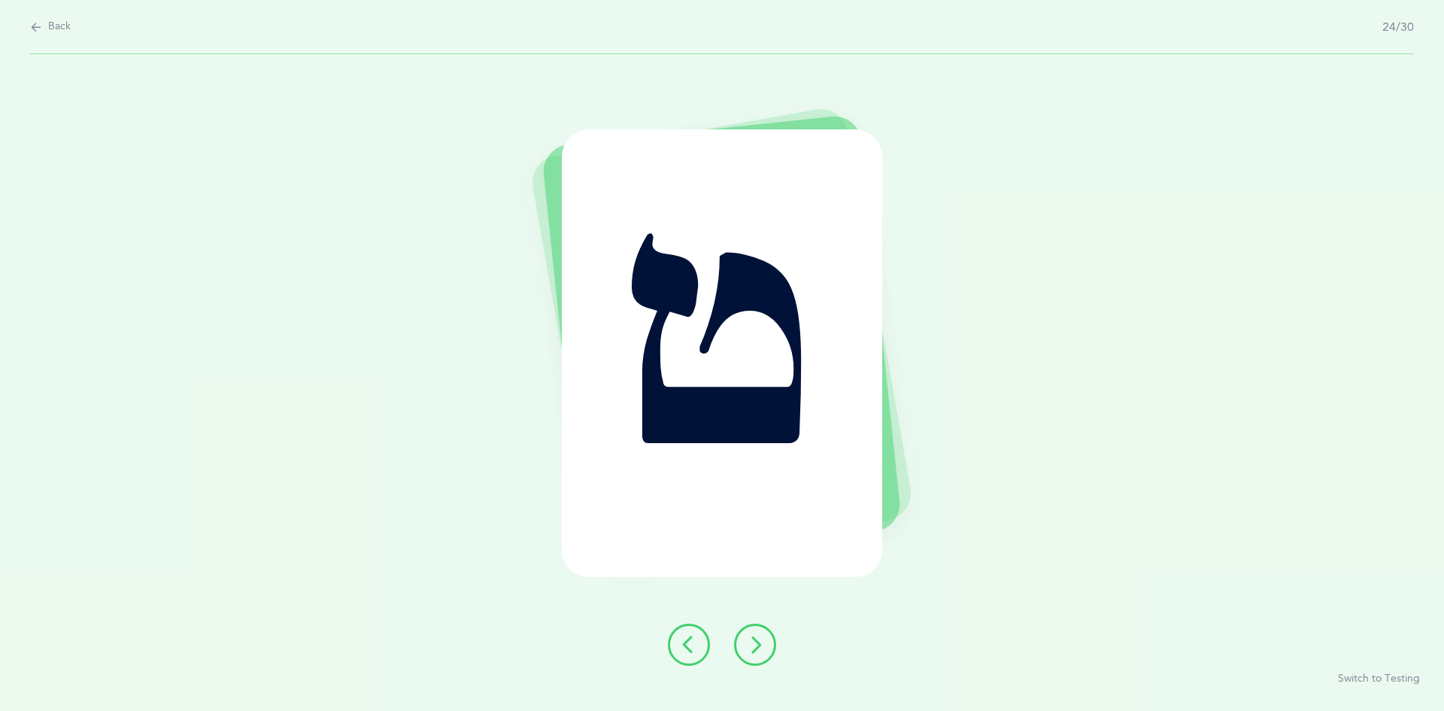
click at [754, 639] on icon at bounding box center [755, 645] width 18 height 18
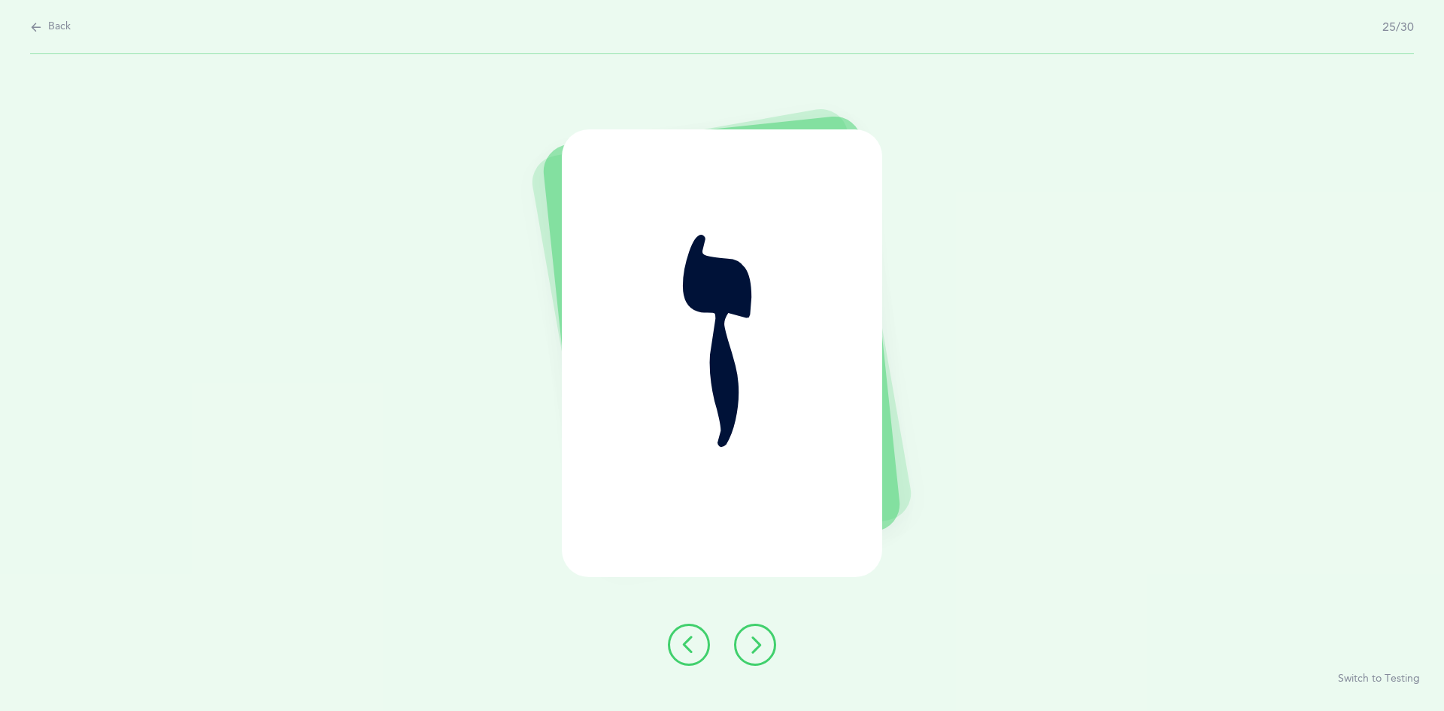
click at [756, 631] on button at bounding box center [755, 644] width 42 height 42
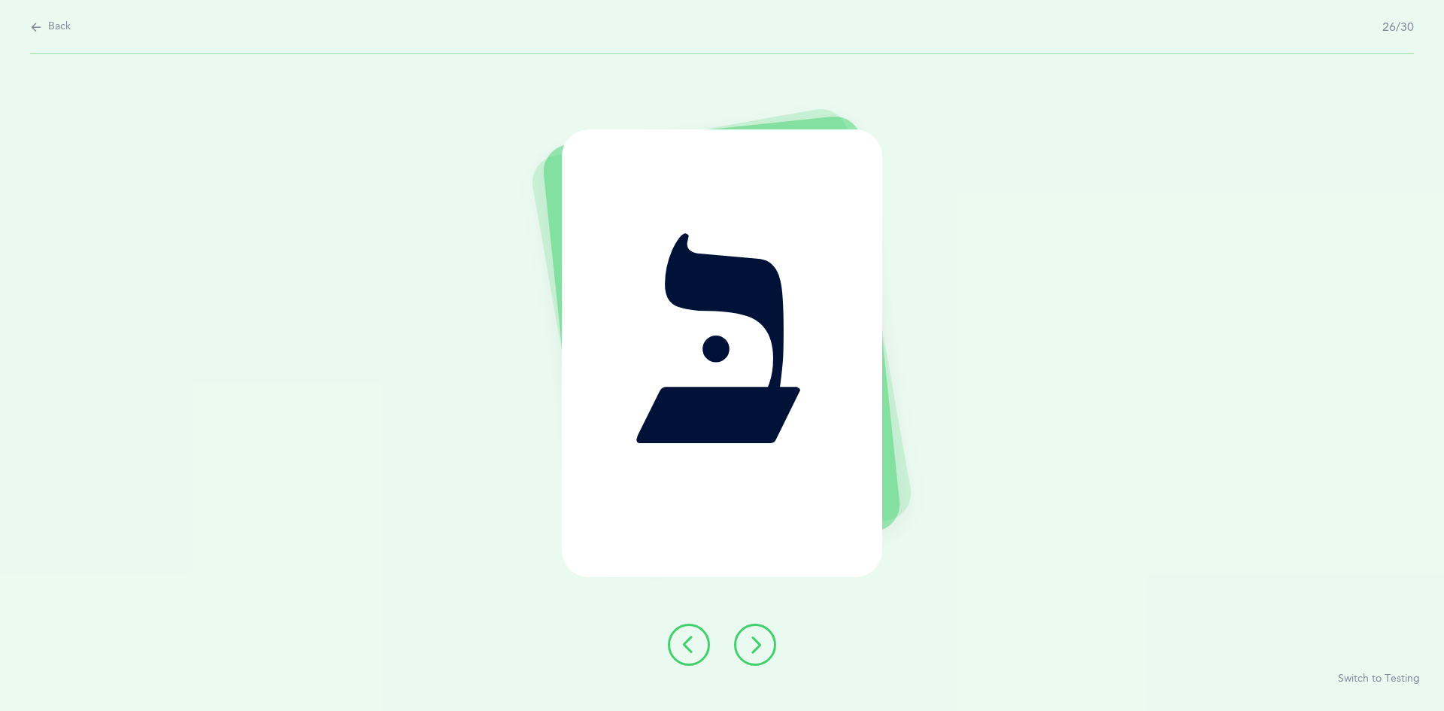
click at [756, 640] on icon at bounding box center [755, 645] width 18 height 18
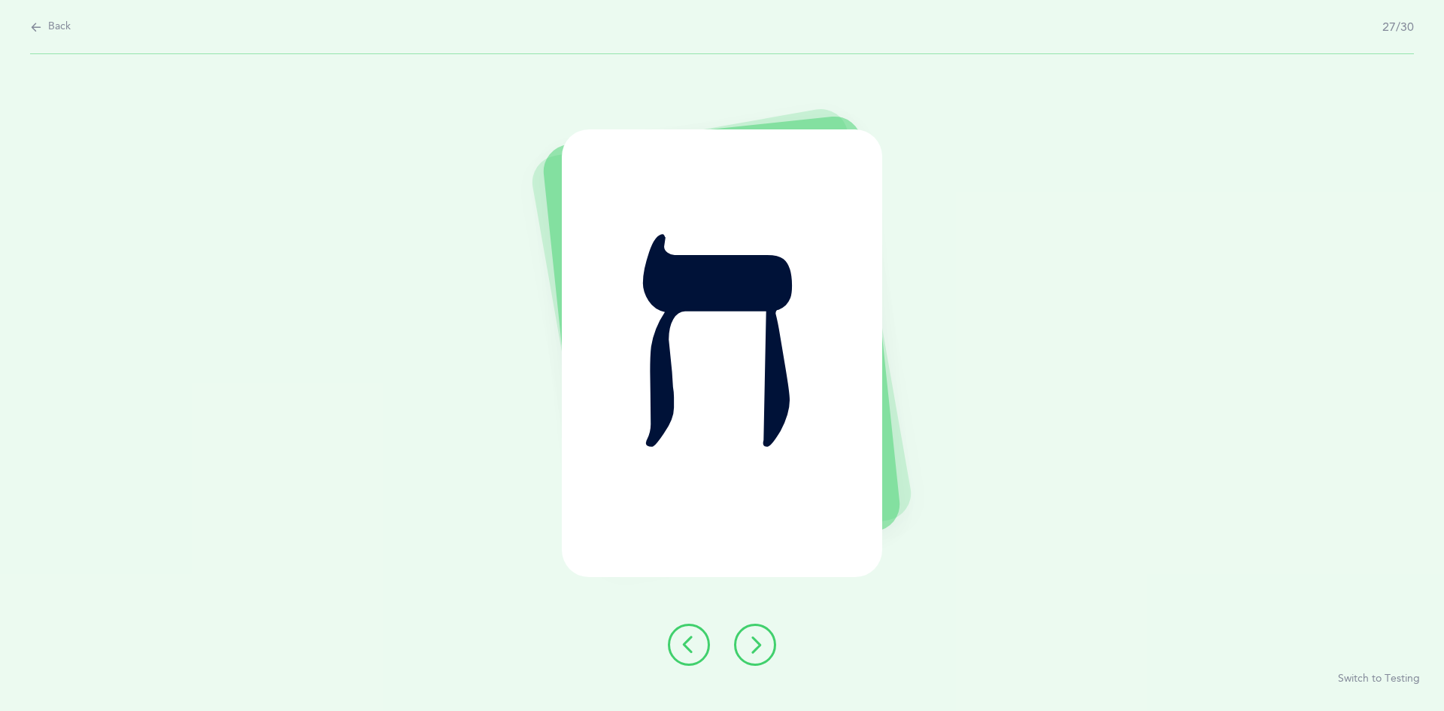
click at [755, 645] on icon at bounding box center [755, 645] width 18 height 18
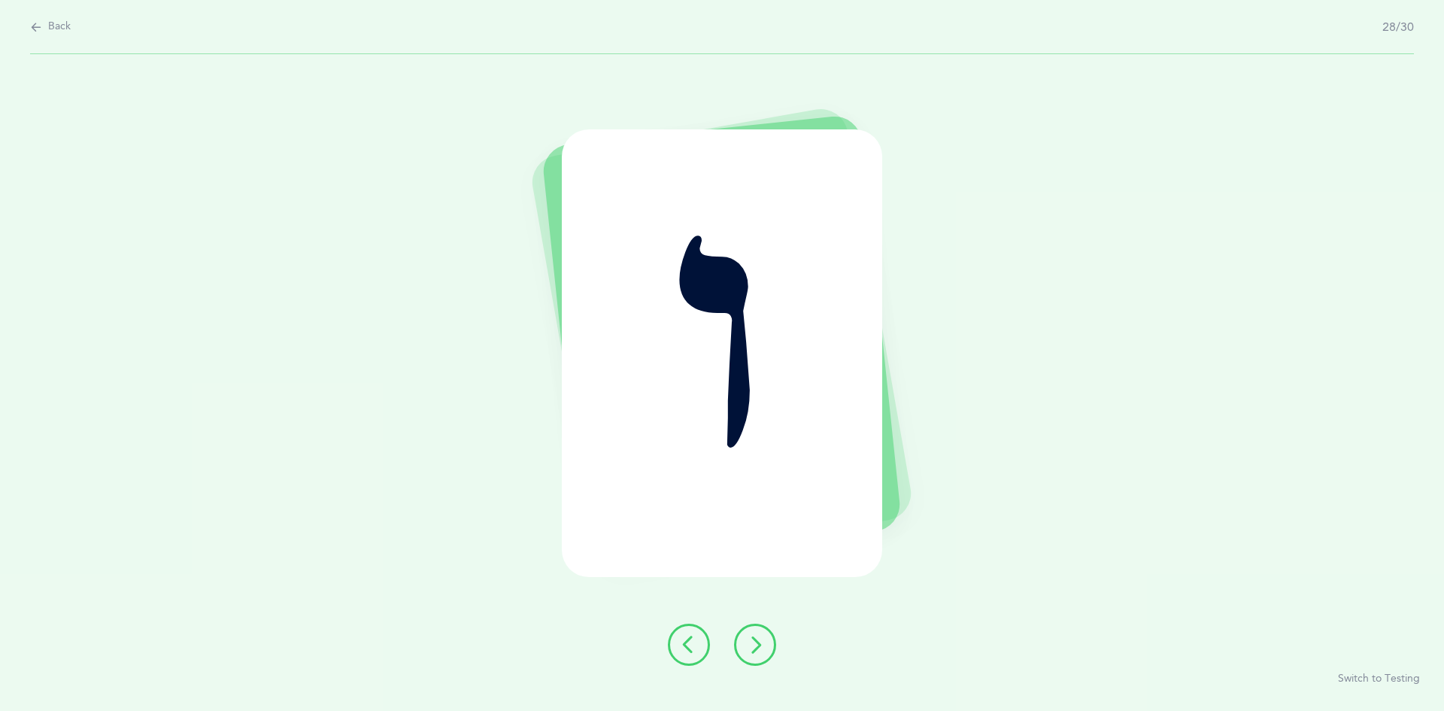
click at [756, 654] on button at bounding box center [755, 644] width 42 height 42
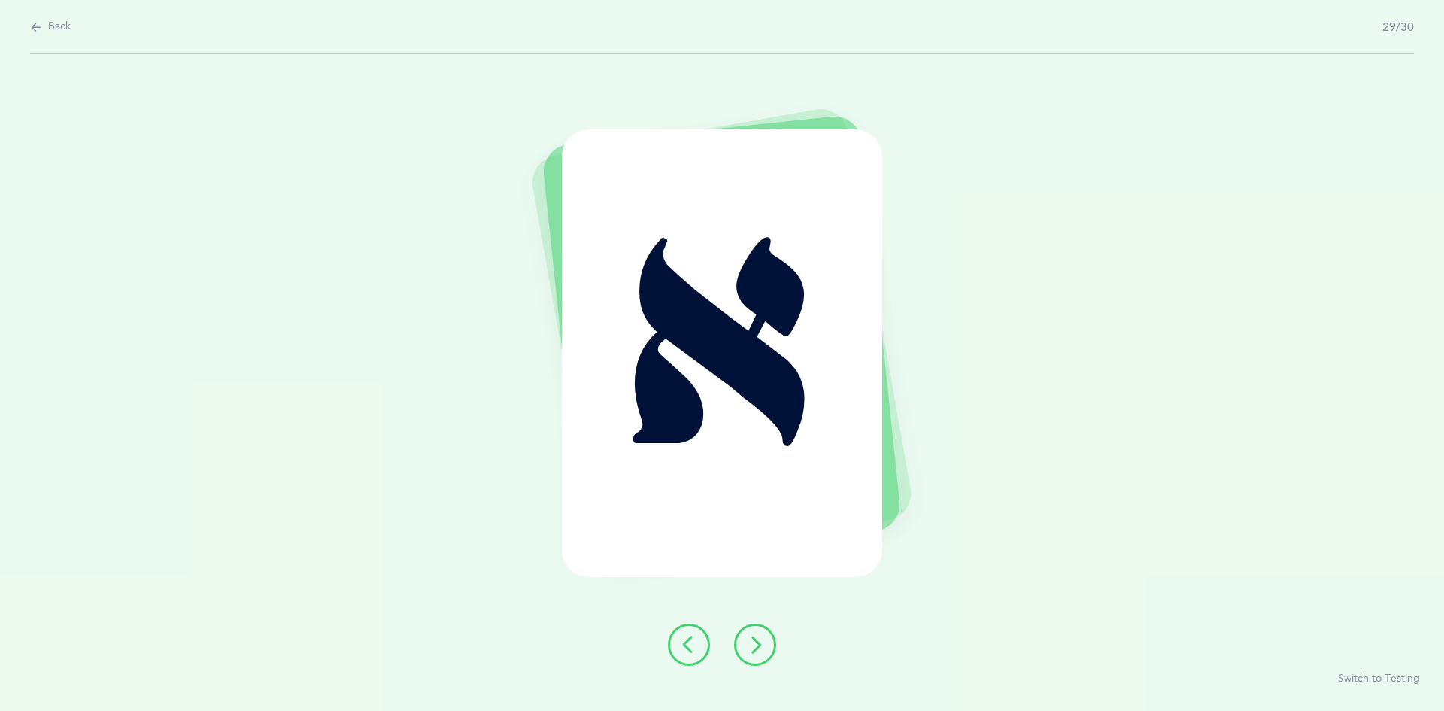
click at [755, 639] on icon at bounding box center [755, 645] width 18 height 18
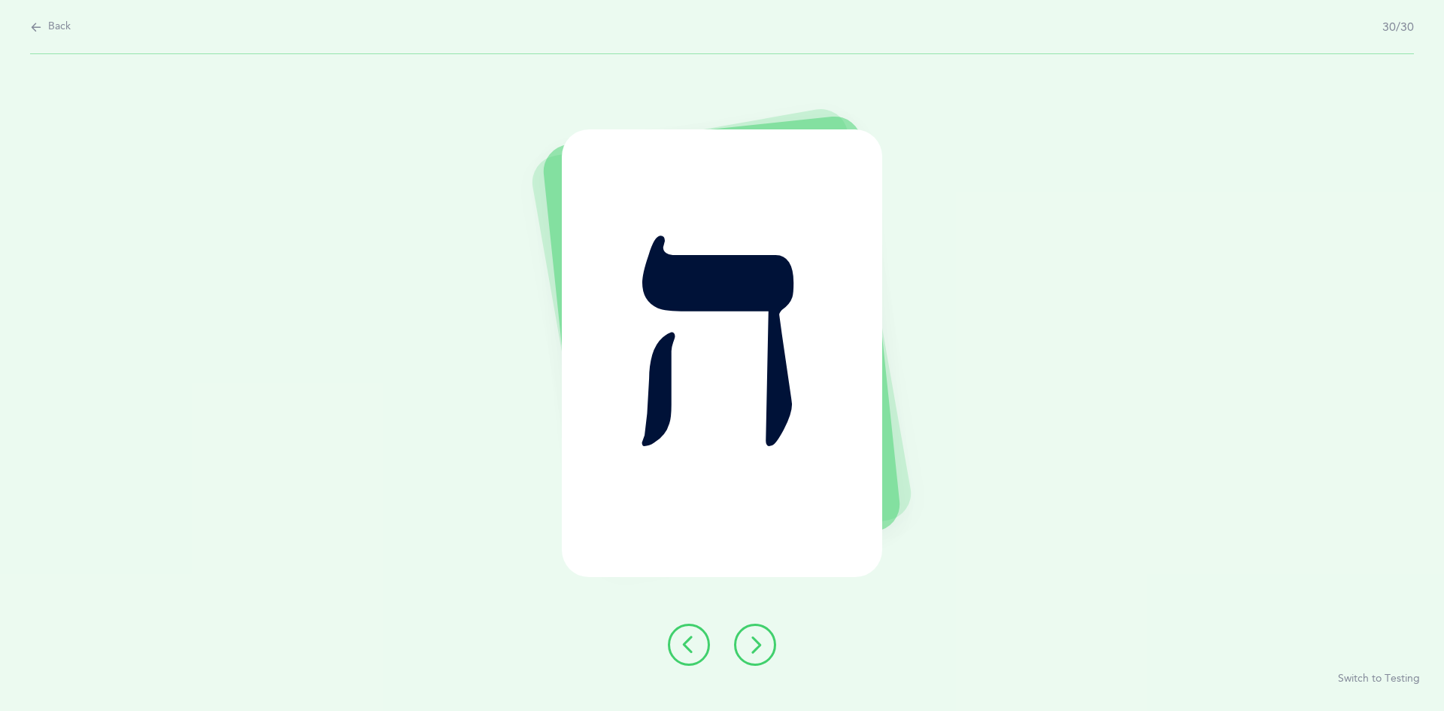
click at [754, 640] on icon at bounding box center [755, 645] width 18 height 18
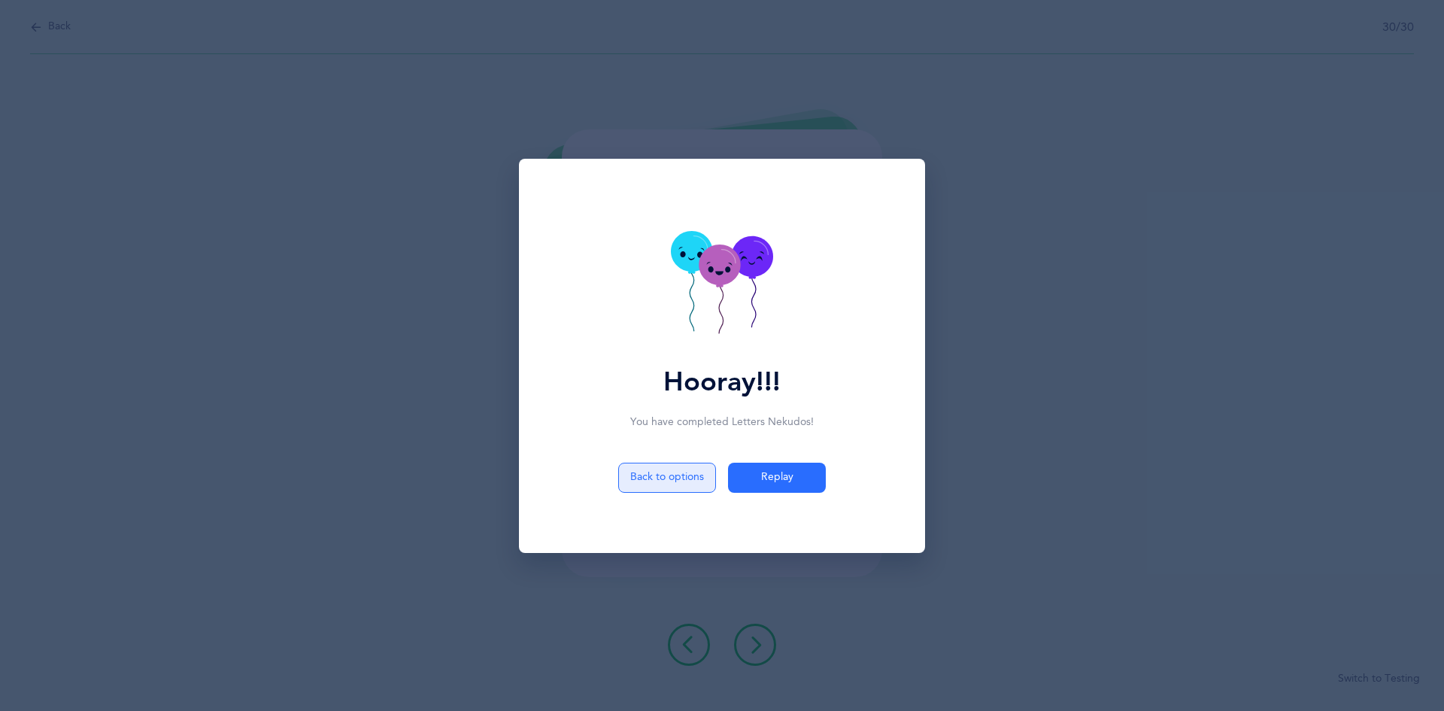
click at [654, 472] on button "Back to options" at bounding box center [667, 478] width 98 height 30
select select "9"
select select "single"
